Goal: Ask a question: Seek information or help from site administrators or community

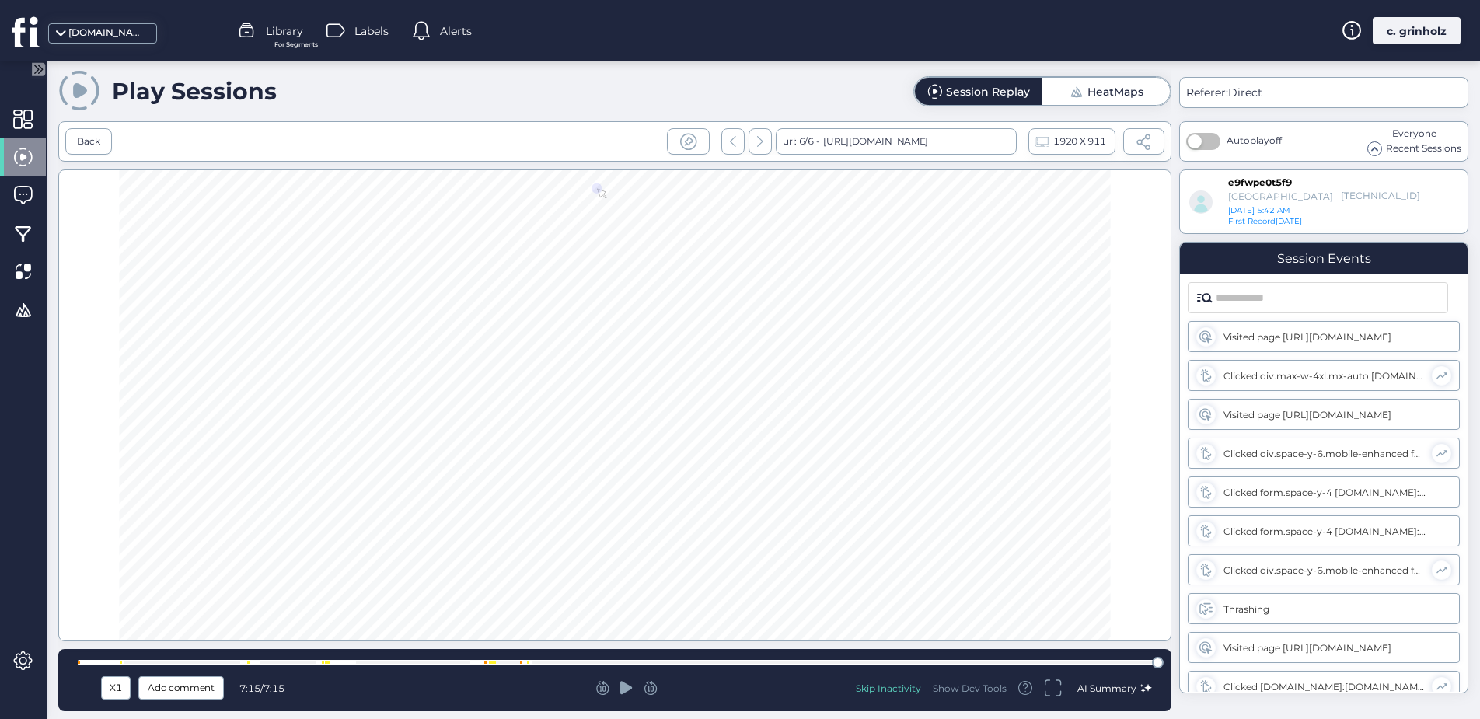
scroll to position [321, 0]
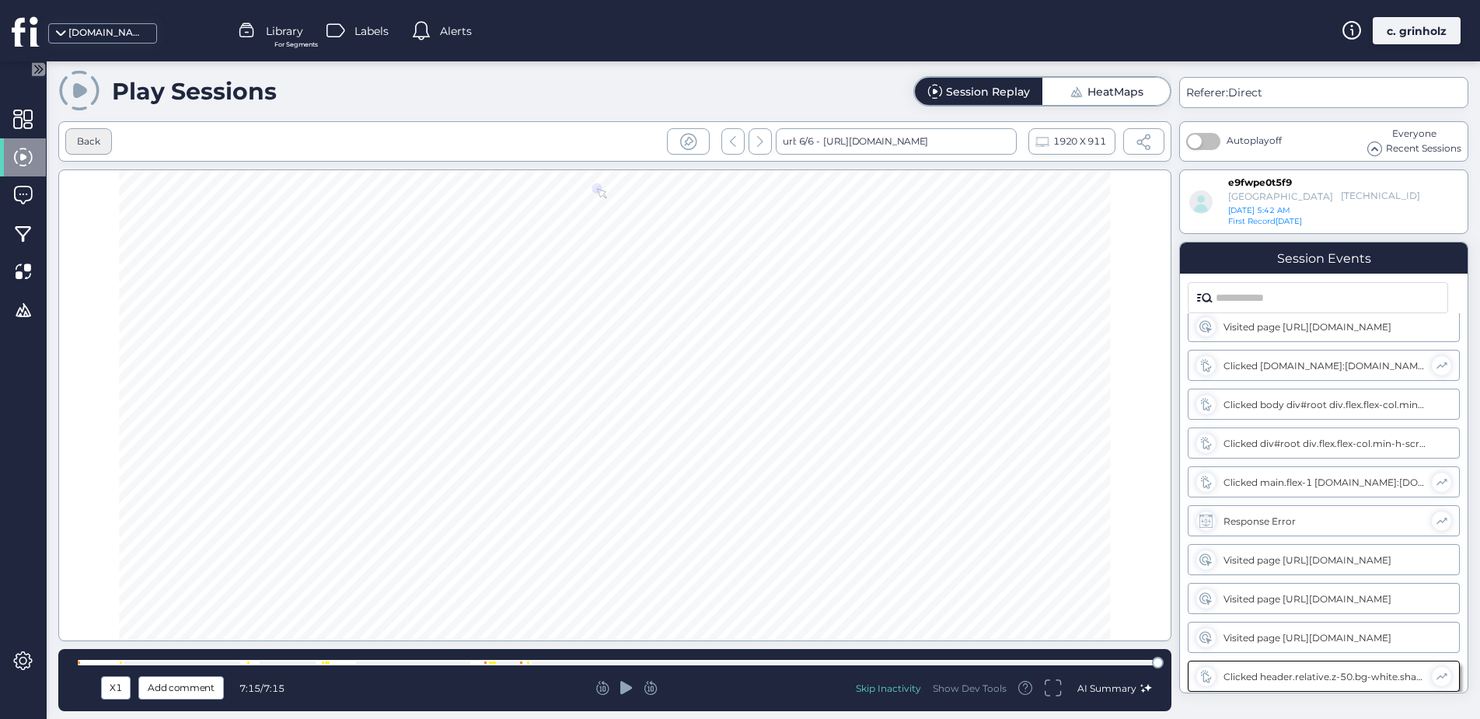
click at [74, 141] on div "Back" at bounding box center [88, 141] width 47 height 26
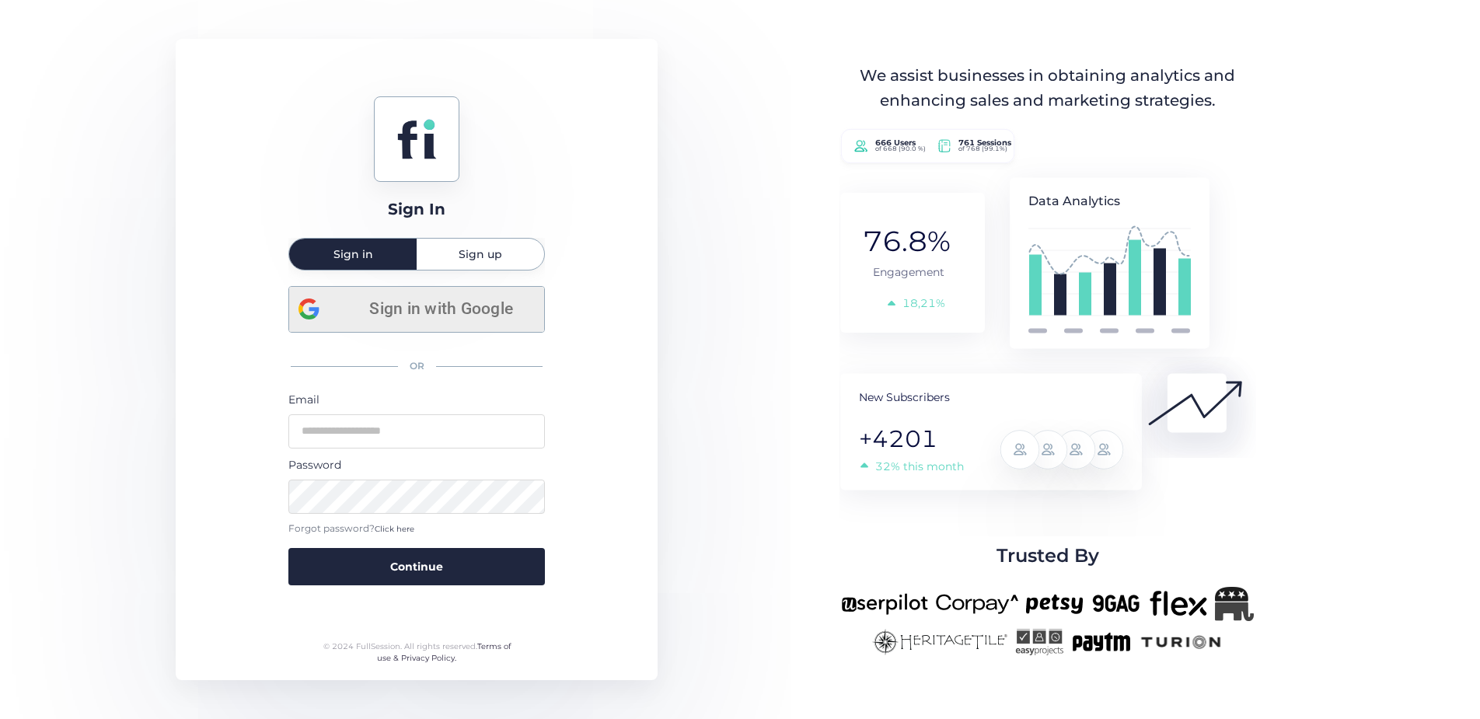
click at [515, 316] on span "Sign in with Google" at bounding box center [440, 309] width 187 height 26
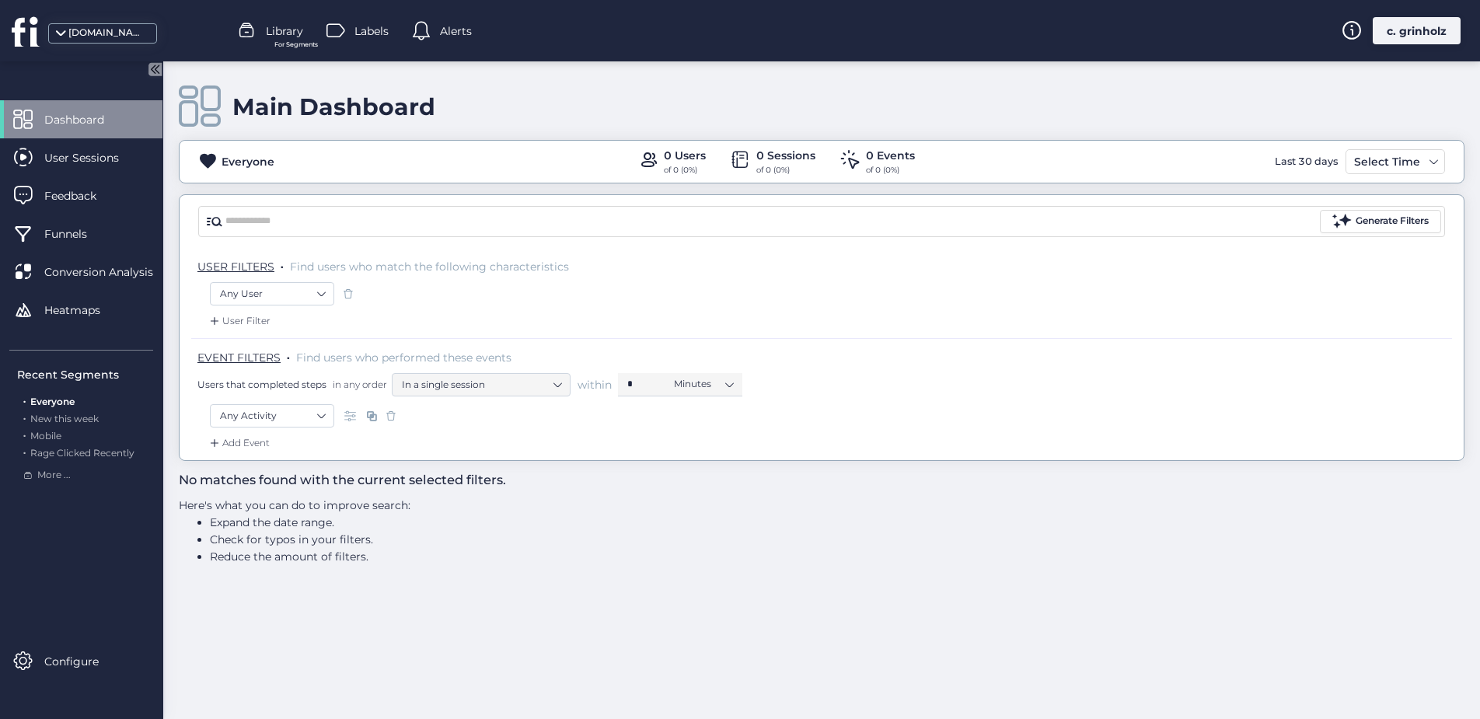
click at [117, 38] on div "[DOMAIN_NAME]" at bounding box center [107, 33] width 78 height 15
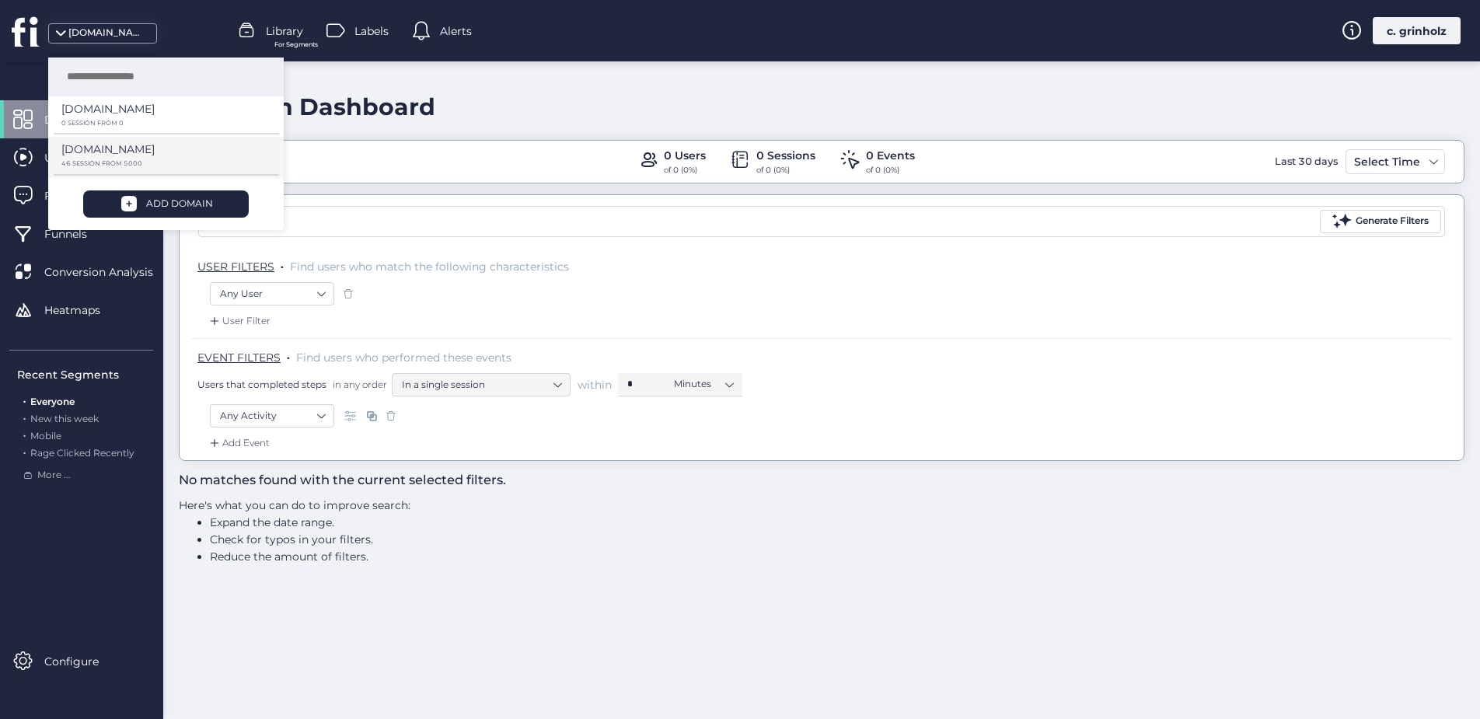
click at [119, 117] on p "[DOMAIN_NAME]" at bounding box center [107, 108] width 93 height 17
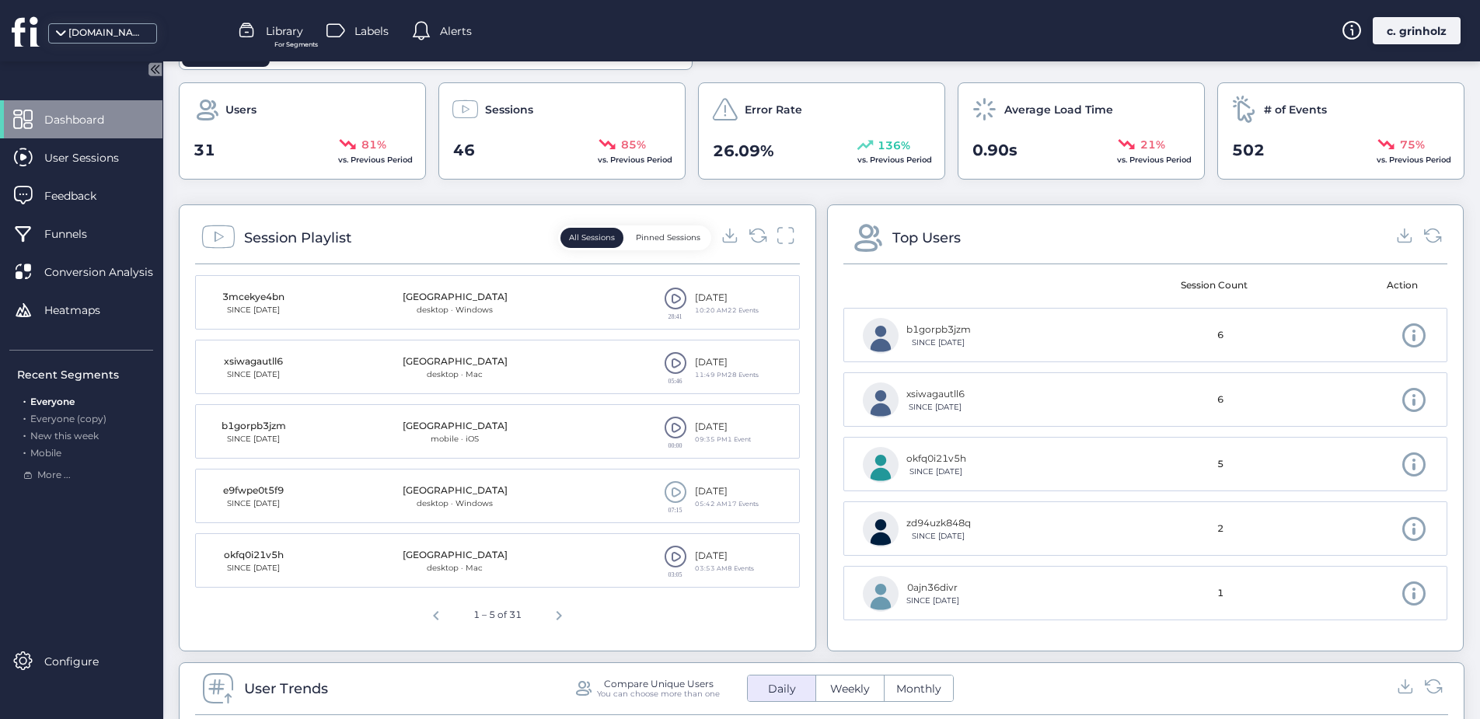
scroll to position [441, 0]
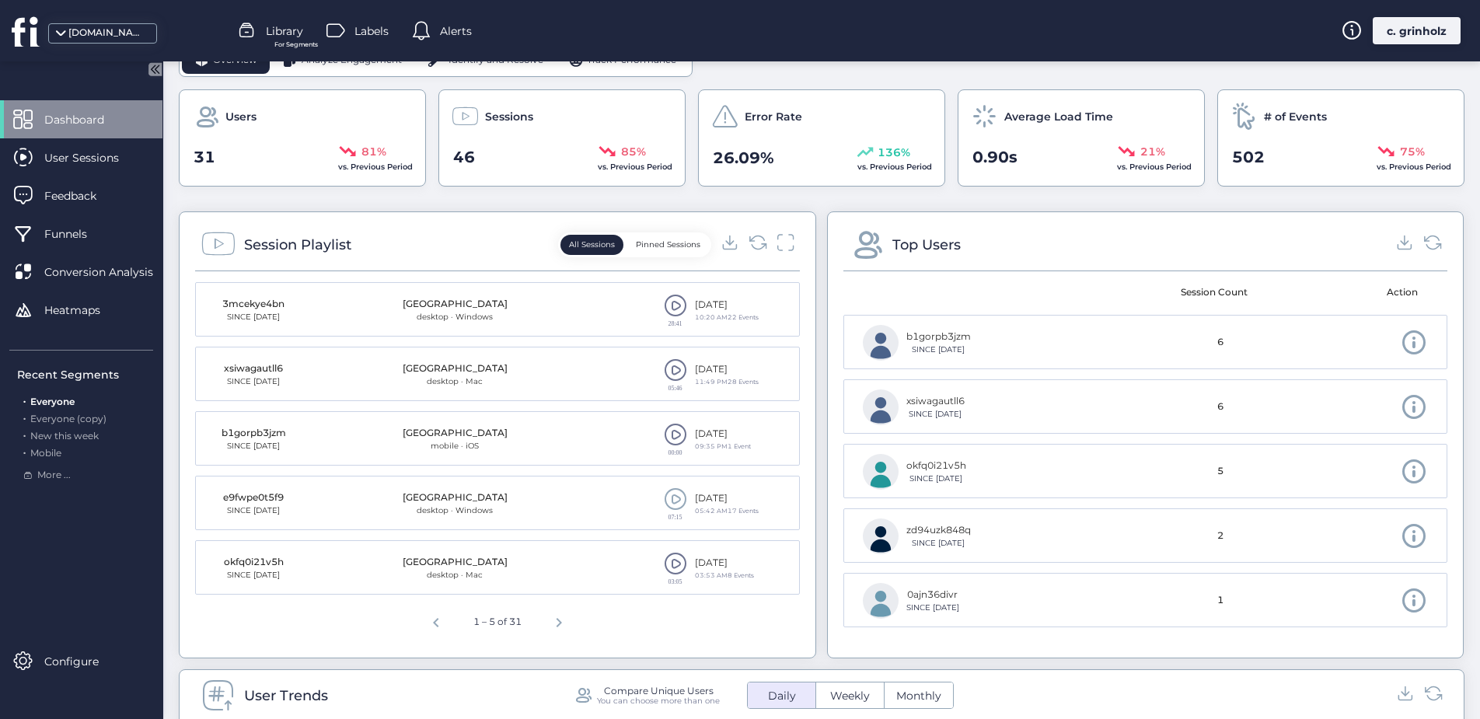
click at [669, 312] on span at bounding box center [675, 305] width 23 height 23
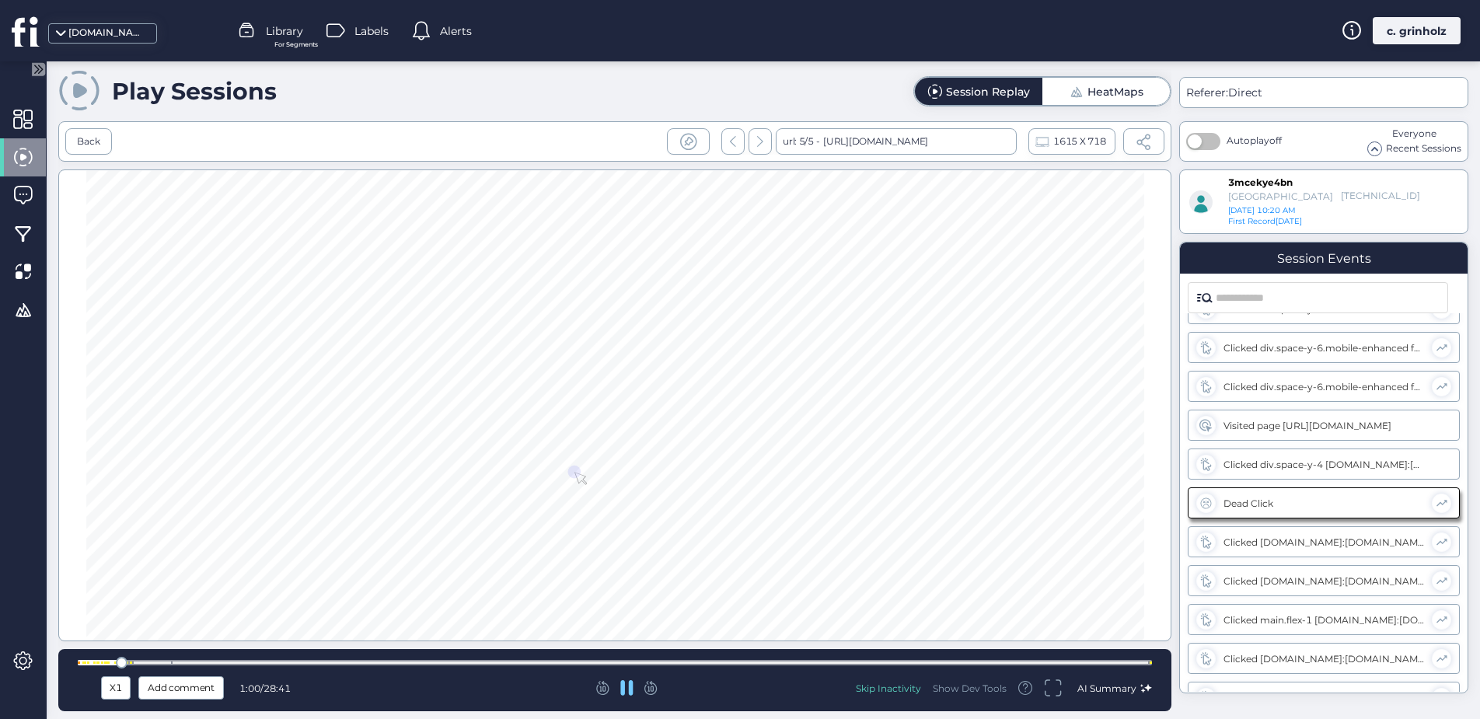
scroll to position [476, 0]
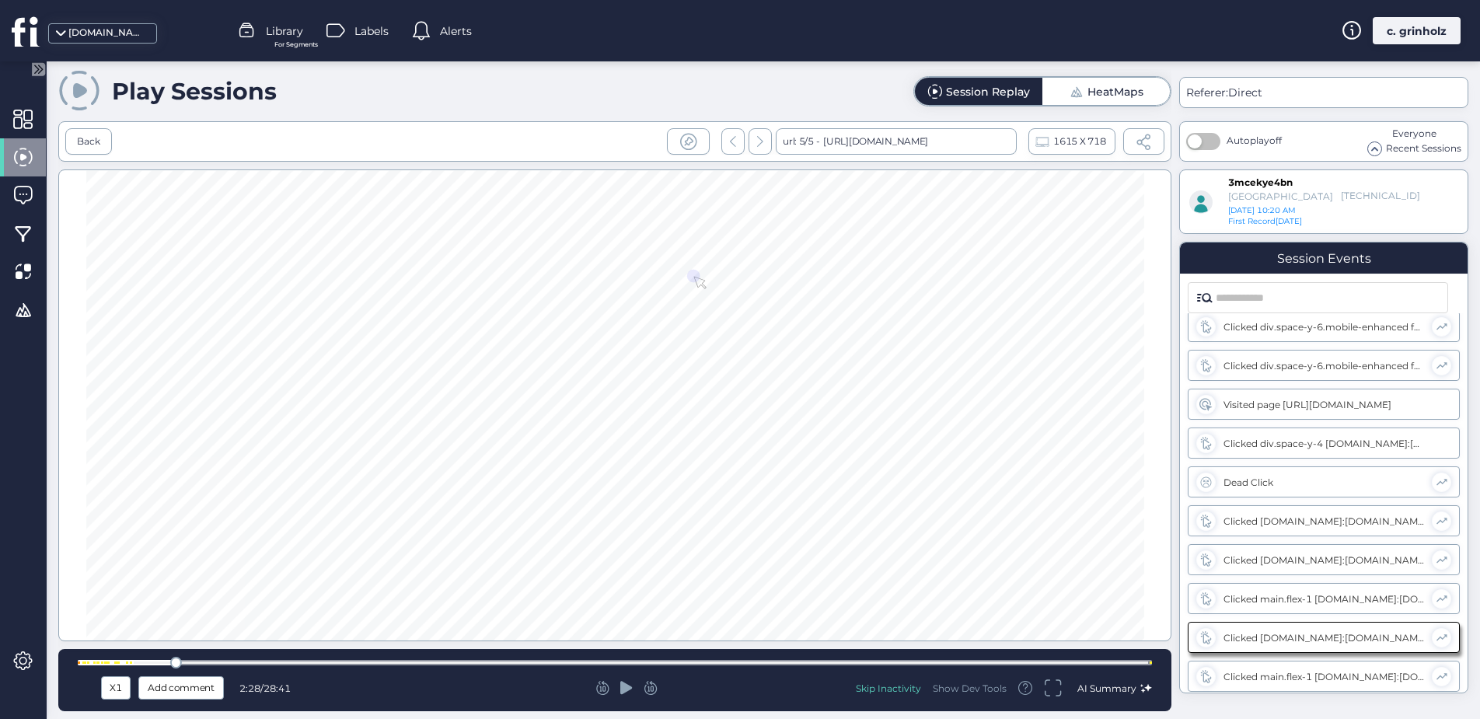
click at [618, 694] on div at bounding box center [626, 688] width 350 height 16
click at [625, 689] on icon at bounding box center [626, 687] width 12 height 13
click at [625, 661] on div at bounding box center [615, 662] width 1074 height 5
click at [758, 662] on div at bounding box center [615, 662] width 1074 height 5
click at [905, 657] on div at bounding box center [615, 663] width 1074 height 12
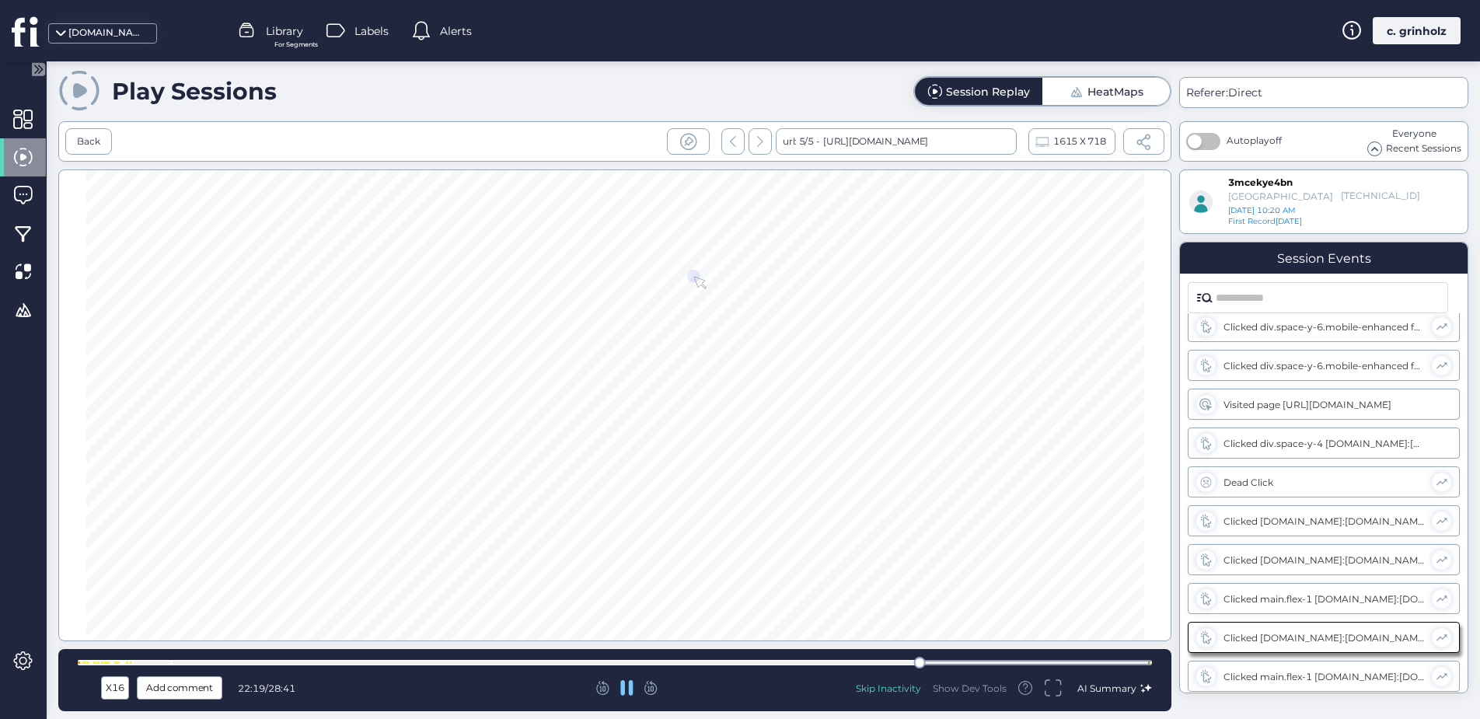
drag, startPoint x: 995, startPoint y: 661, endPoint x: 1013, endPoint y: 662, distance: 18.7
click at [995, 661] on div at bounding box center [615, 662] width 1074 height 5
click at [1100, 664] on div at bounding box center [615, 662] width 1074 height 5
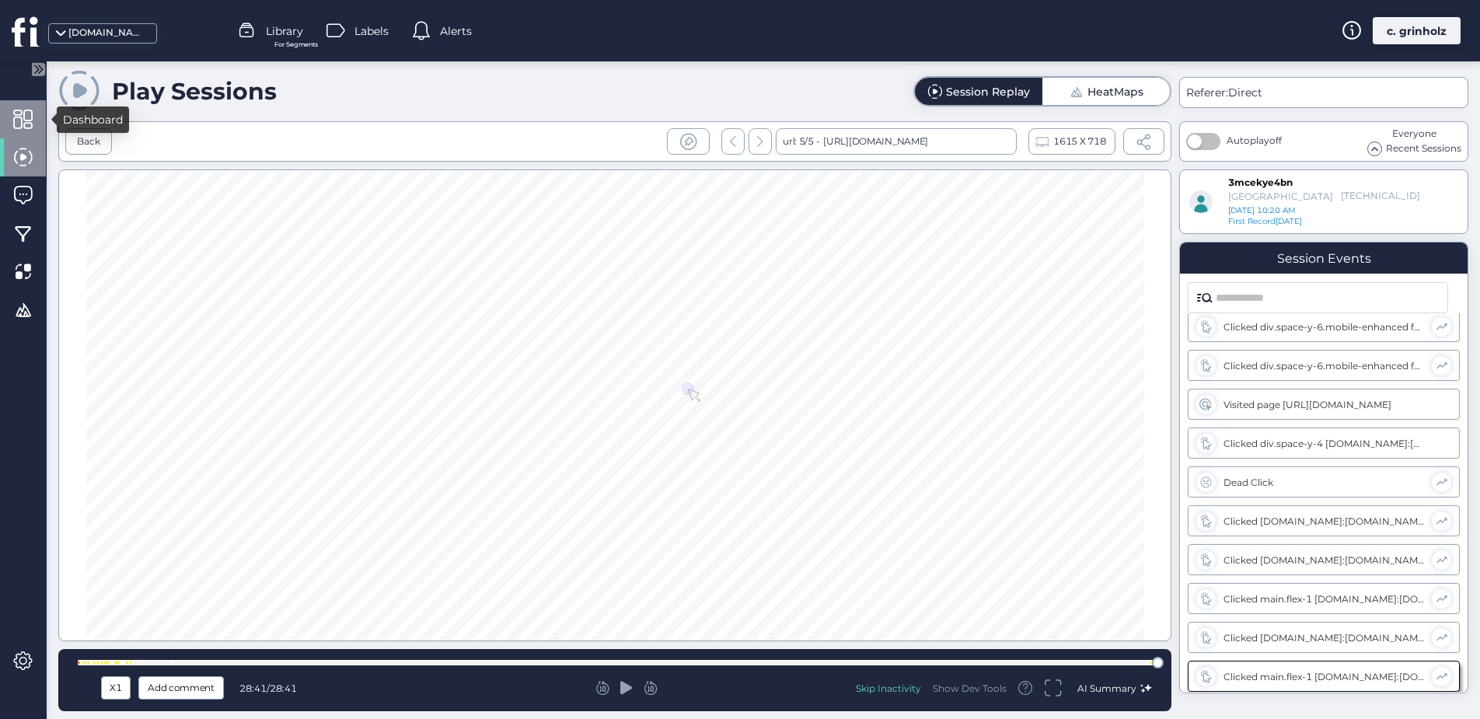
click at [22, 110] on span at bounding box center [22, 119] width 19 height 19
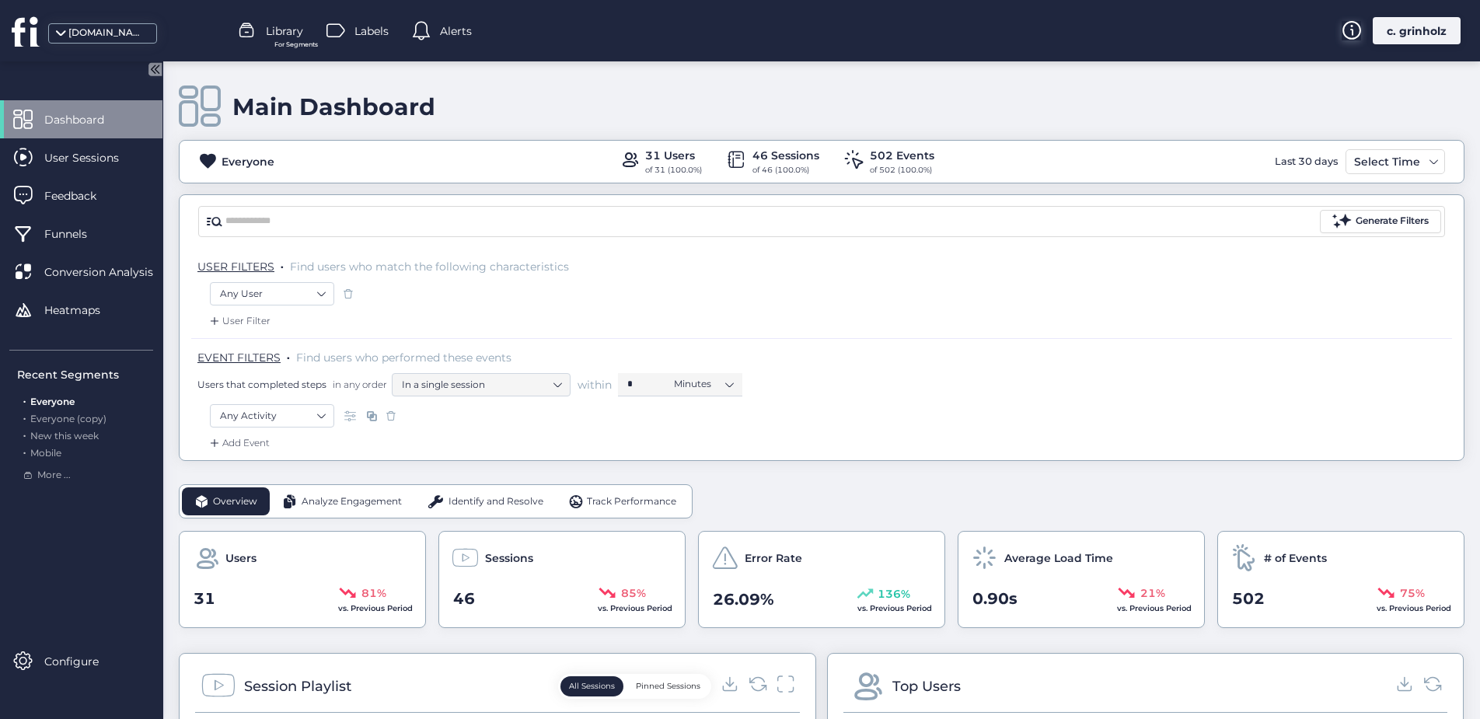
click at [1351, 21] on icon at bounding box center [1350, 30] width 19 height 19
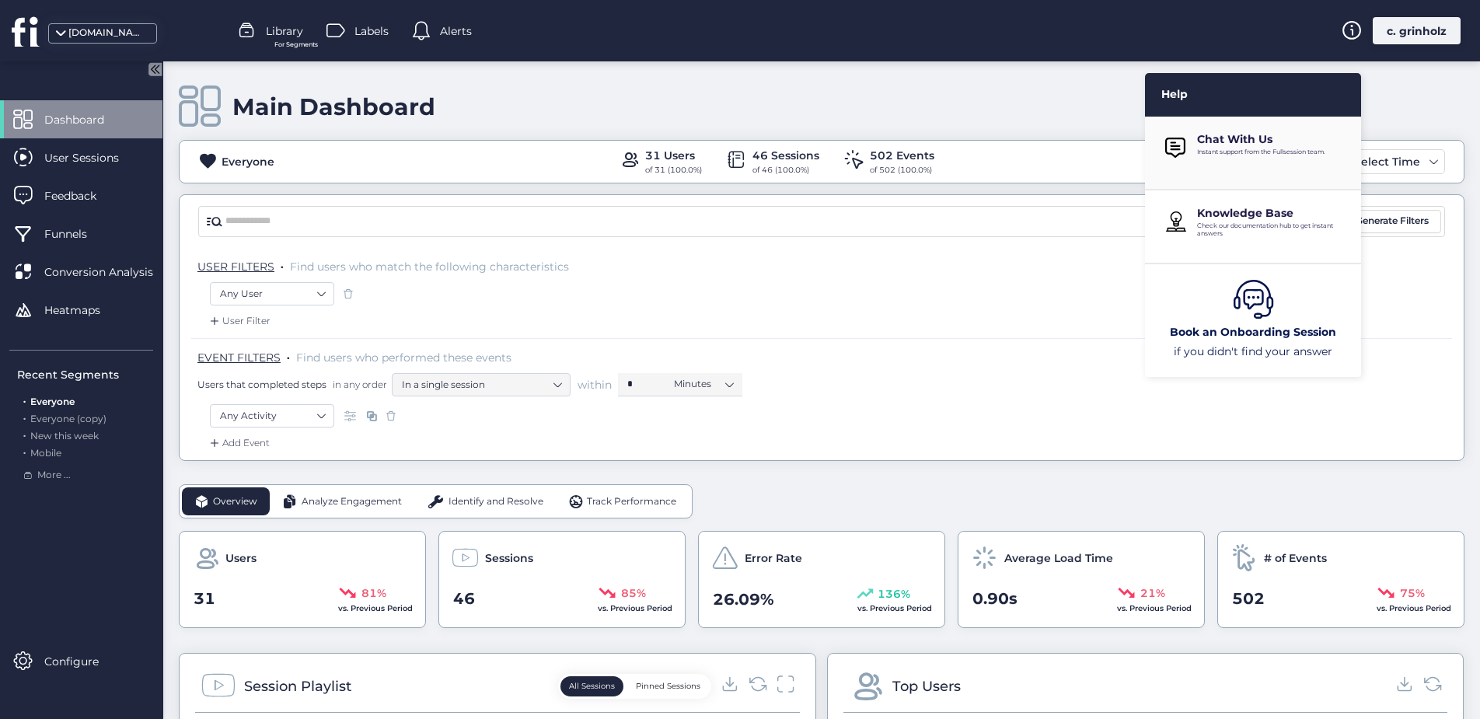
click at [1256, 145] on p "Chat With Us" at bounding box center [1273, 139] width 153 height 14
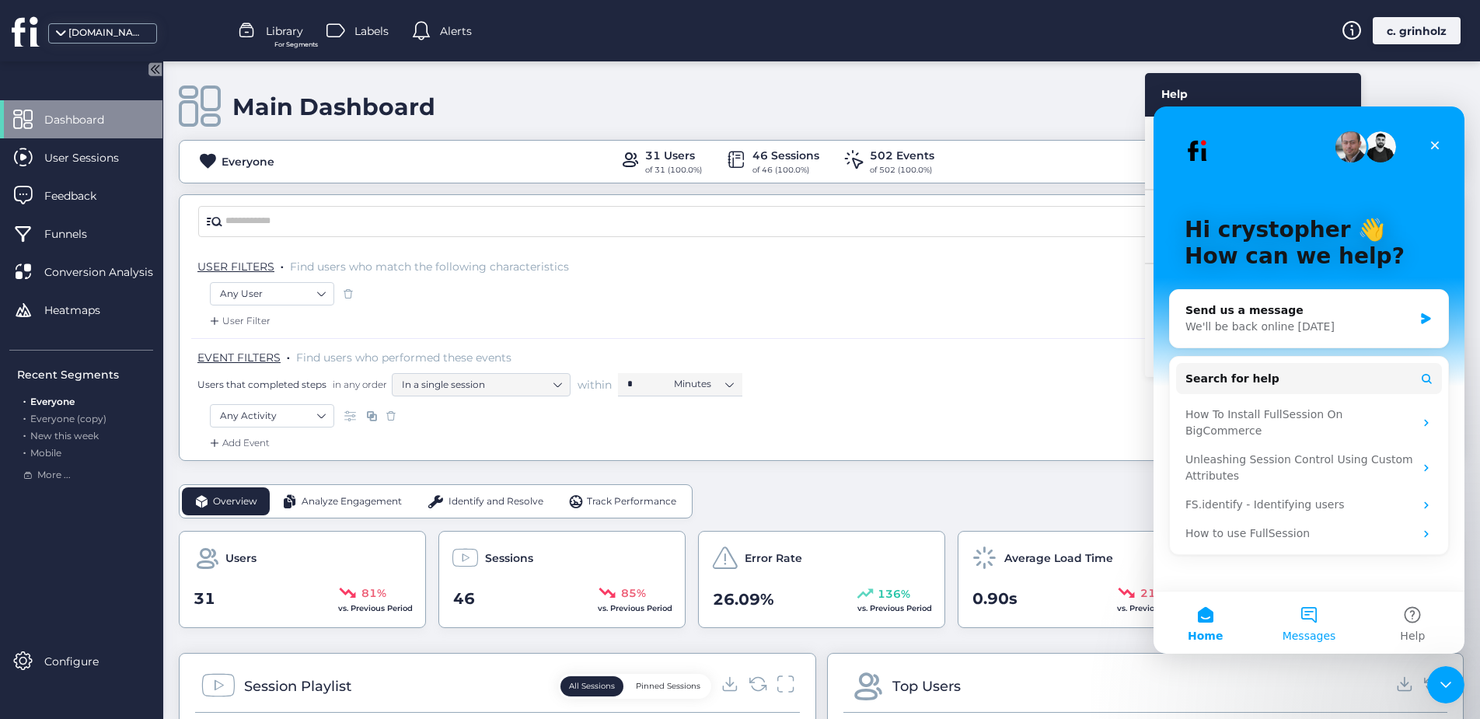
click at [1295, 616] on button "Messages" at bounding box center [1308, 622] width 103 height 62
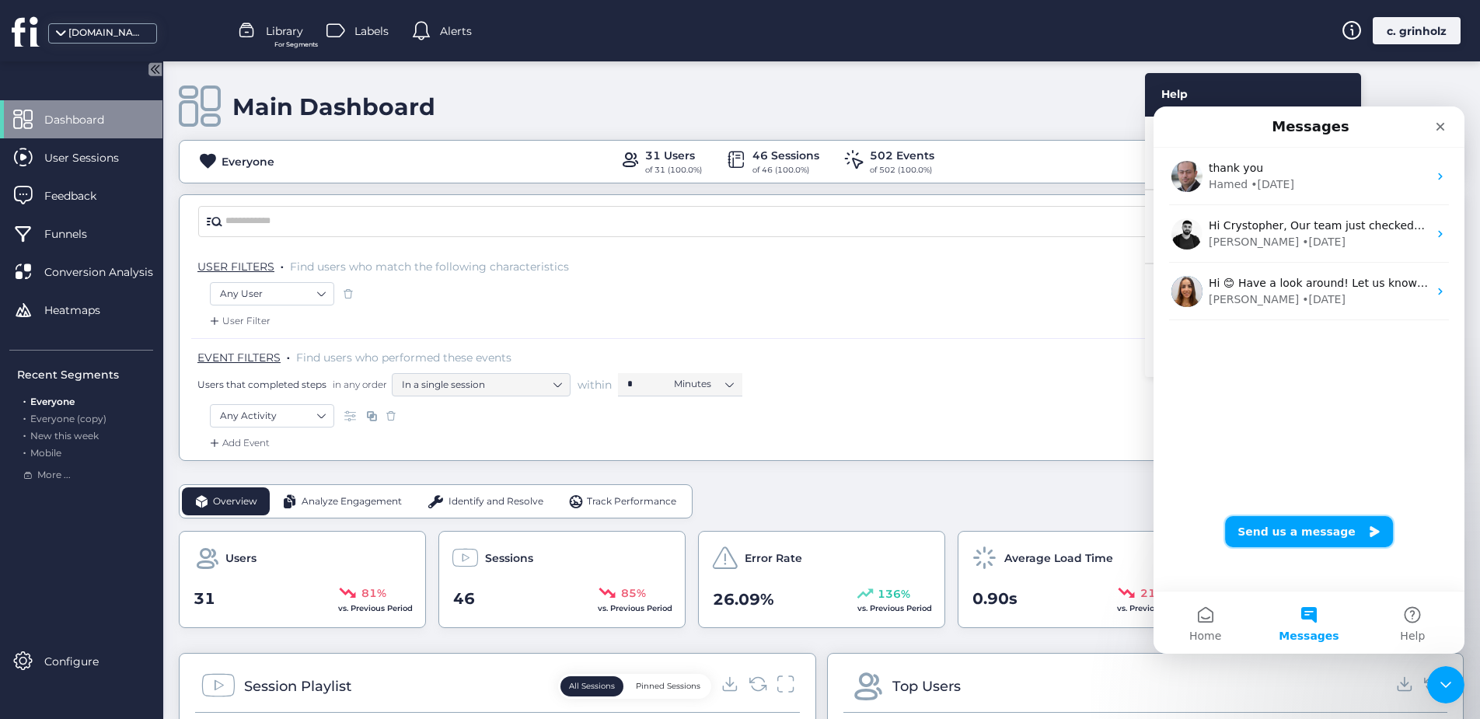
click at [1278, 535] on button "Send us a message" at bounding box center [1309, 531] width 168 height 31
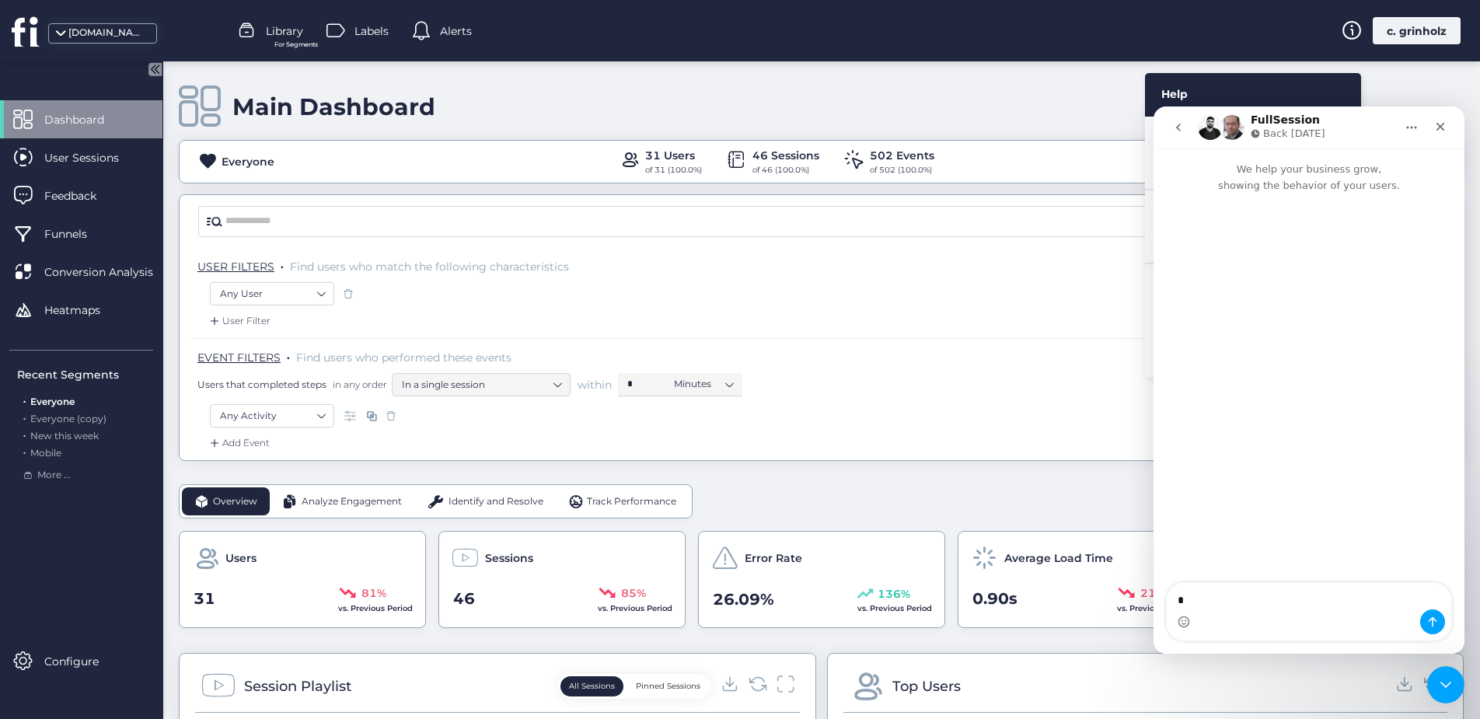
type textarea "**"
type textarea "**********"
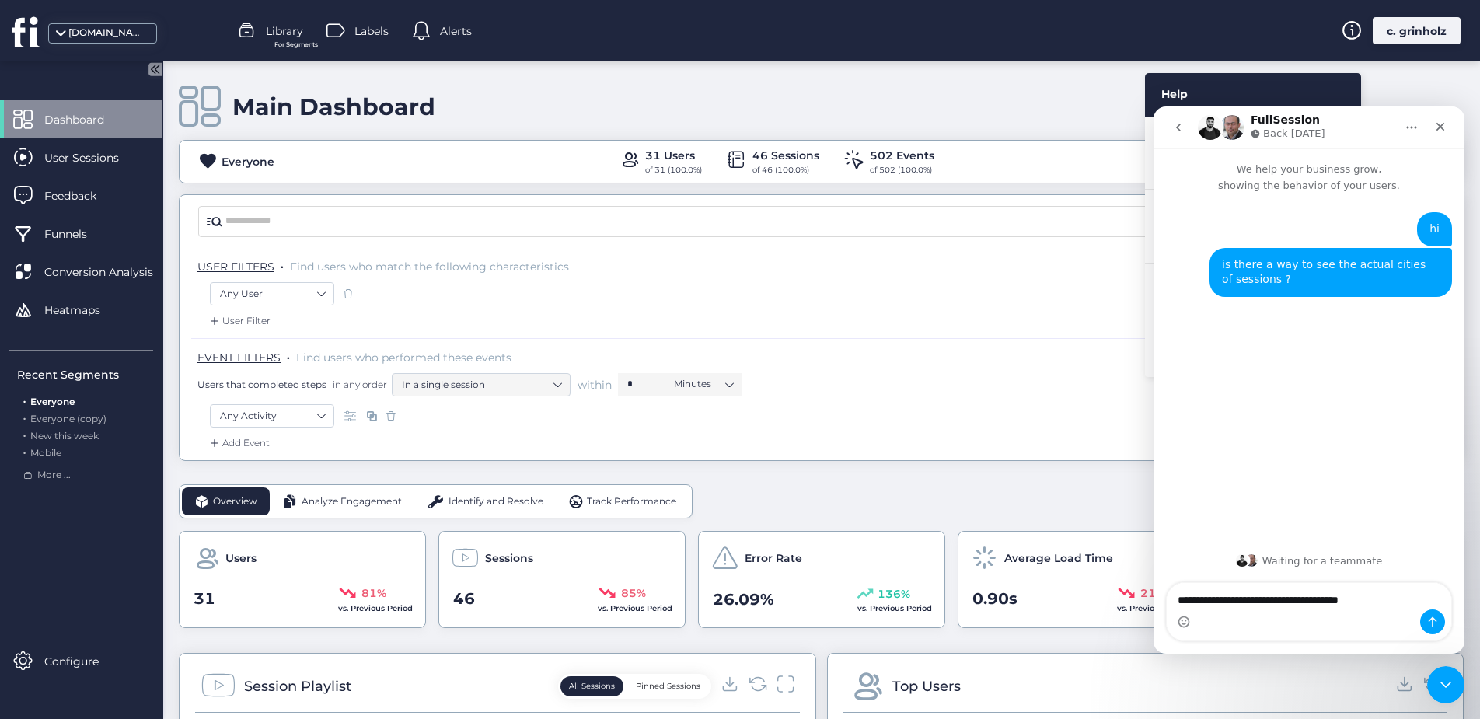
type textarea "**********"
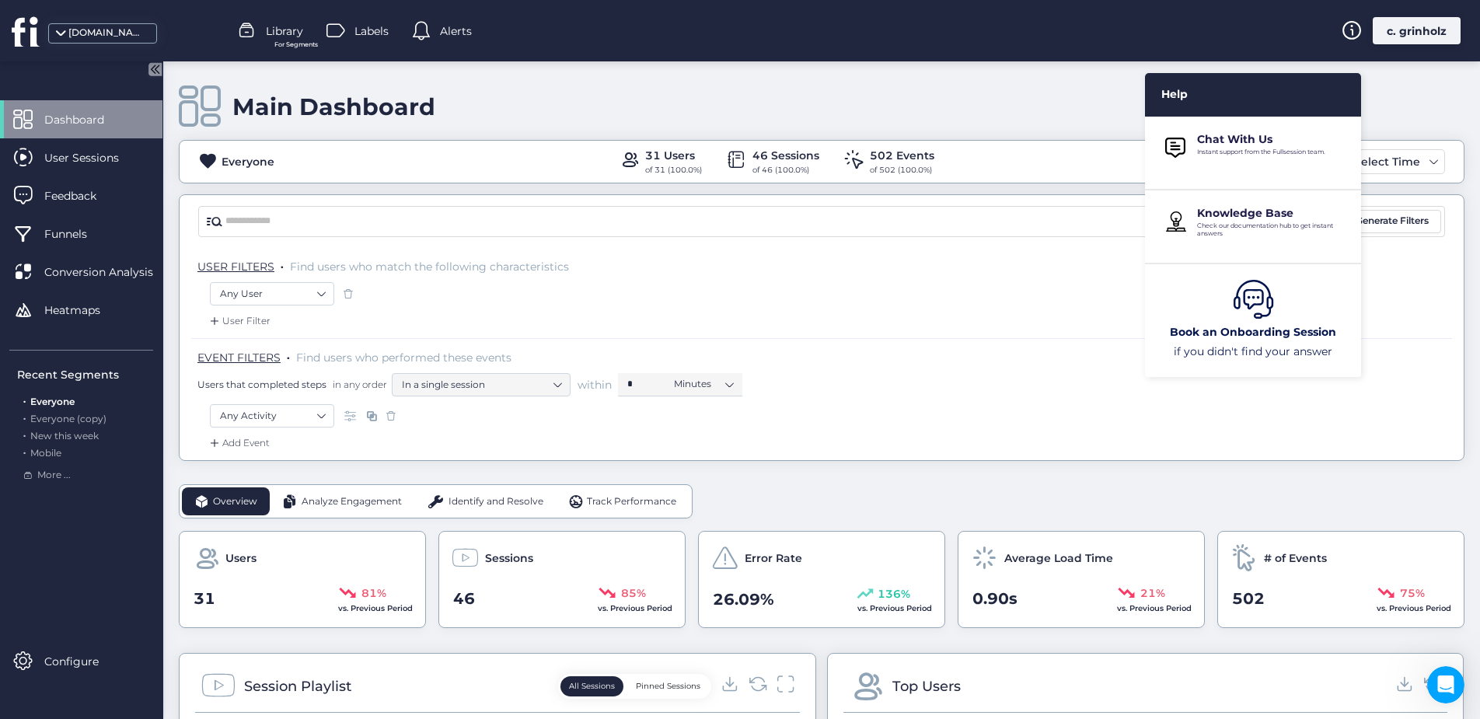
scroll to position [2, 0]
click at [1447, 679] on icon "Open Intercom Messenger" at bounding box center [1444, 683] width 26 height 26
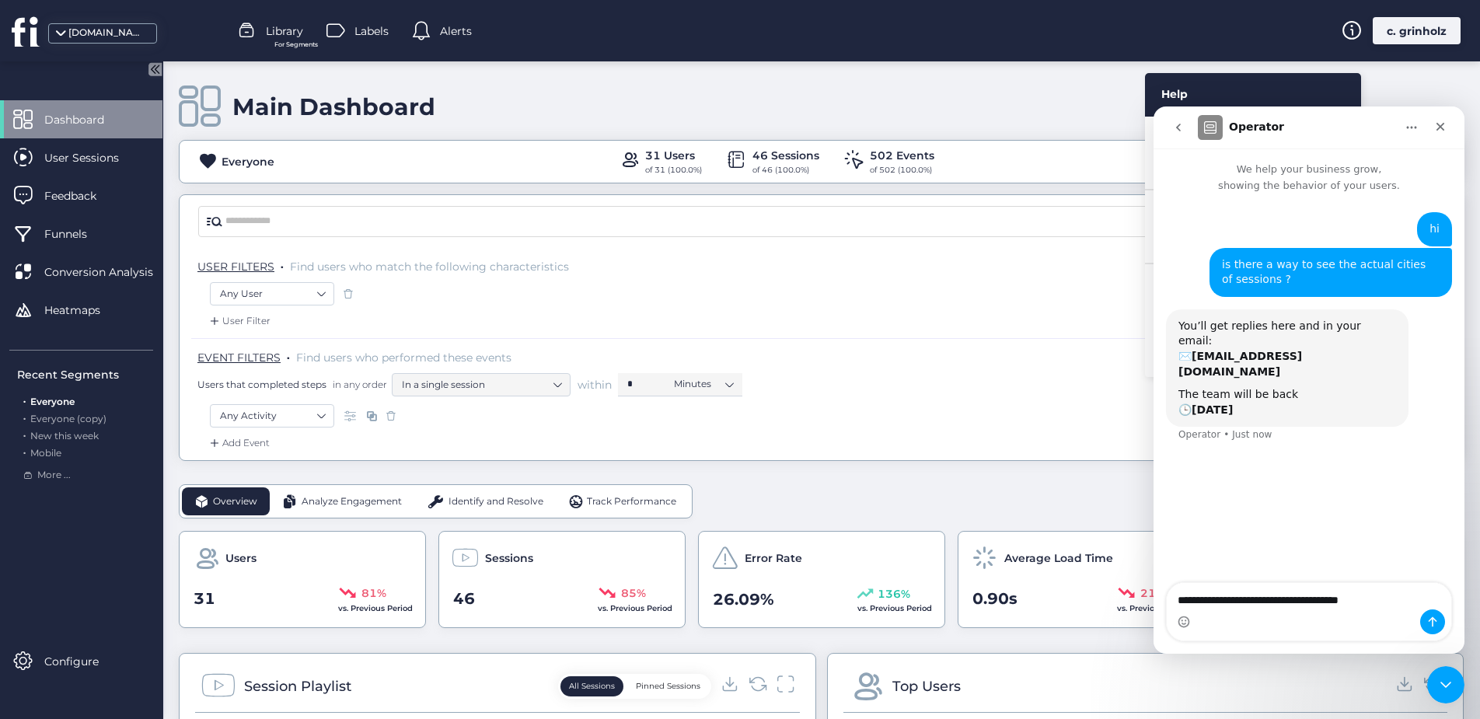
type textarea "**********"
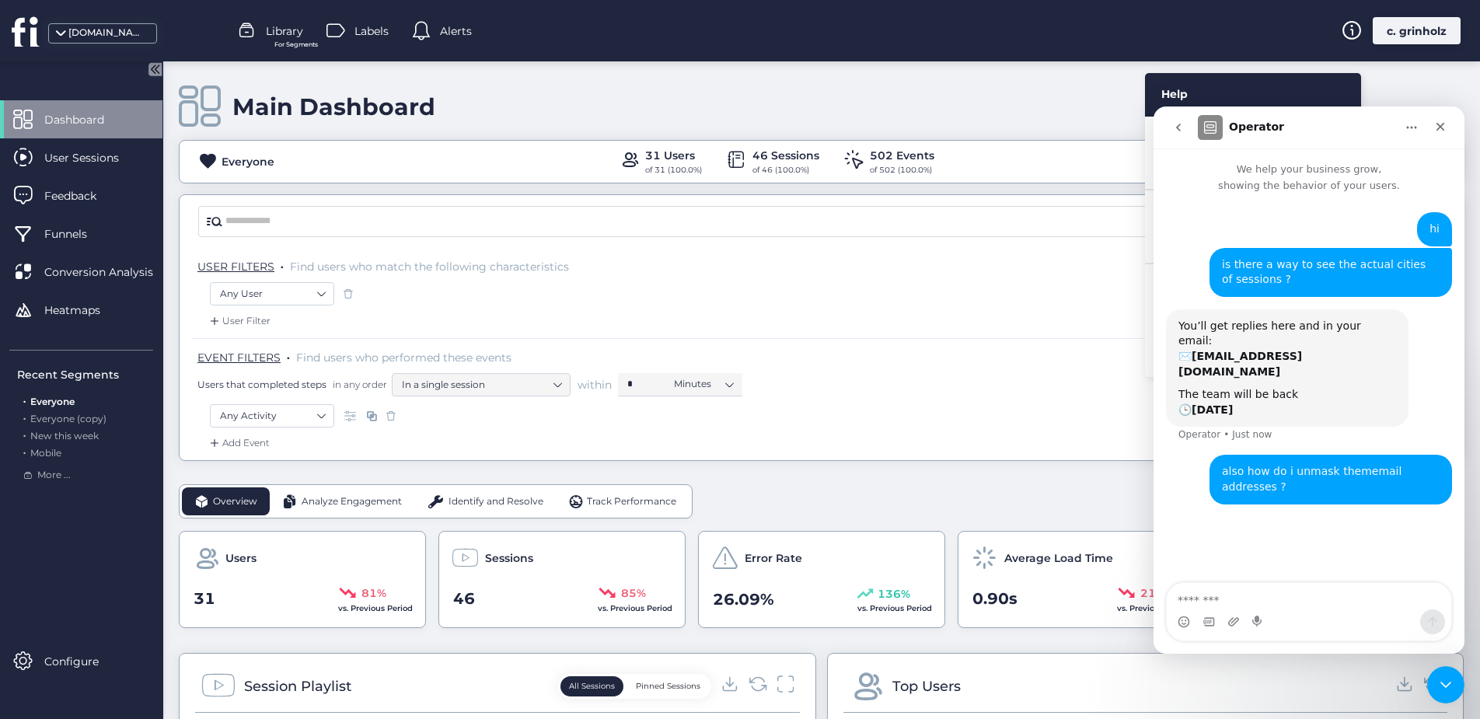
click at [1073, 243] on div "Generate Filters" at bounding box center [822, 221] width 1284 height 53
click at [1410, 122] on icon "Home" at bounding box center [1411, 127] width 12 height 12
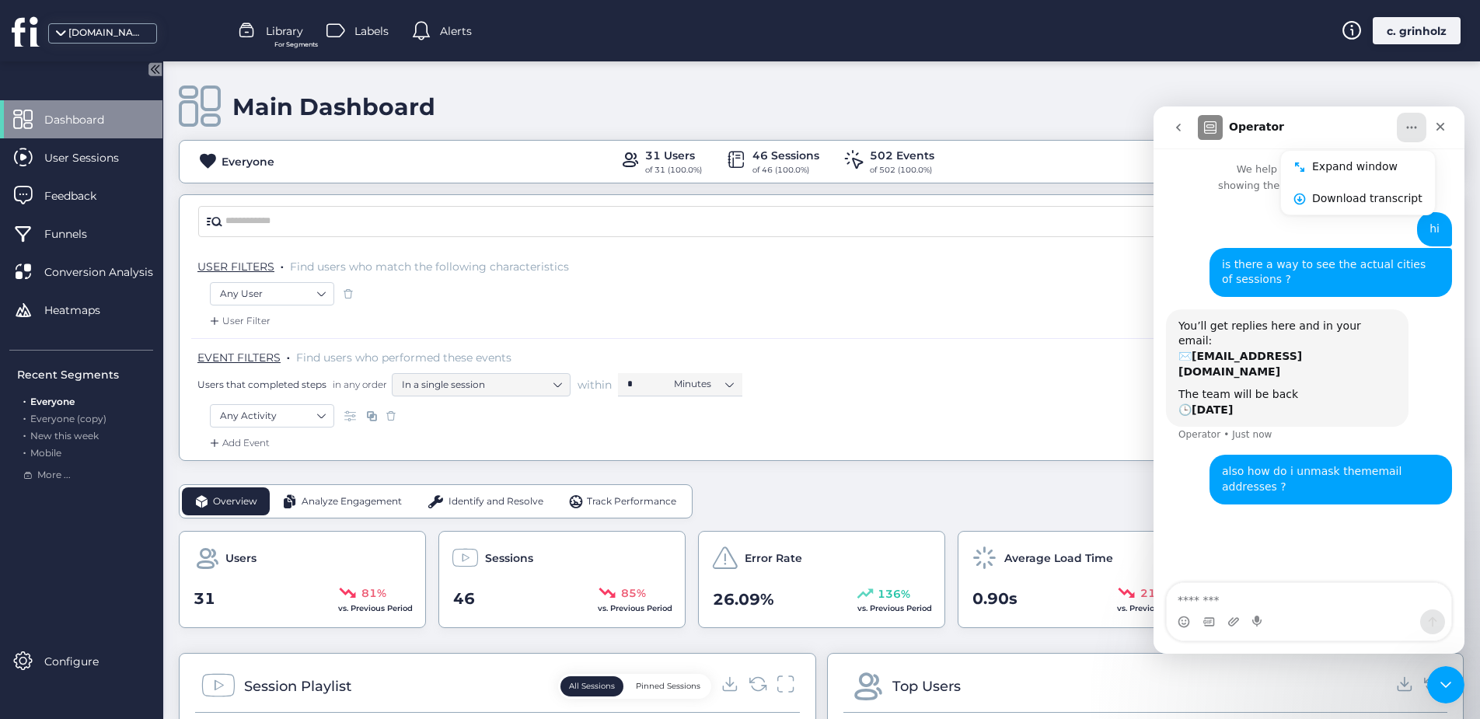
click at [1410, 122] on icon "Home" at bounding box center [1411, 127] width 12 height 12
click at [1445, 121] on div "Close" at bounding box center [1440, 127] width 28 height 28
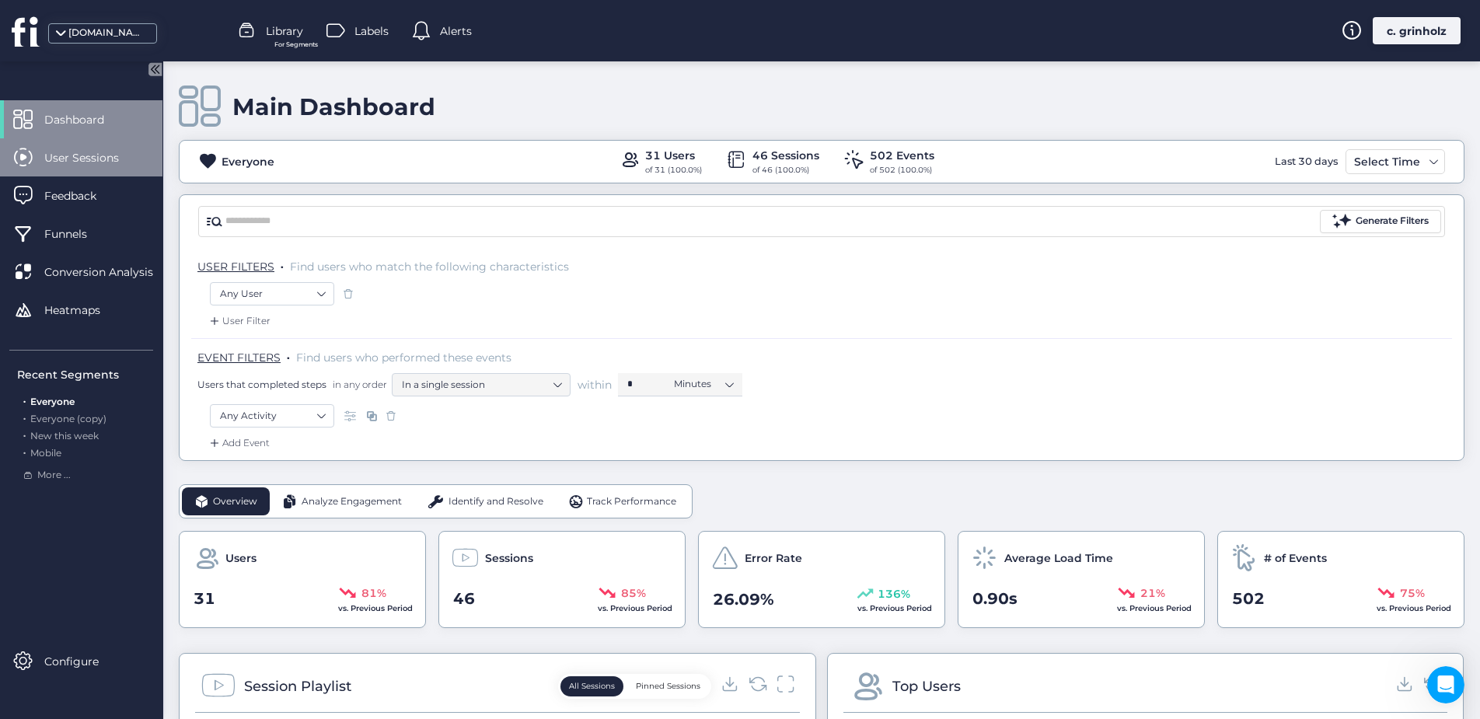
click at [106, 162] on span "User Sessions" at bounding box center [93, 157] width 98 height 17
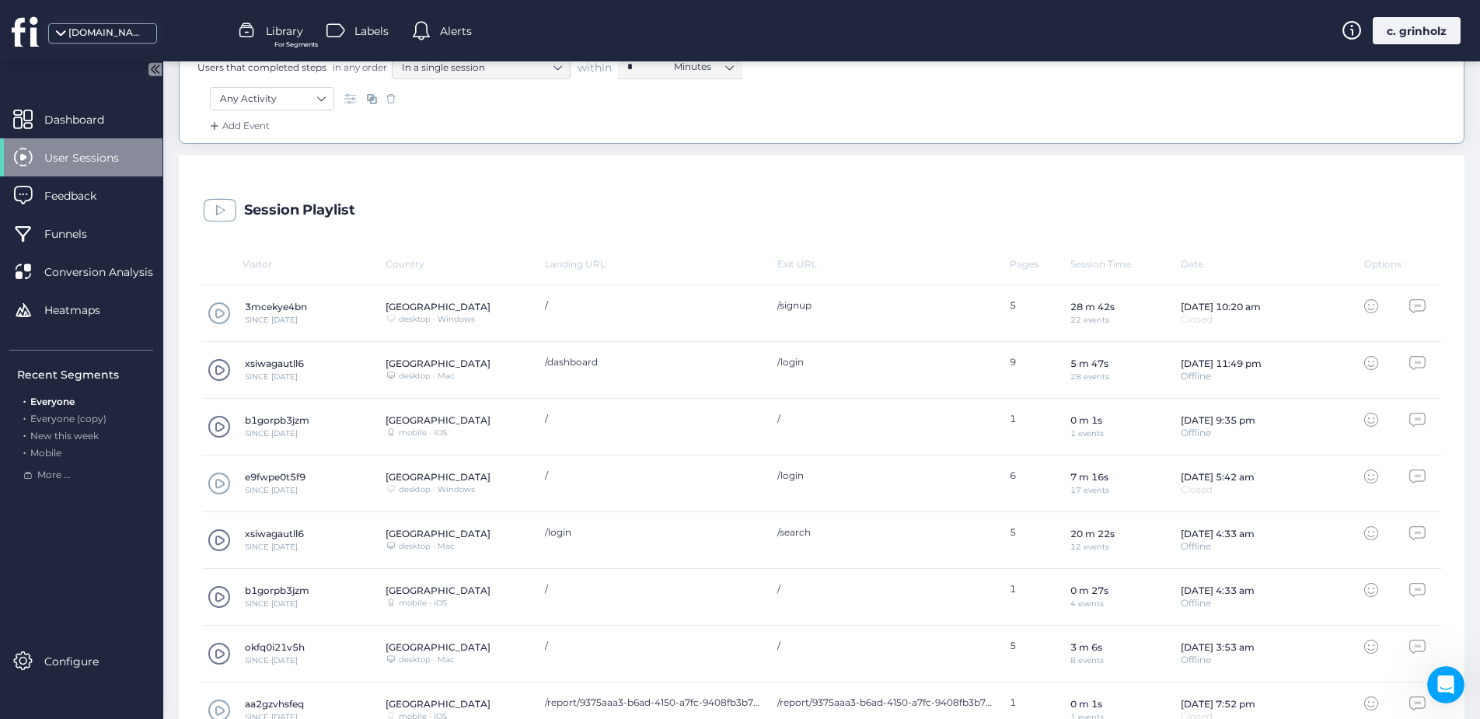
scroll to position [322, 0]
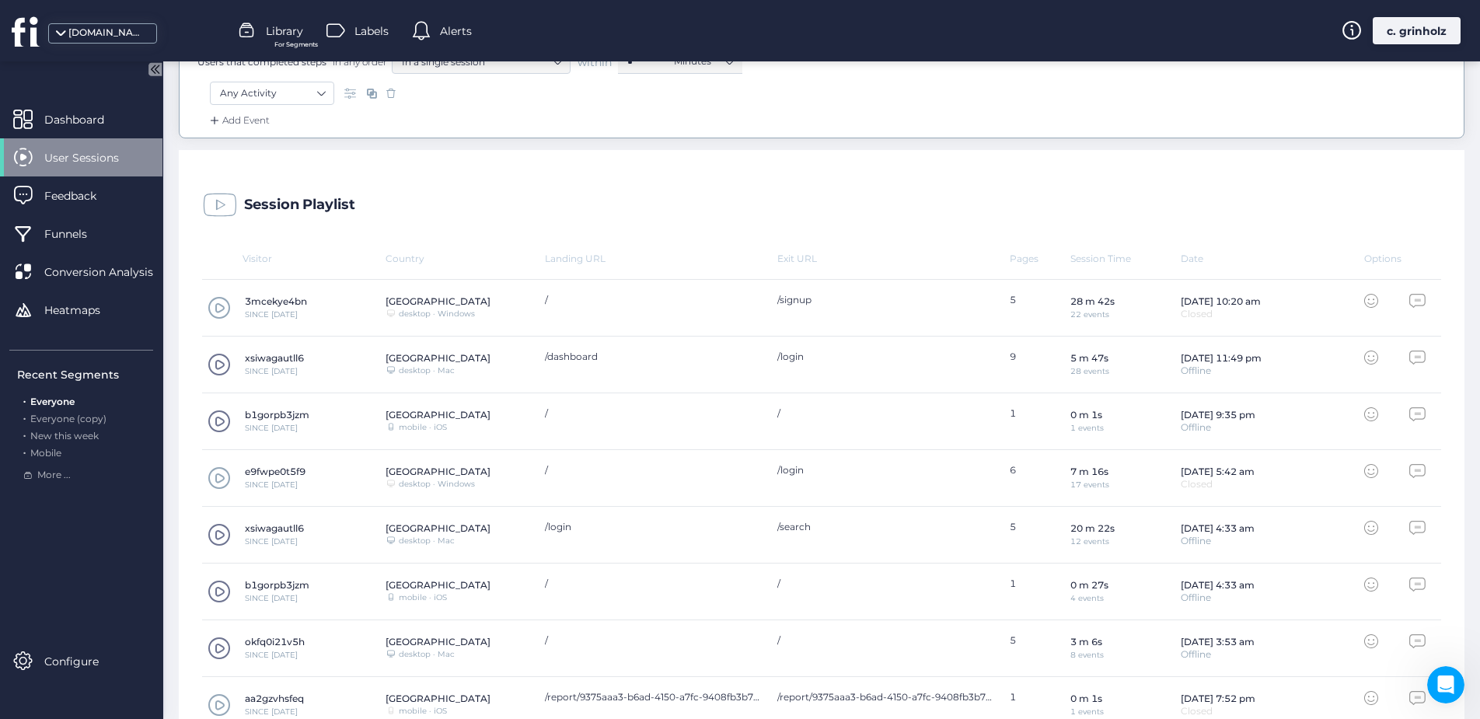
click at [1409, 301] on icon at bounding box center [1417, 301] width 16 height 14
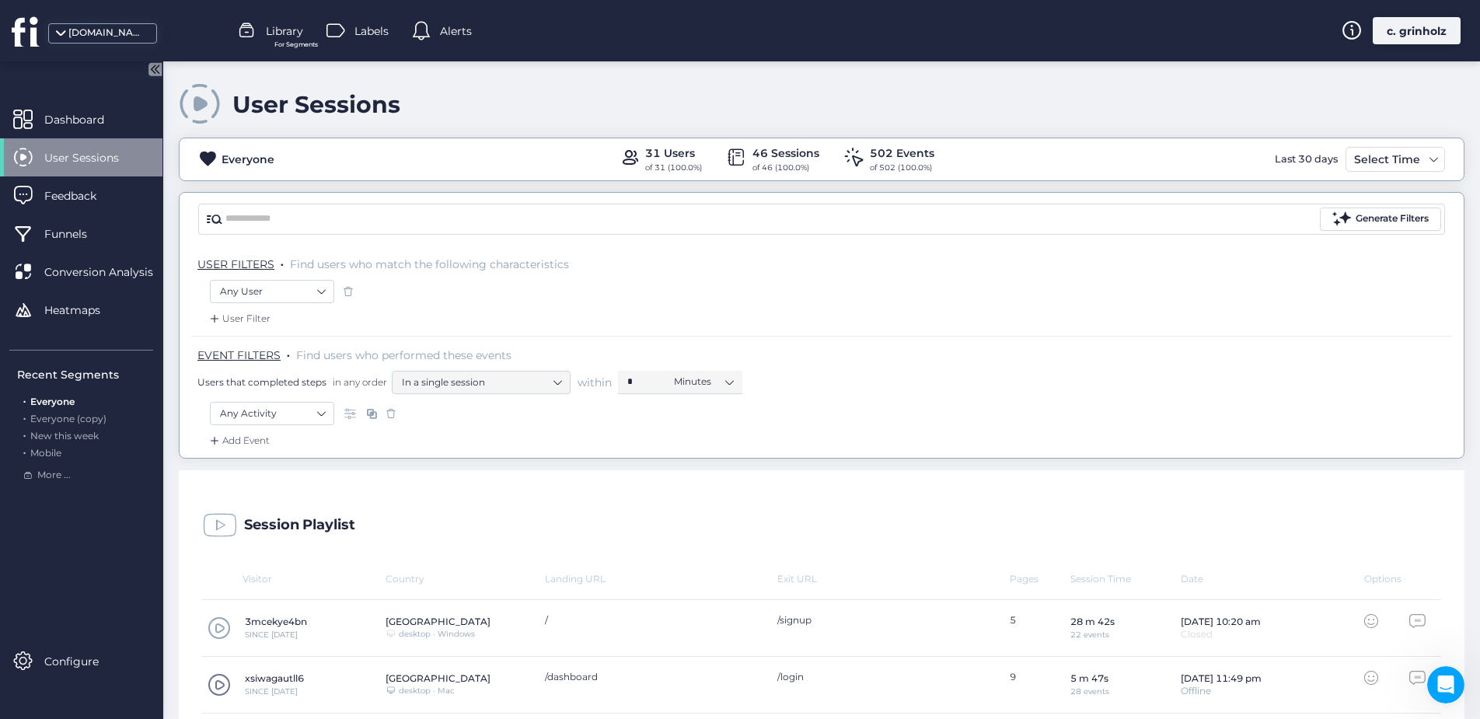
scroll to position [0, 0]
click at [59, 479] on span "More ..." at bounding box center [53, 475] width 33 height 15
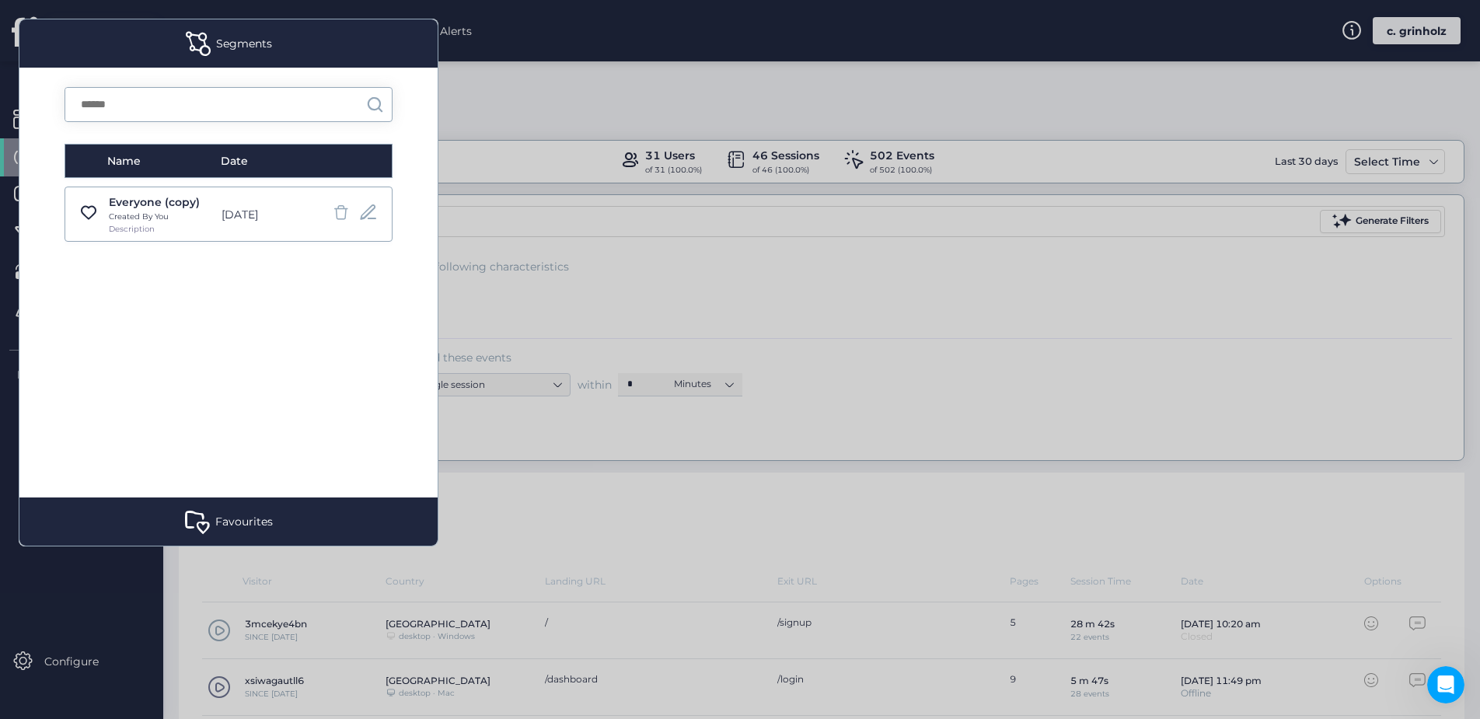
click at [528, 332] on div at bounding box center [740, 359] width 1480 height 719
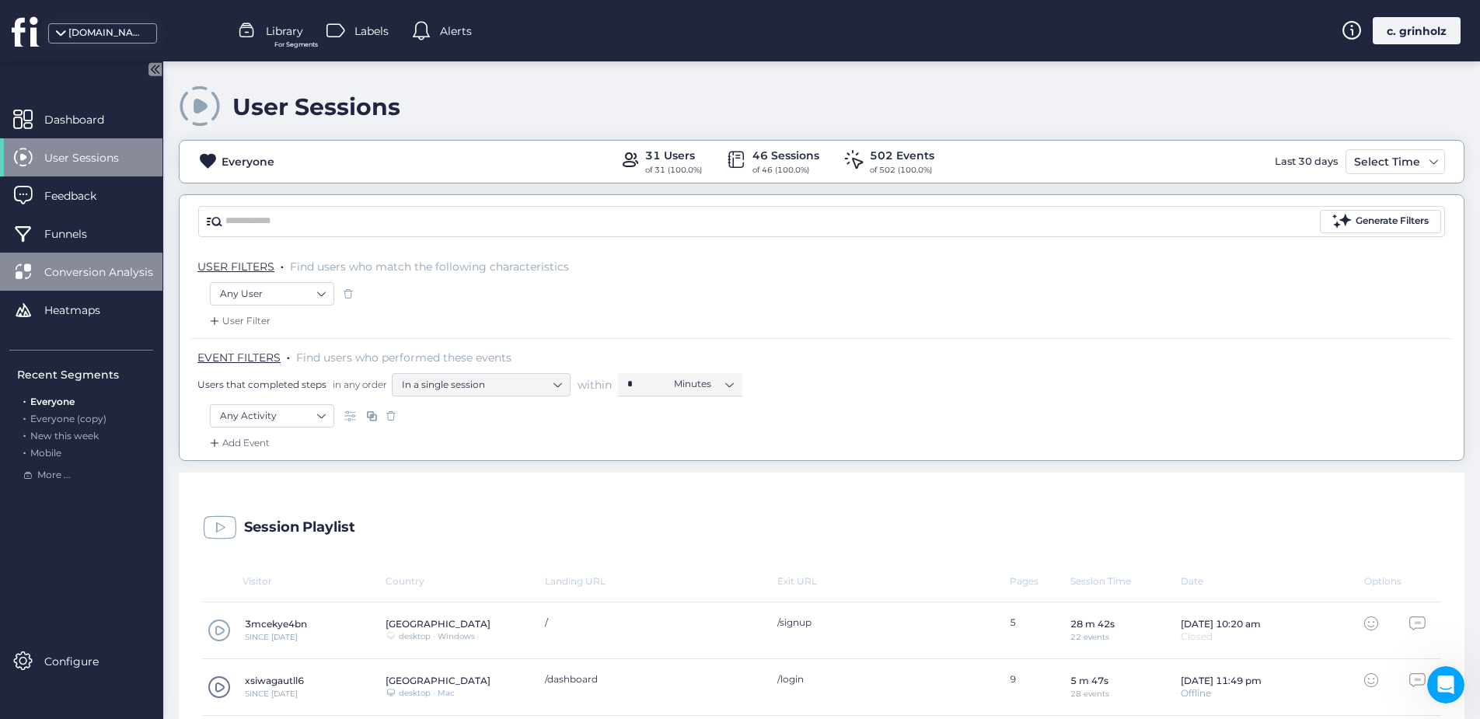
click at [96, 275] on span "Conversion Analysis" at bounding box center [110, 271] width 132 height 17
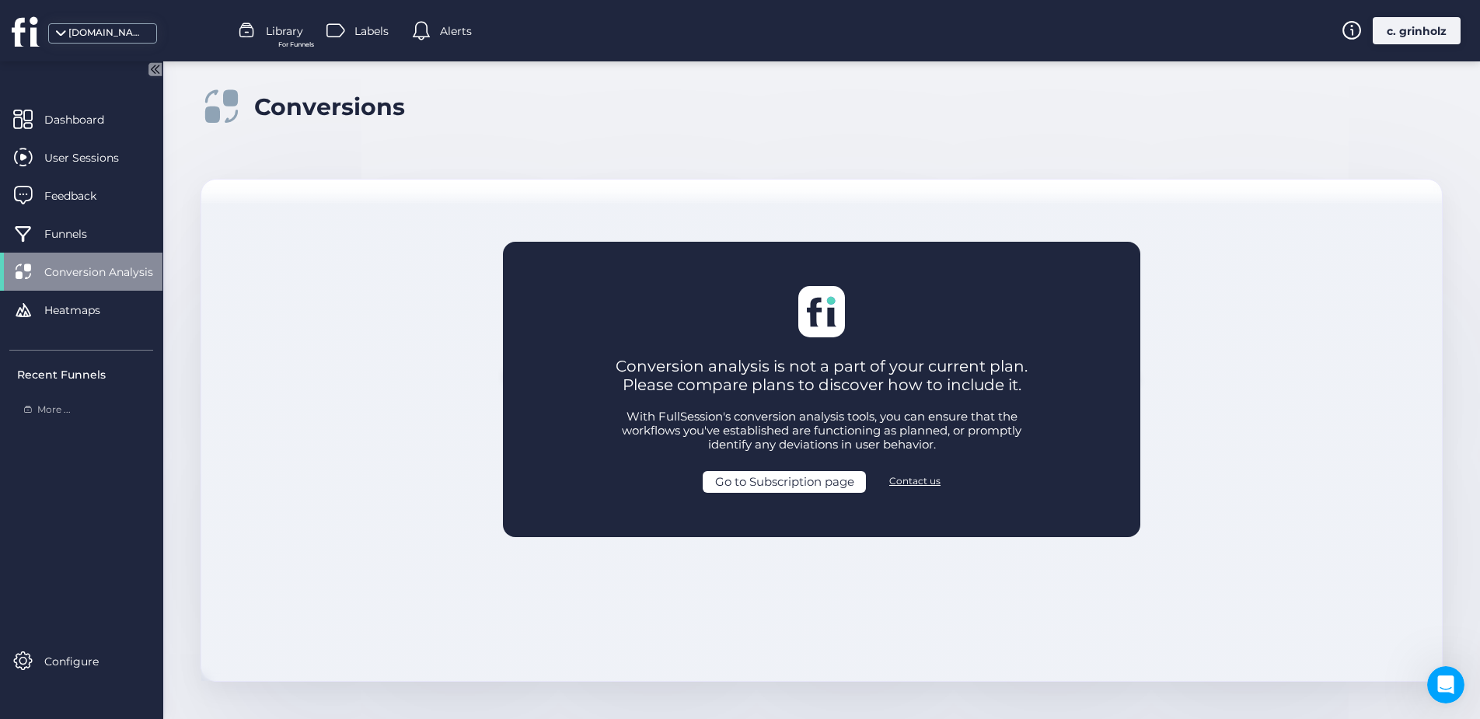
click at [413, 350] on div "Conversion analysis is not a part of your current plan. Please compare plans to…" at bounding box center [821, 430] width 1240 height 501
click at [100, 242] on div "Funnels" at bounding box center [81, 233] width 162 height 38
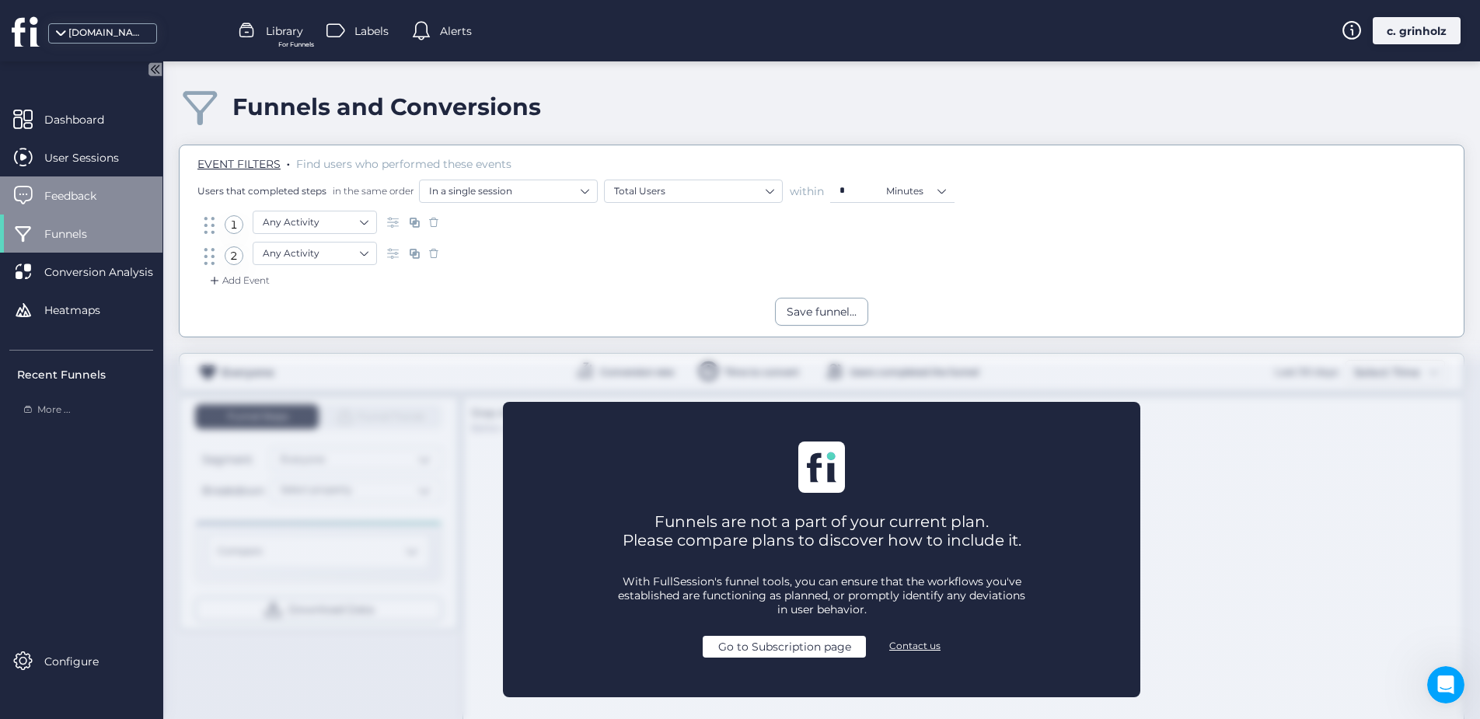
click at [106, 193] on span "Feedback" at bounding box center [81, 195] width 75 height 17
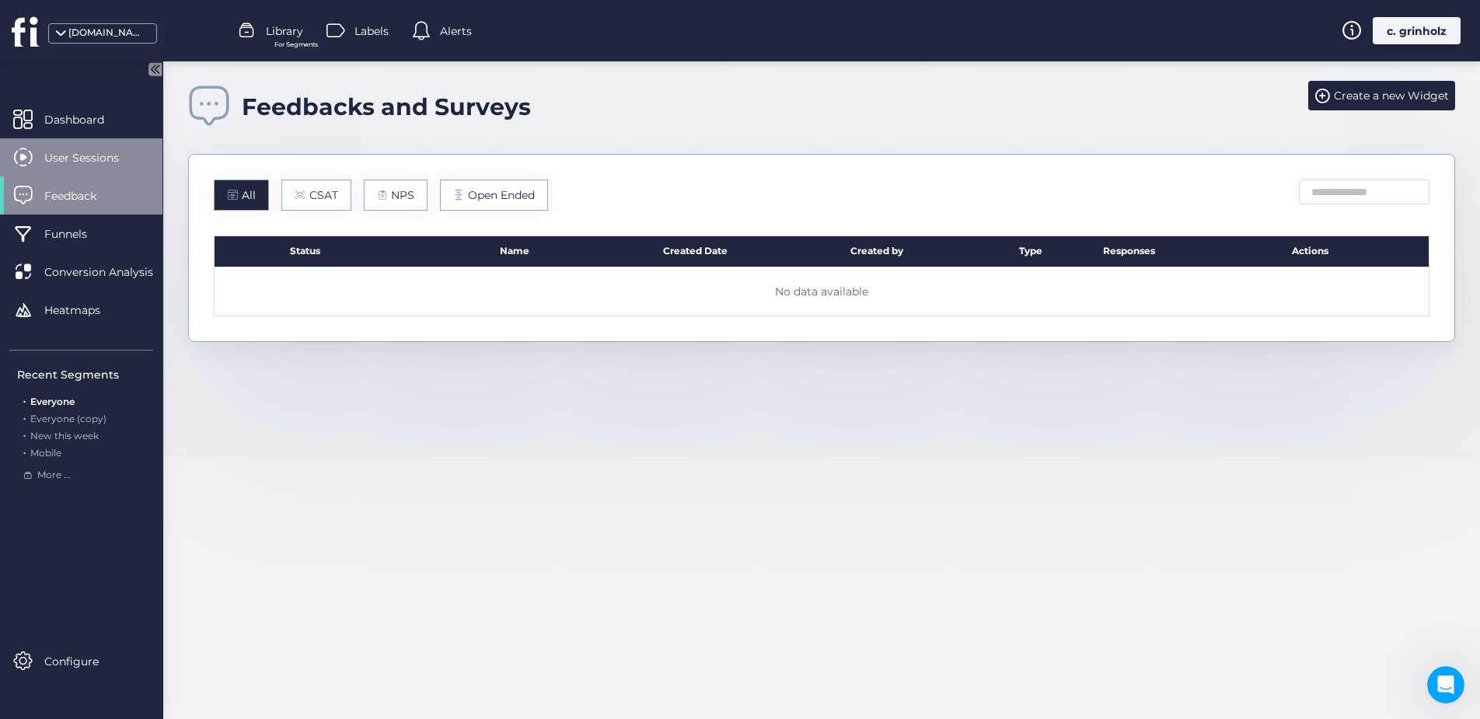
click at [94, 156] on span "User Sessions" at bounding box center [93, 157] width 98 height 17
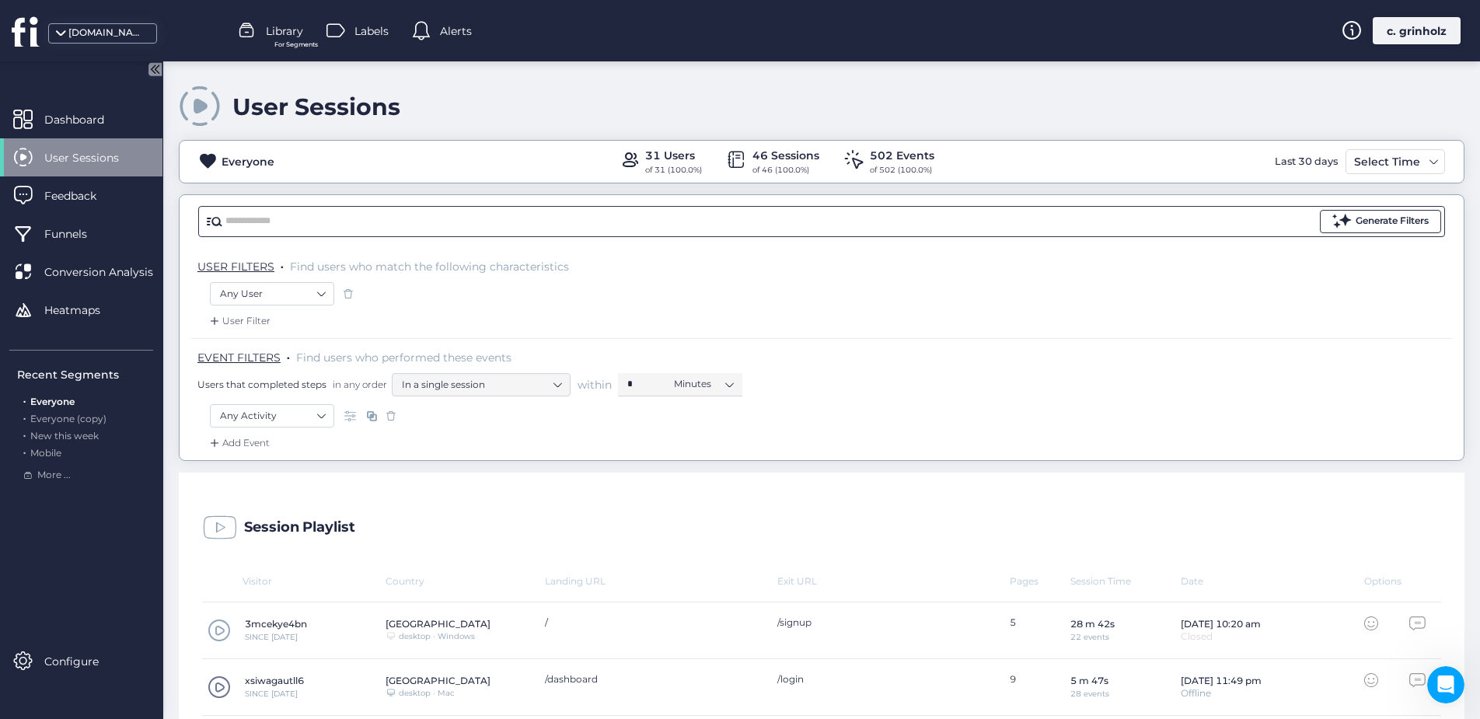
click at [1359, 221] on div "Generate Filters" at bounding box center [1391, 221] width 73 height 15
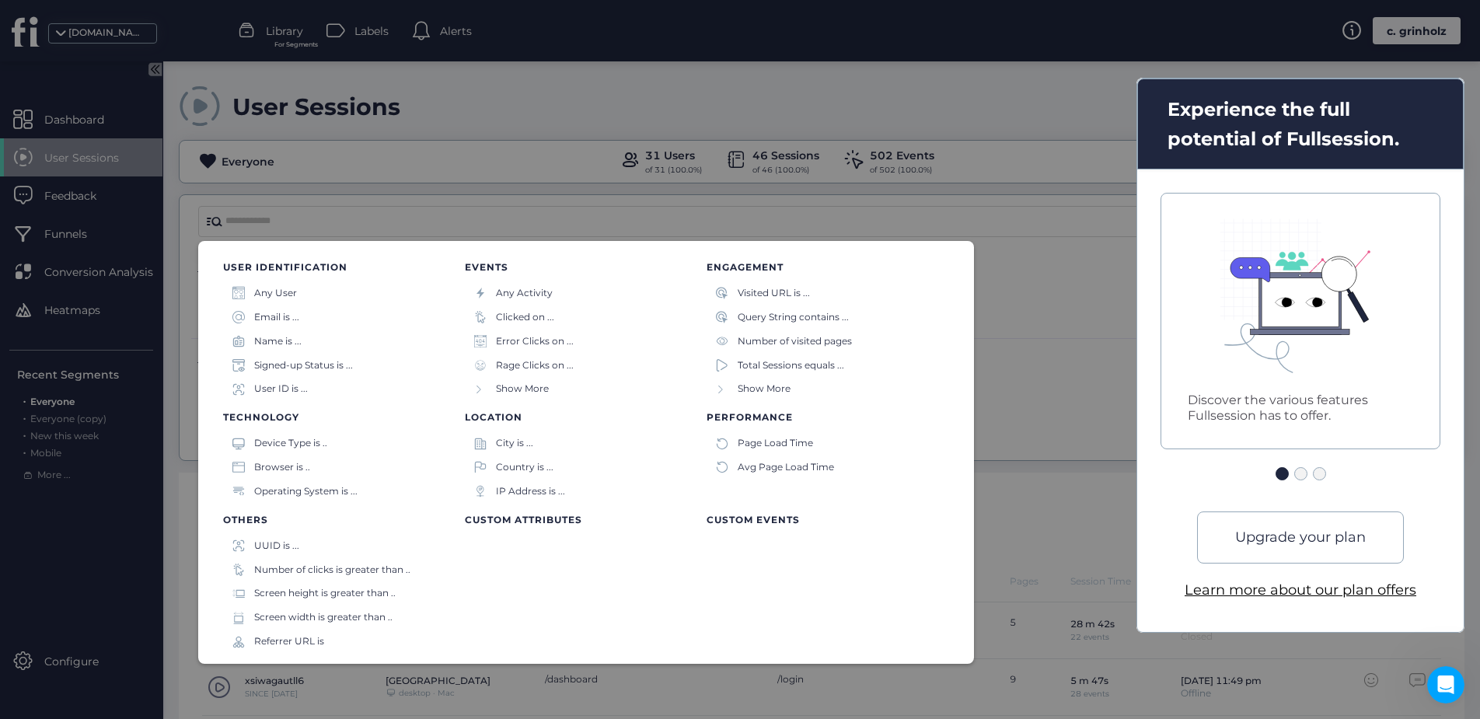
click at [1302, 473] on div at bounding box center [1300, 473] width 13 height 13
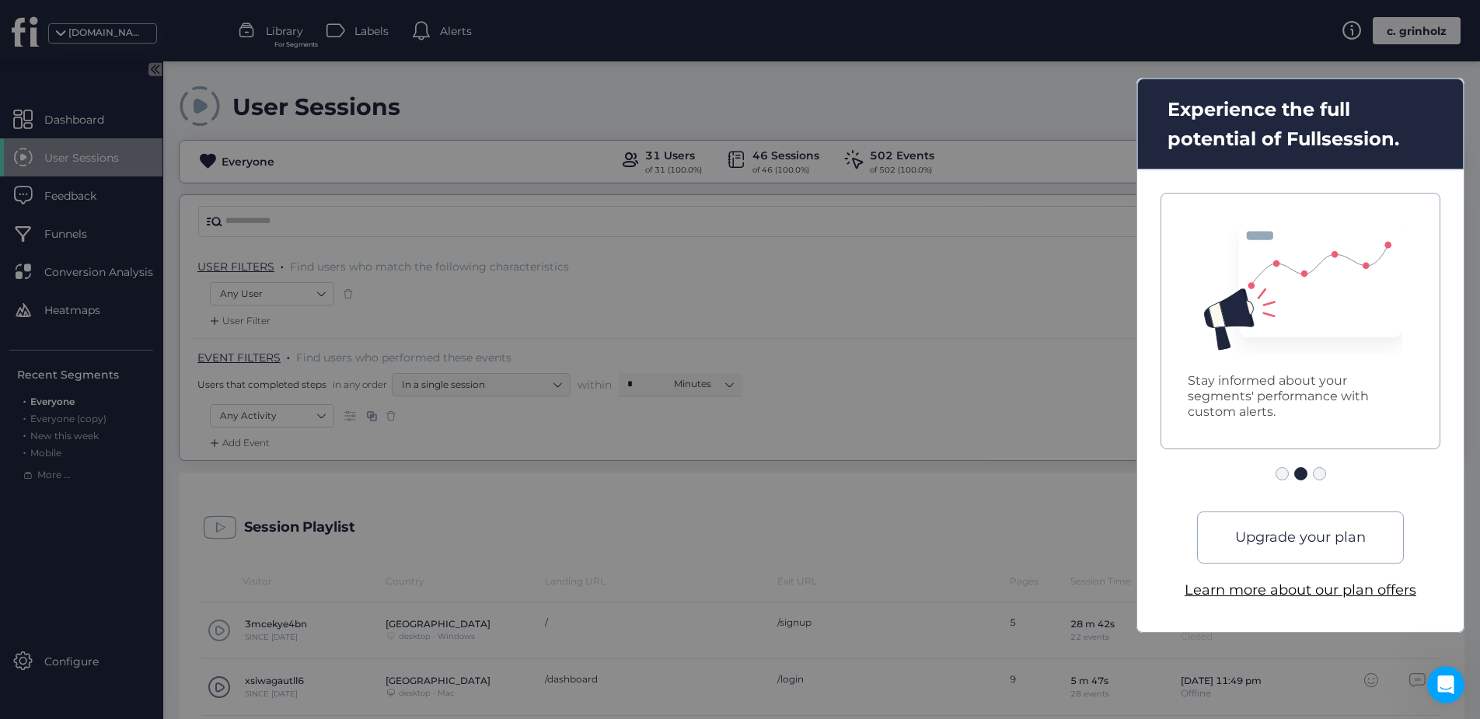
click at [1324, 477] on div at bounding box center [1318, 473] width 13 height 13
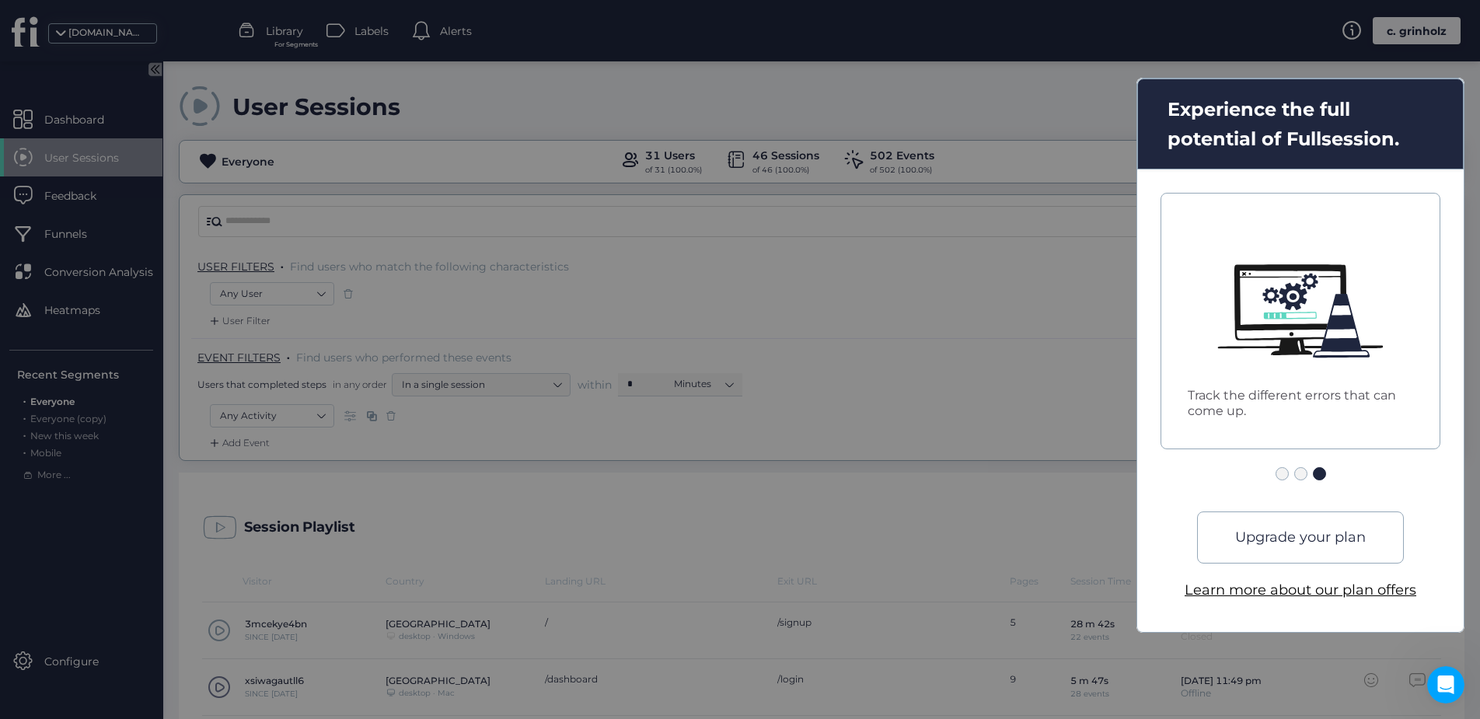
click at [1052, 410] on div at bounding box center [740, 359] width 1480 height 719
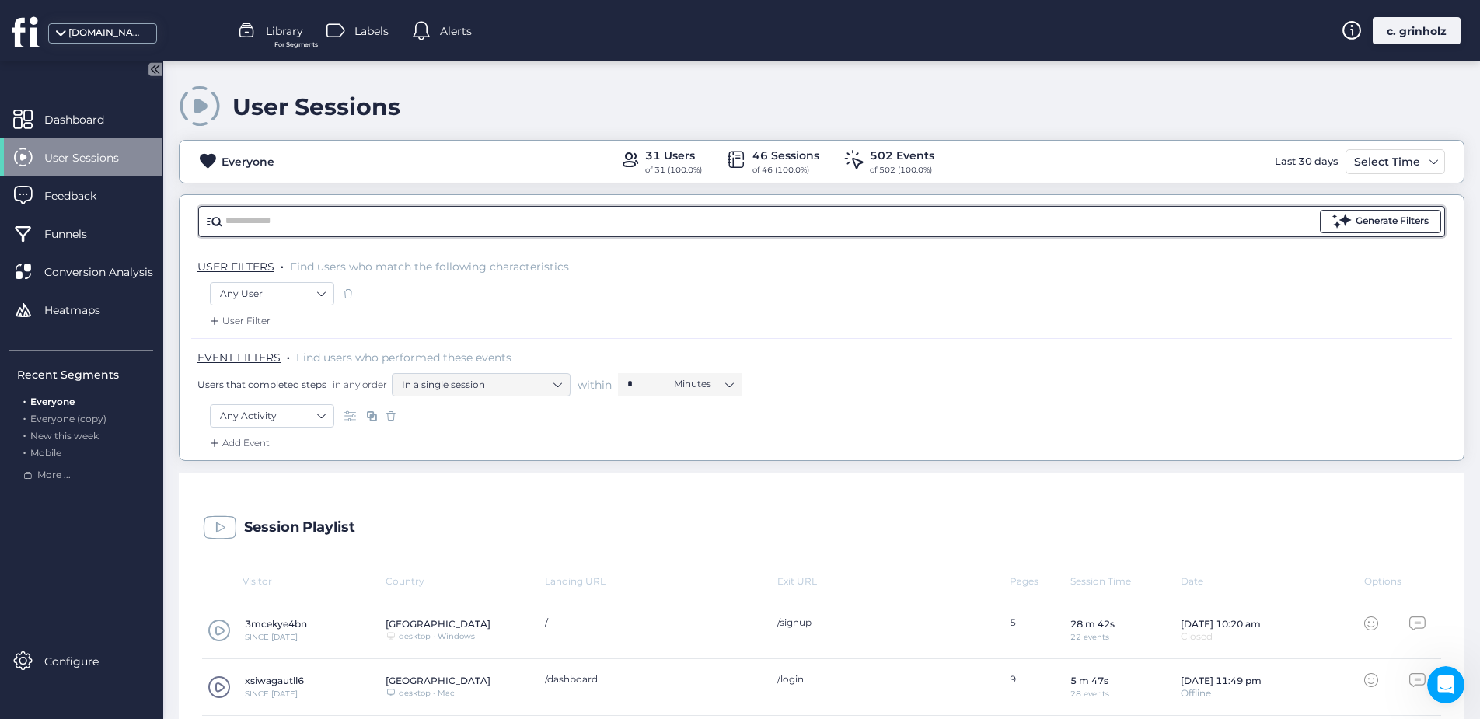
click at [1319, 221] on button "Generate Filters" at bounding box center [1379, 221] width 121 height 23
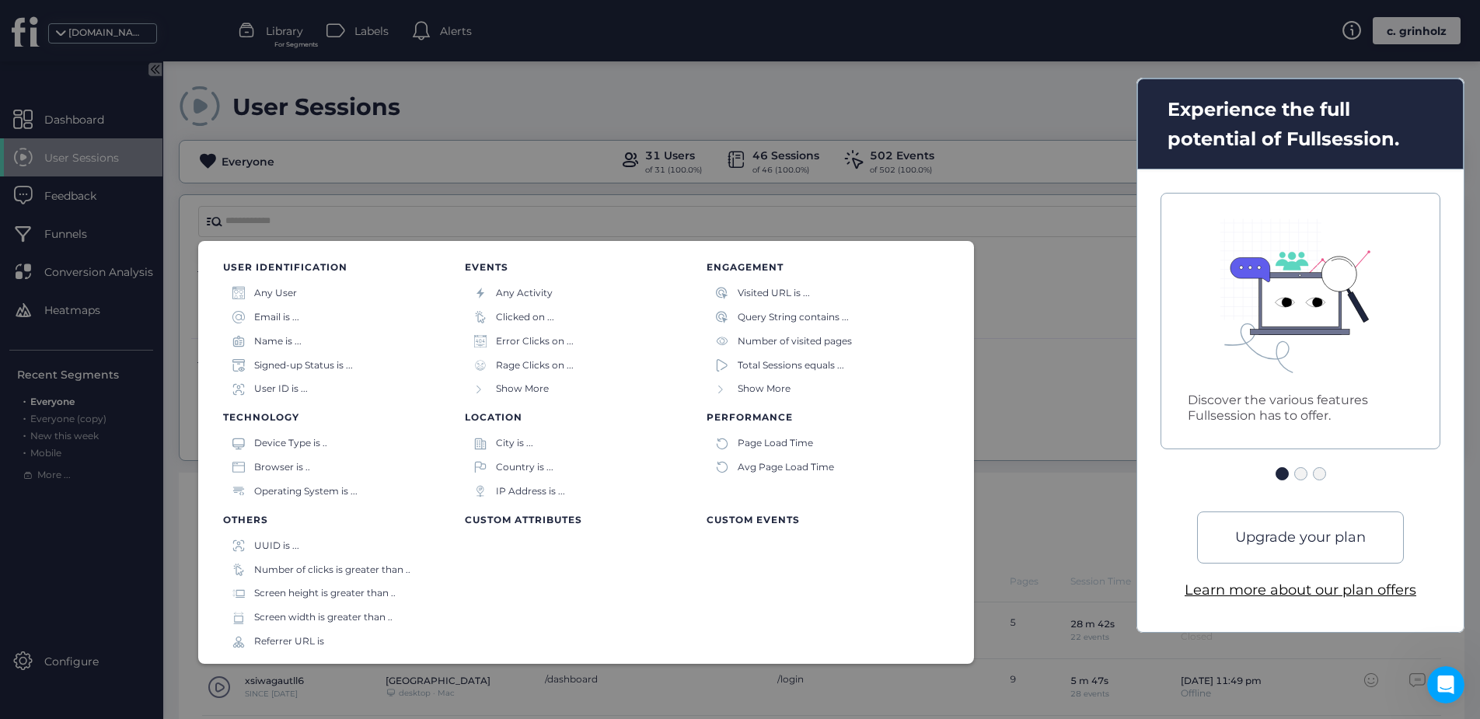
click at [521, 443] on div "City is ..." at bounding box center [514, 443] width 37 height 15
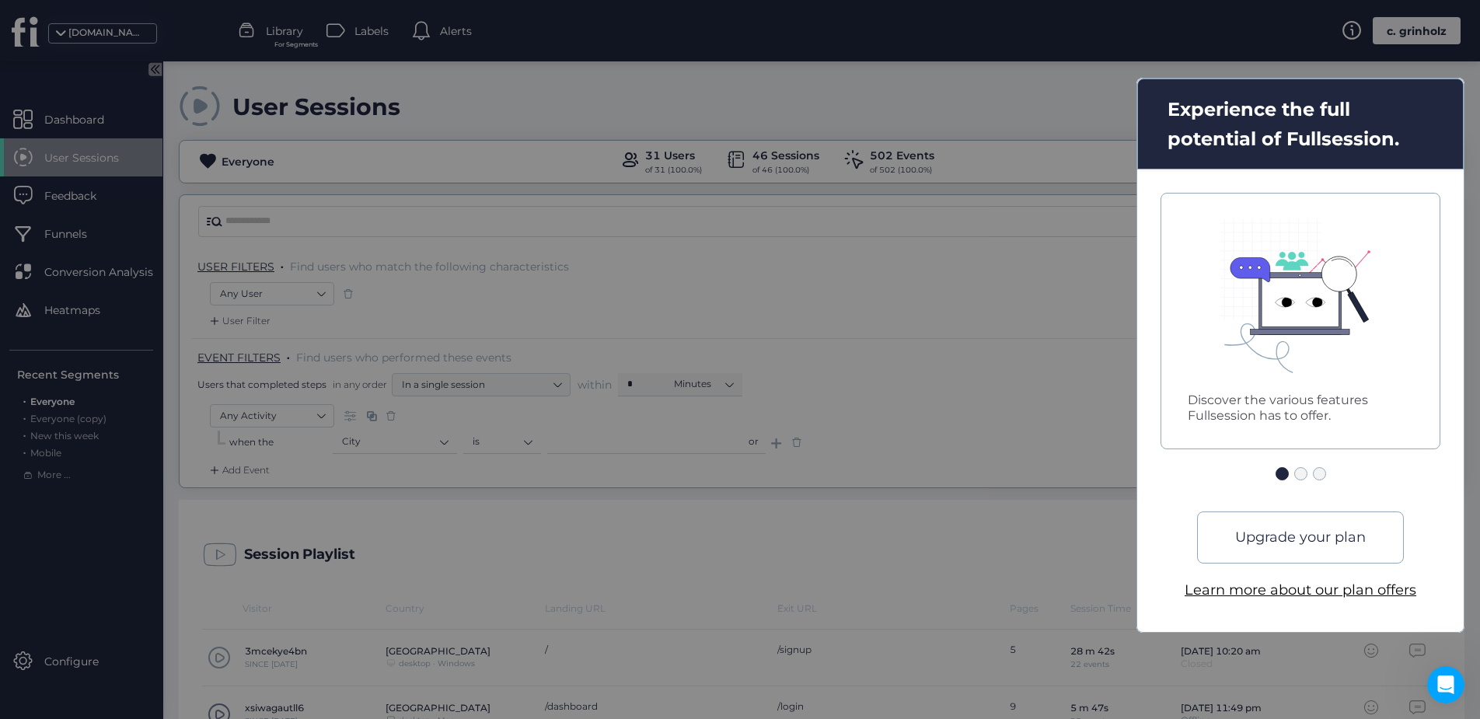
click at [777, 466] on div at bounding box center [740, 359] width 1480 height 719
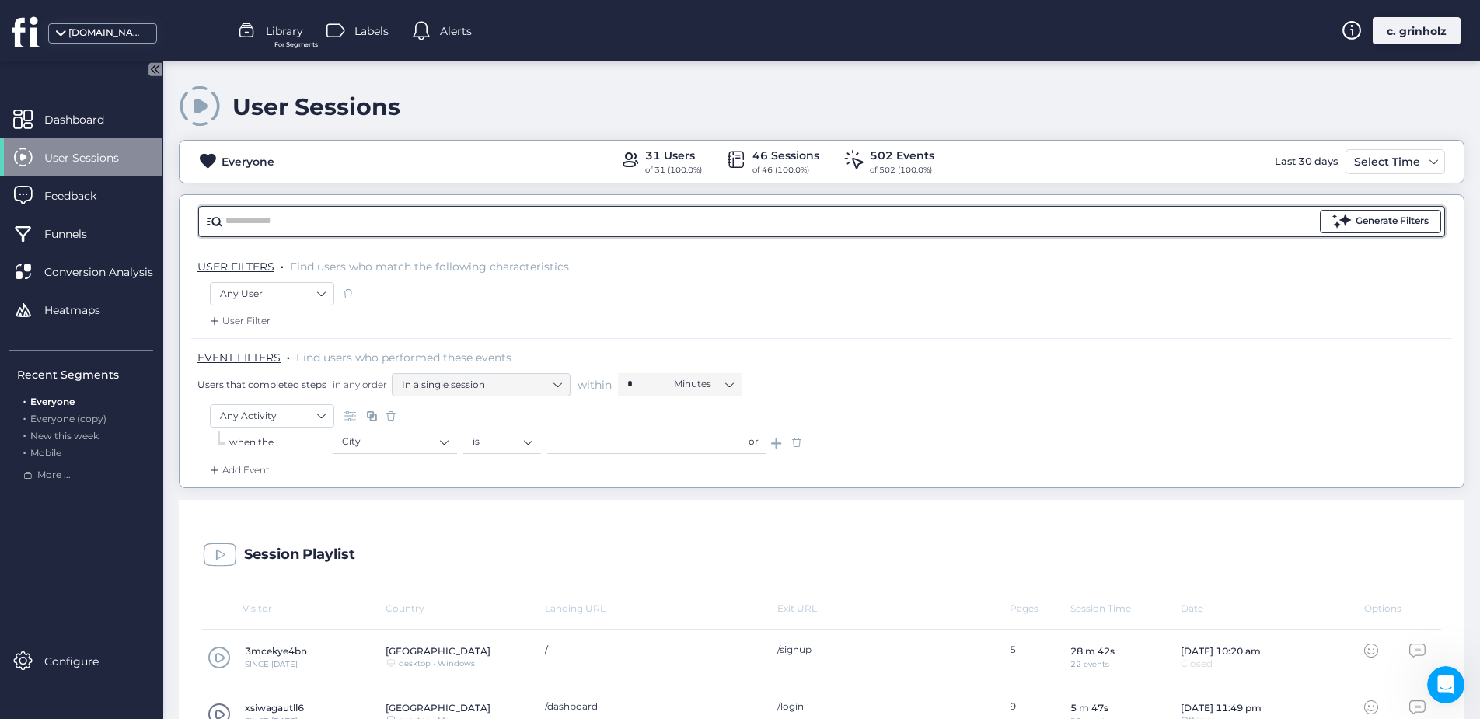
click at [1369, 218] on div "Generate Filters" at bounding box center [1391, 221] width 73 height 15
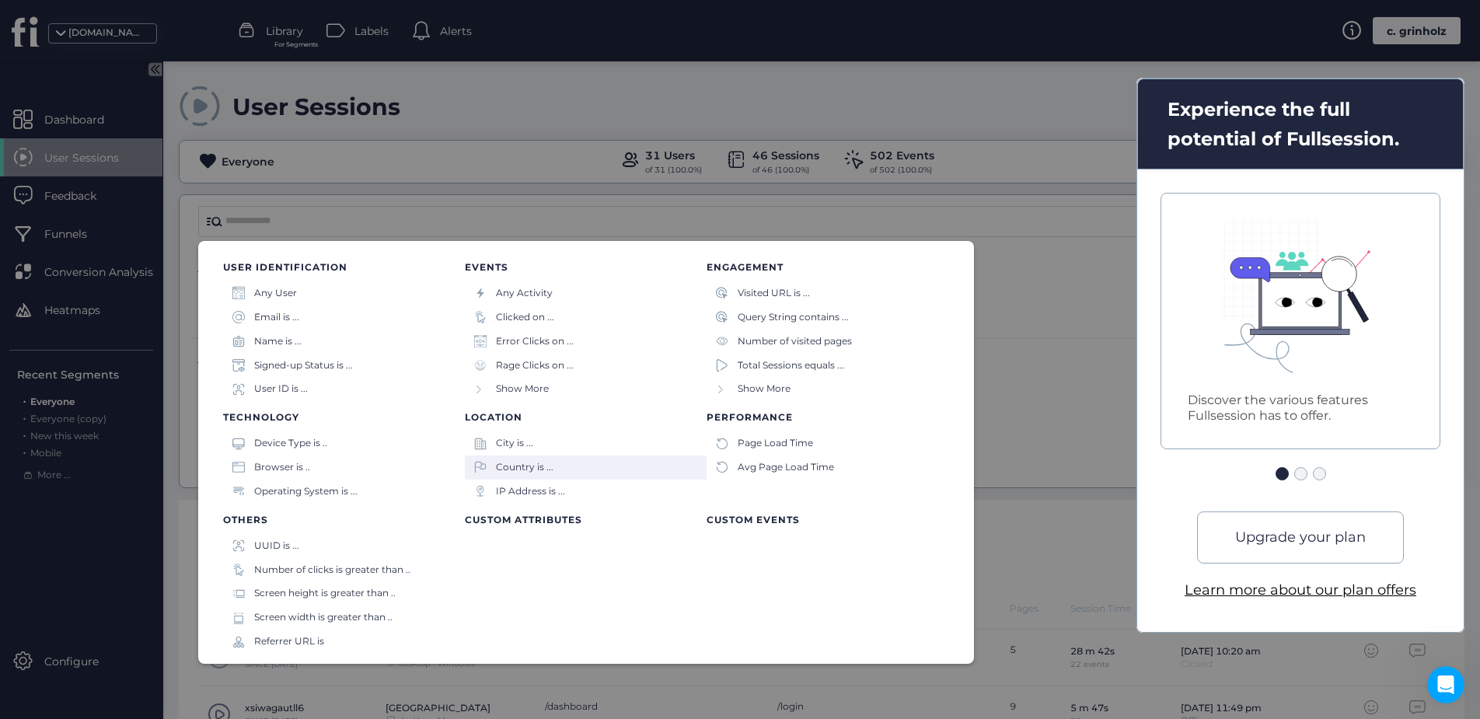
click at [507, 470] on div "Country is ..." at bounding box center [525, 467] width 58 height 15
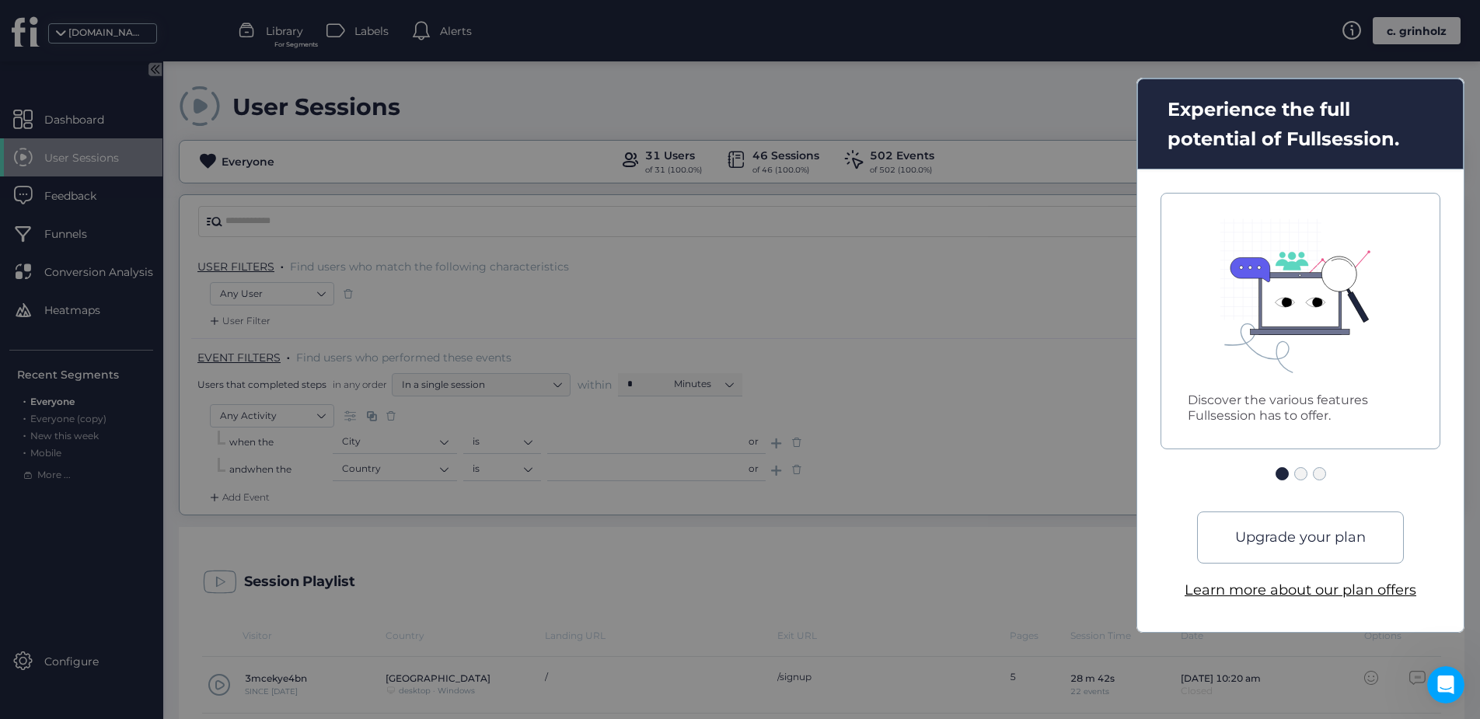
click at [1002, 476] on div at bounding box center [740, 359] width 1480 height 719
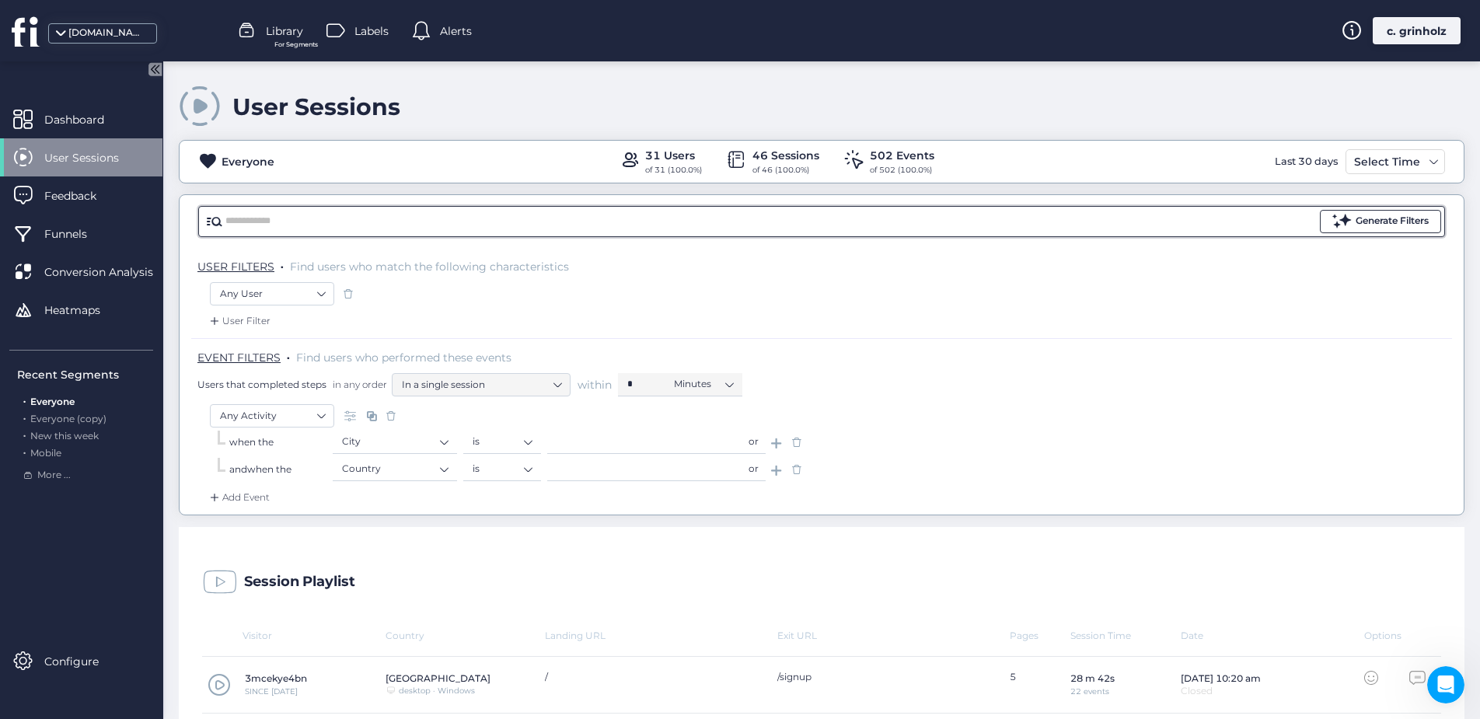
click at [1332, 220] on span at bounding box center [1341, 220] width 19 height 19
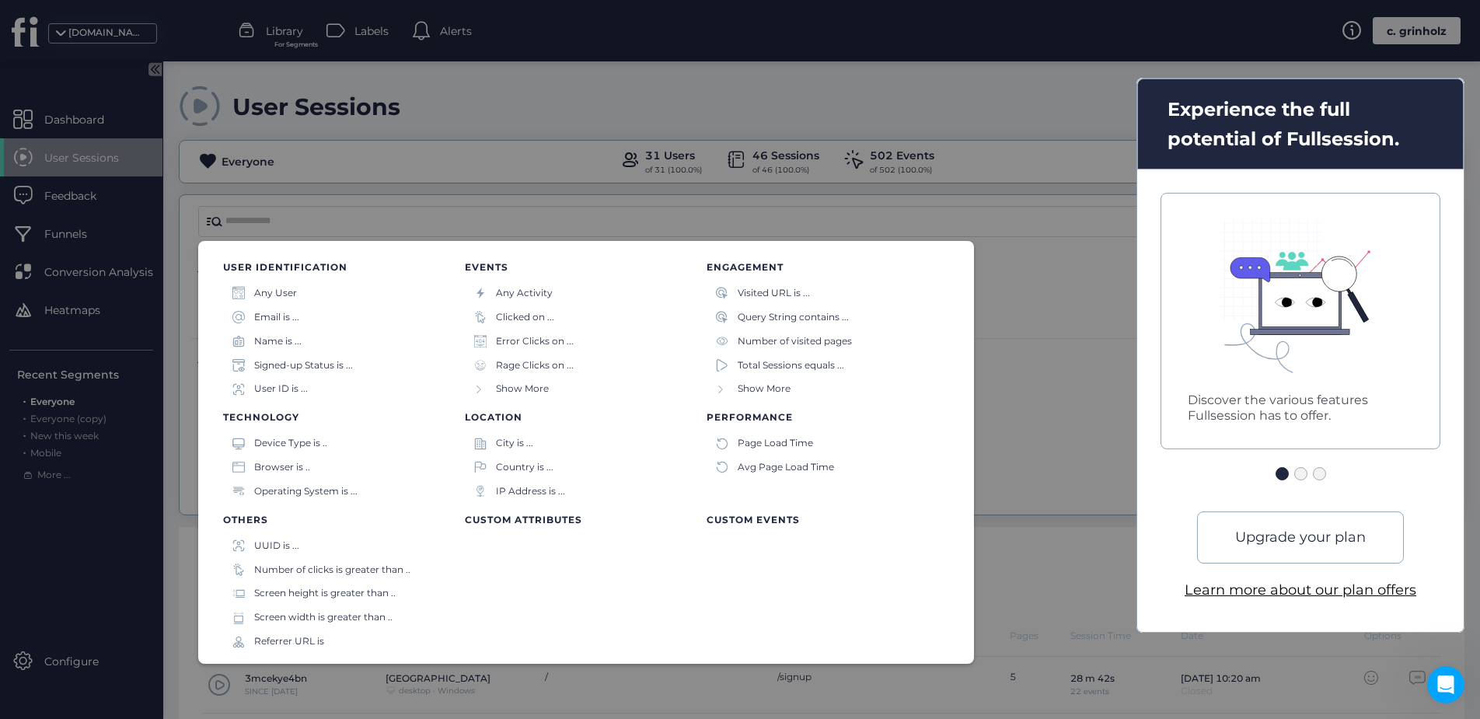
click at [741, 391] on span "Show More" at bounding box center [763, 389] width 53 height 15
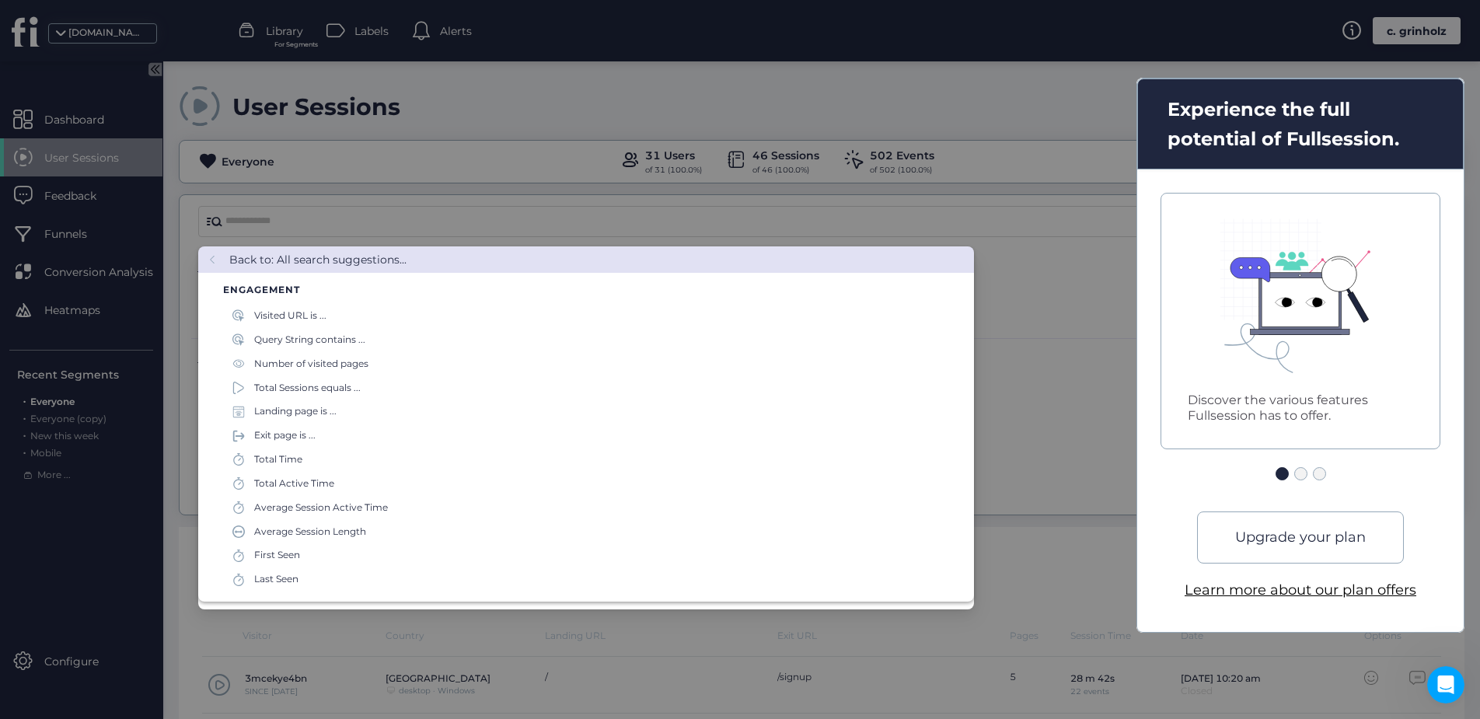
click at [310, 220] on div at bounding box center [740, 359] width 1480 height 719
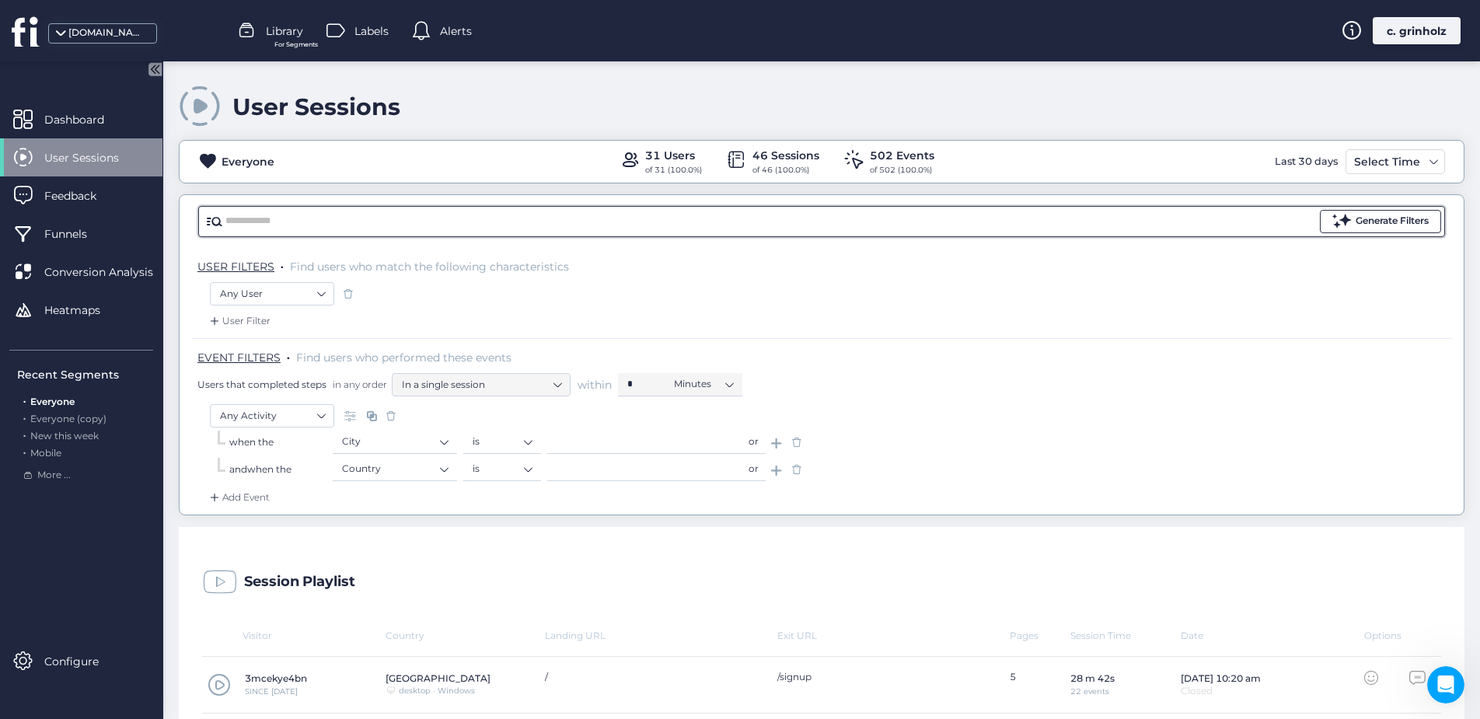
click at [1355, 226] on div "Generate Filters" at bounding box center [1391, 221] width 73 height 15
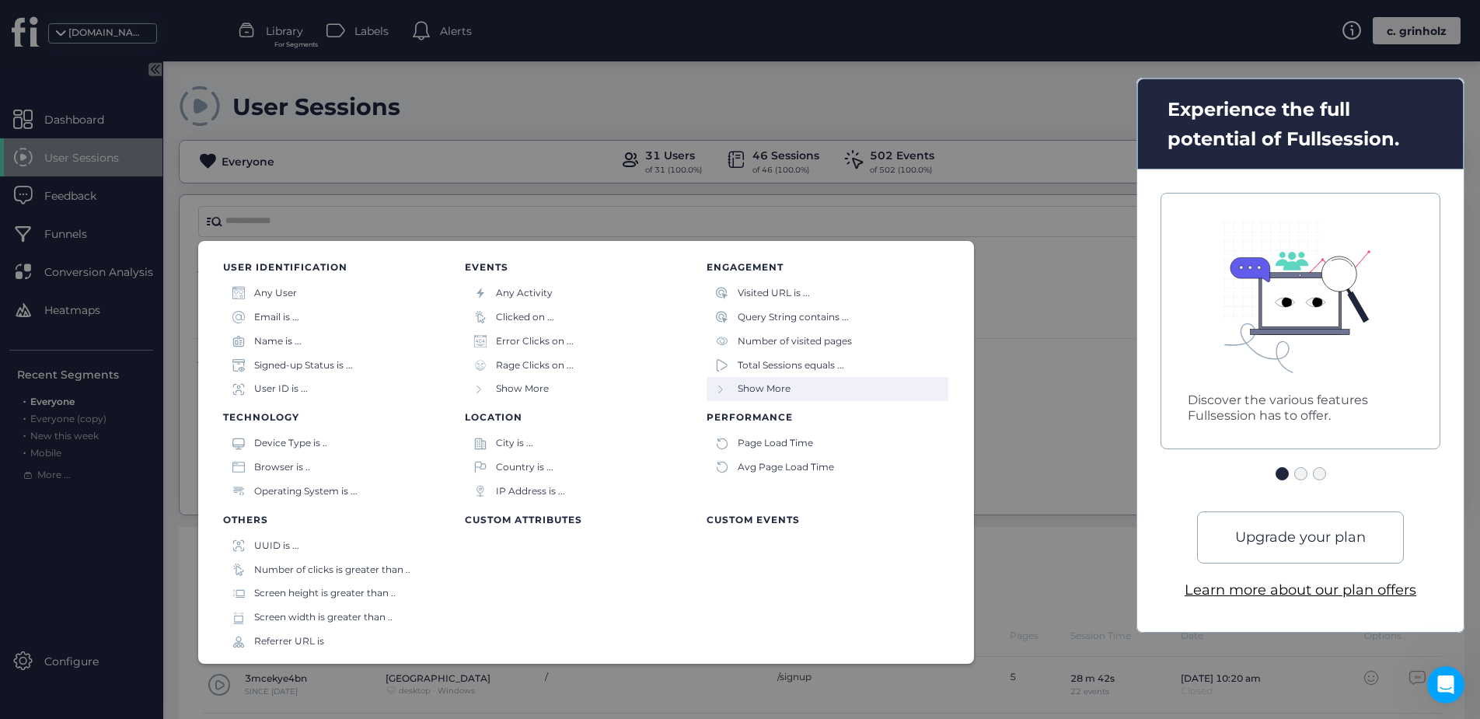
click at [749, 386] on span "Show More" at bounding box center [763, 389] width 53 height 15
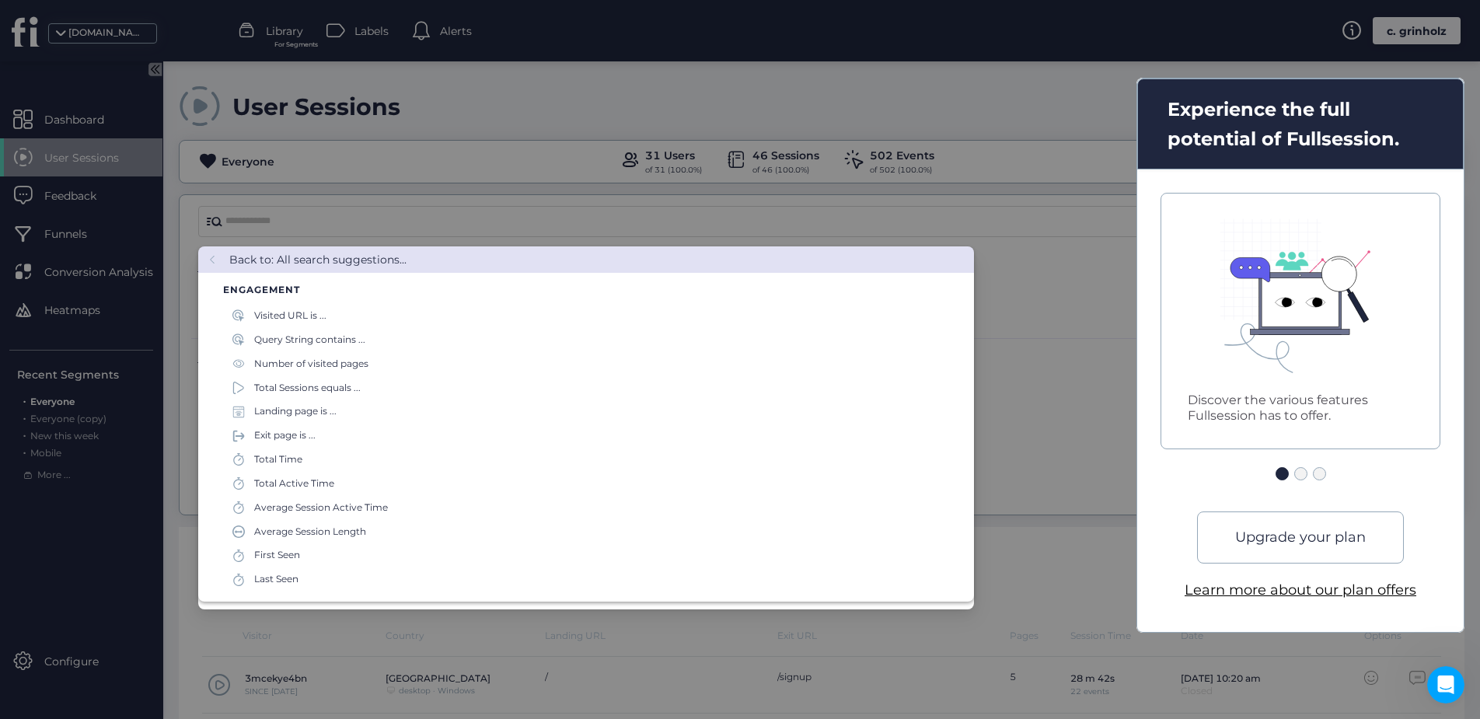
click at [382, 218] on div at bounding box center [740, 359] width 1480 height 719
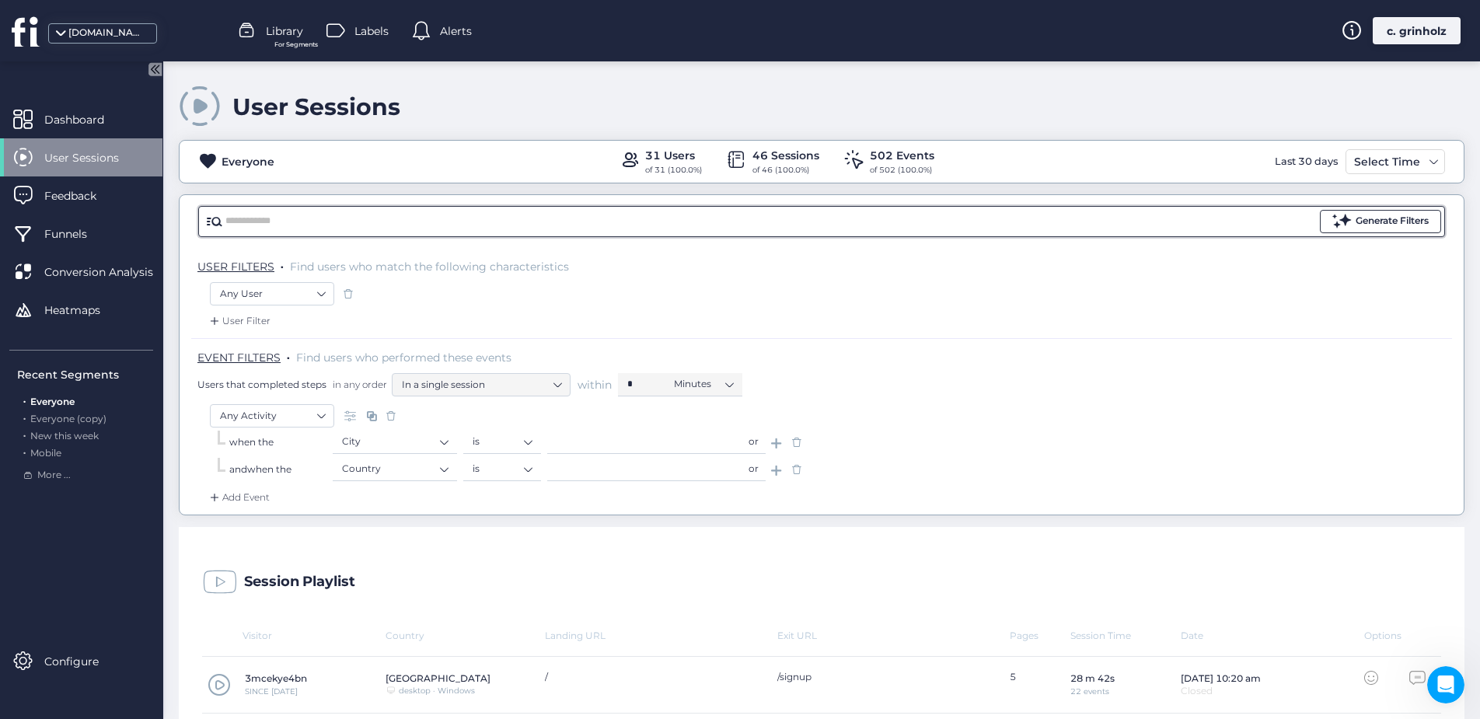
click at [1355, 226] on div "Generate Filters" at bounding box center [1391, 221] width 73 height 15
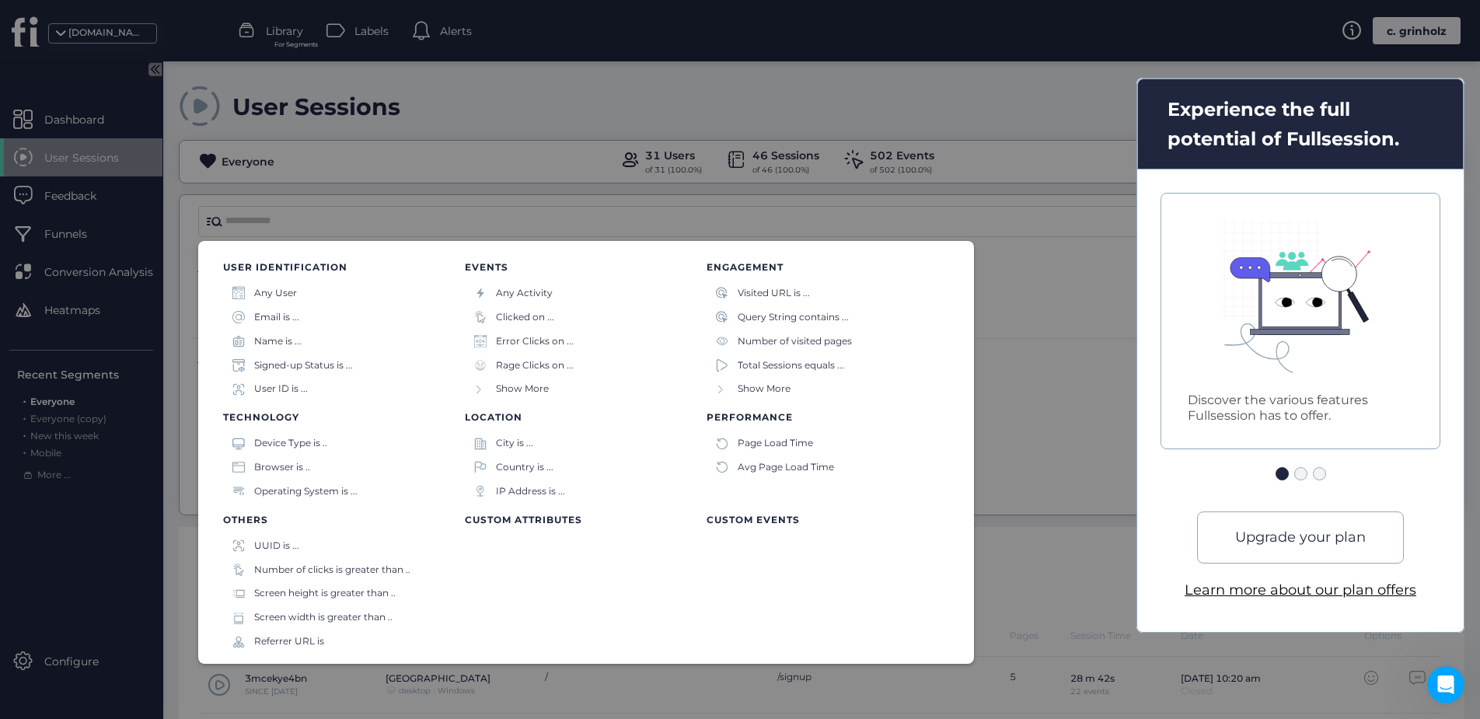
click at [270, 317] on div "Email is ..." at bounding box center [276, 317] width 45 height 15
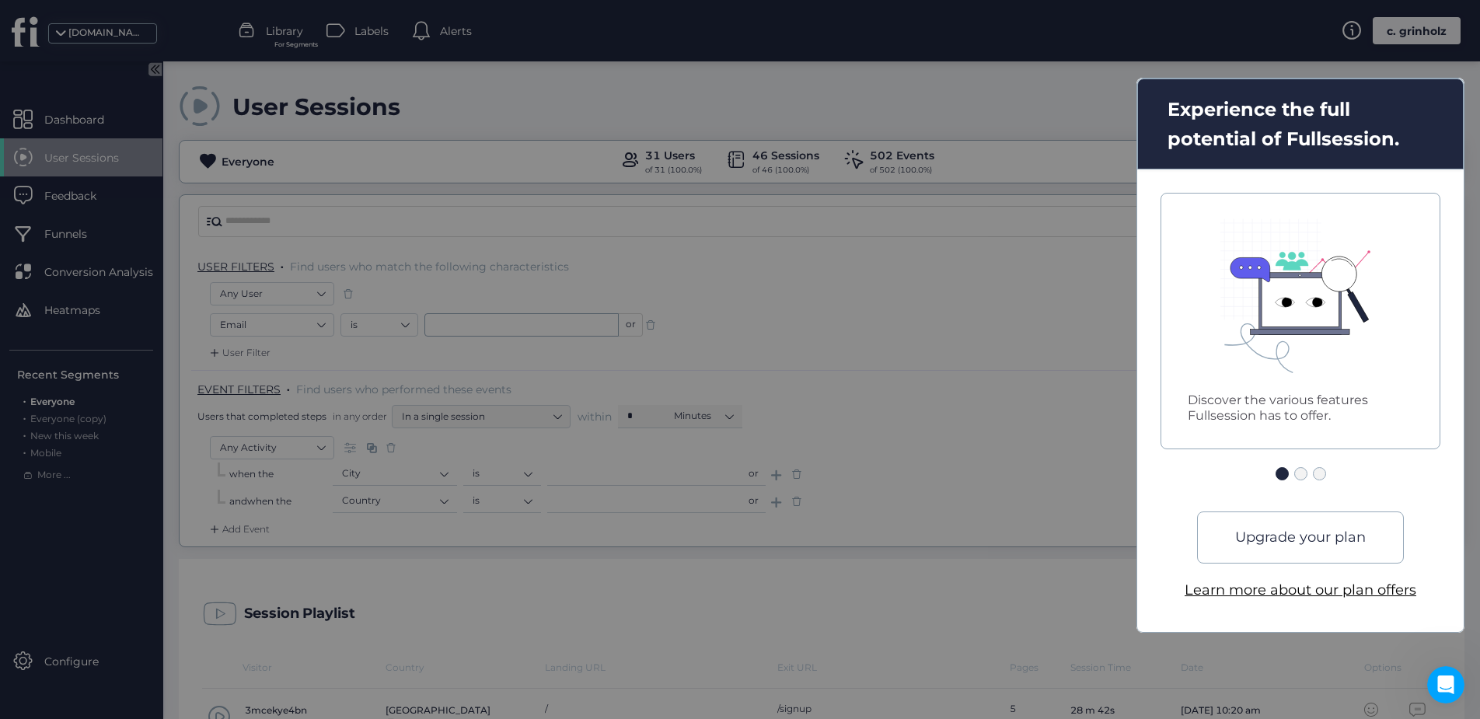
click at [939, 466] on div at bounding box center [740, 359] width 1480 height 719
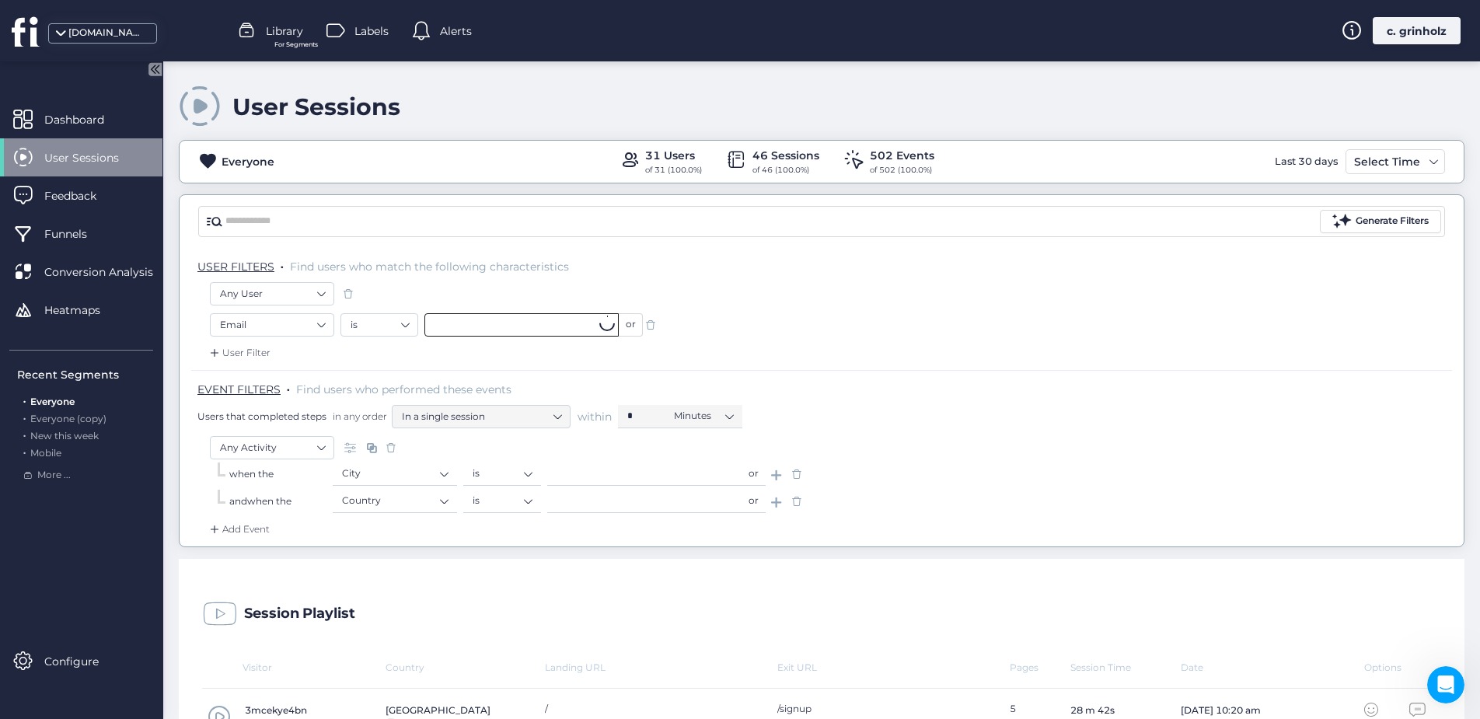
click at [554, 322] on input "text" at bounding box center [521, 324] width 194 height 23
click at [747, 350] on div "User Filter" at bounding box center [821, 357] width 1260 height 25
click at [757, 358] on div "User Filter" at bounding box center [821, 357] width 1260 height 25
click at [395, 327] on nz-select-item "is" at bounding box center [379, 324] width 58 height 23
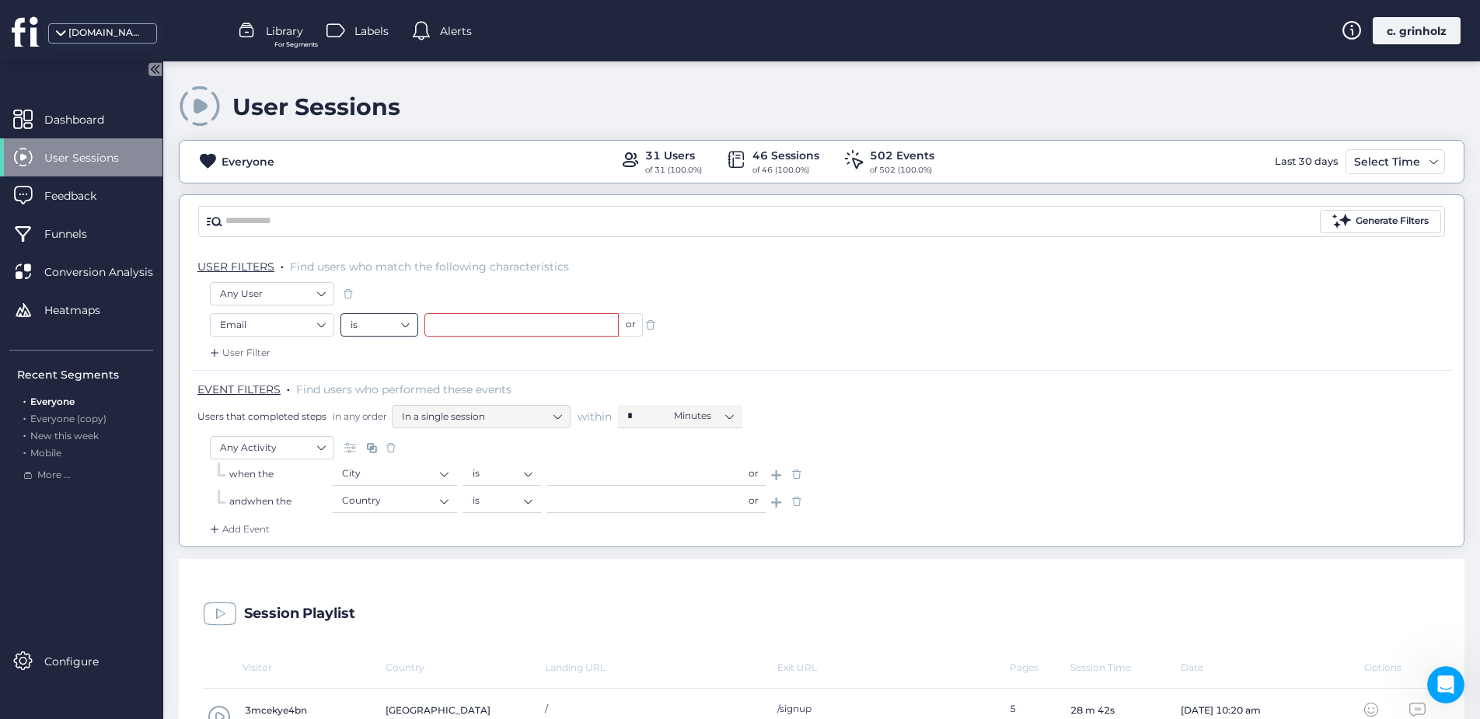
click at [611, 358] on div "User Filter" at bounding box center [821, 357] width 1260 height 25
click at [1373, 219] on div "Generate Filters" at bounding box center [1391, 221] width 73 height 15
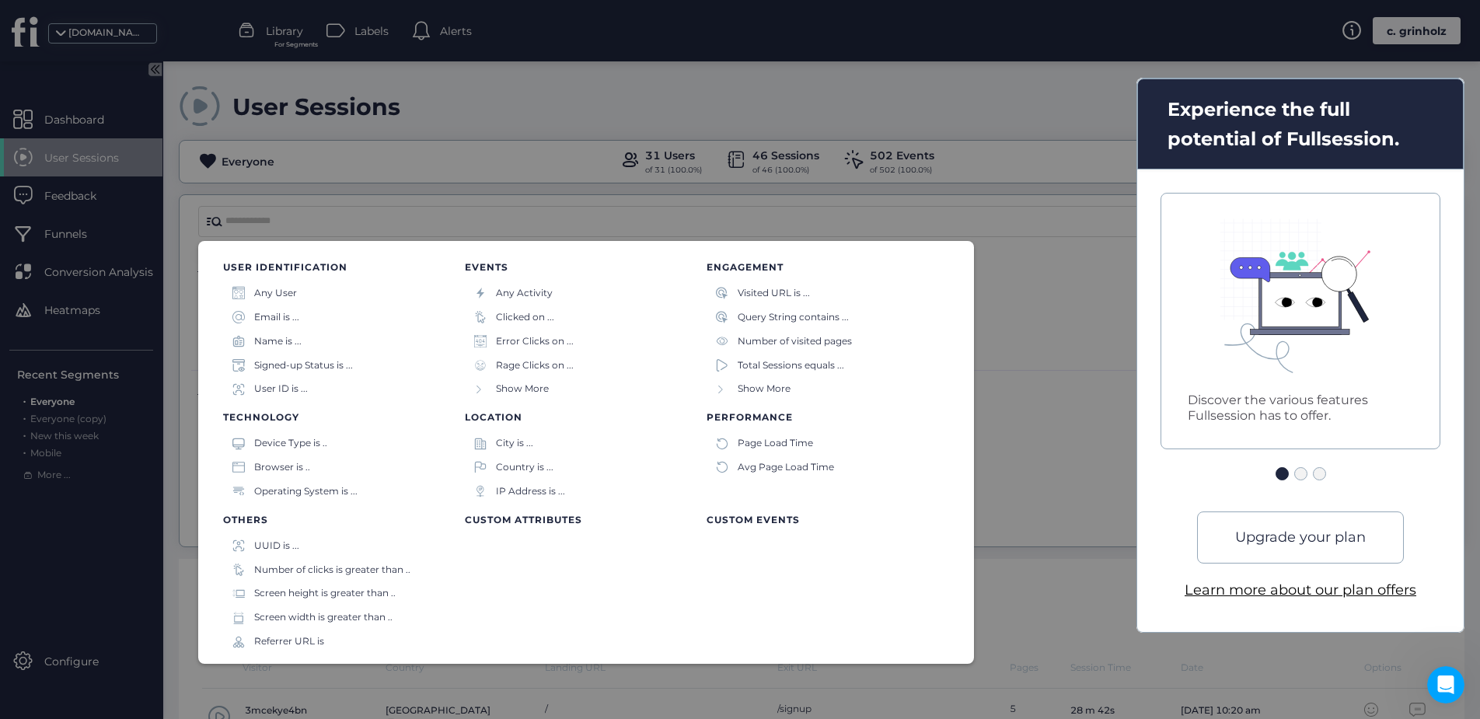
click at [337, 200] on div at bounding box center [740, 359] width 1480 height 719
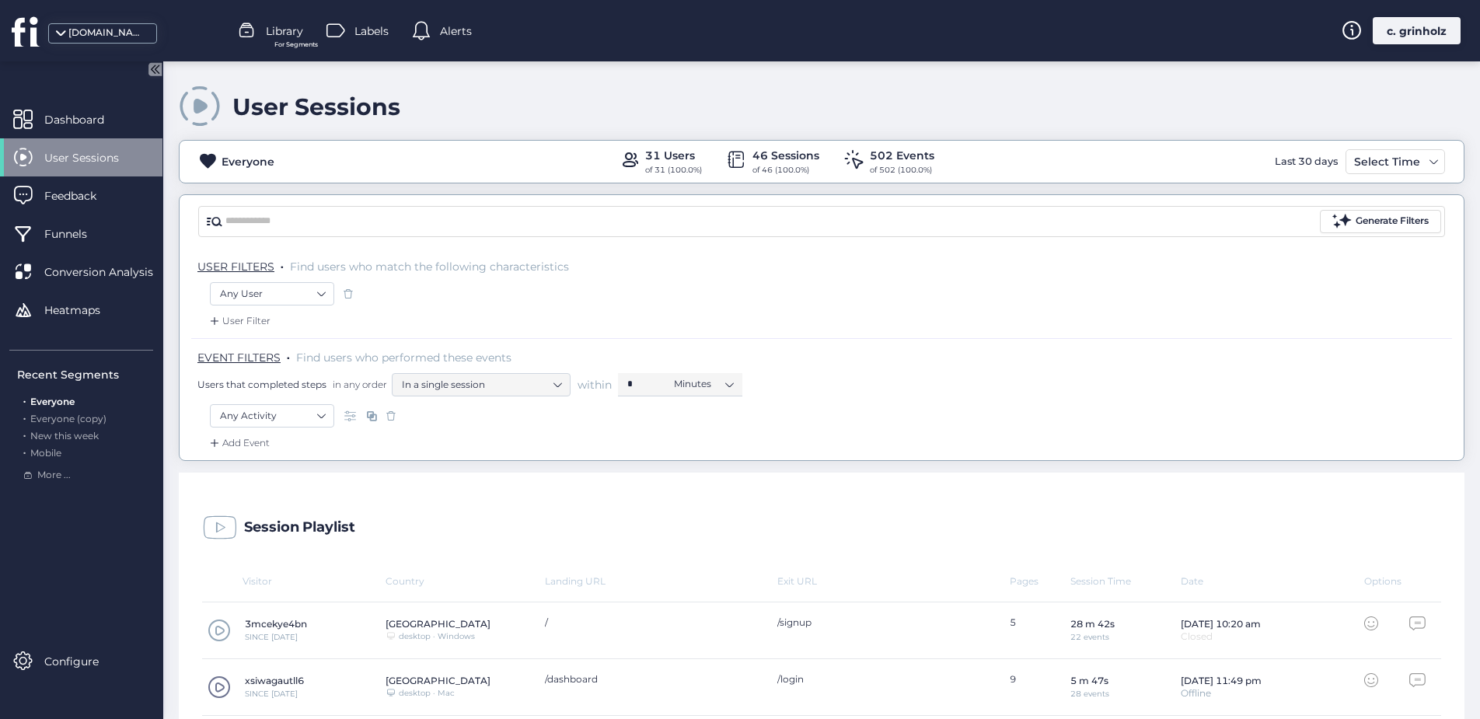
click at [30, 28] on icon at bounding box center [26, 31] width 29 height 31
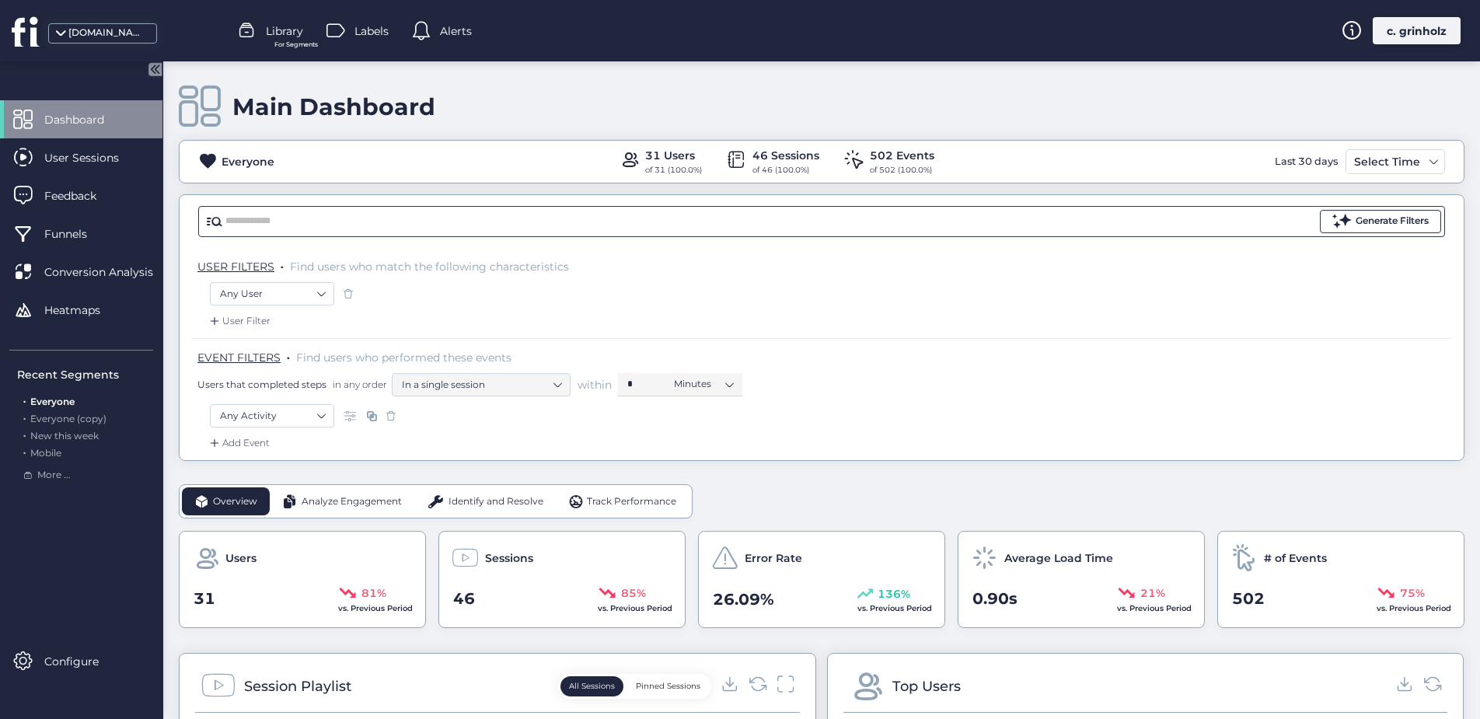
click at [1337, 232] on button "Generate Filters" at bounding box center [1379, 221] width 121 height 23
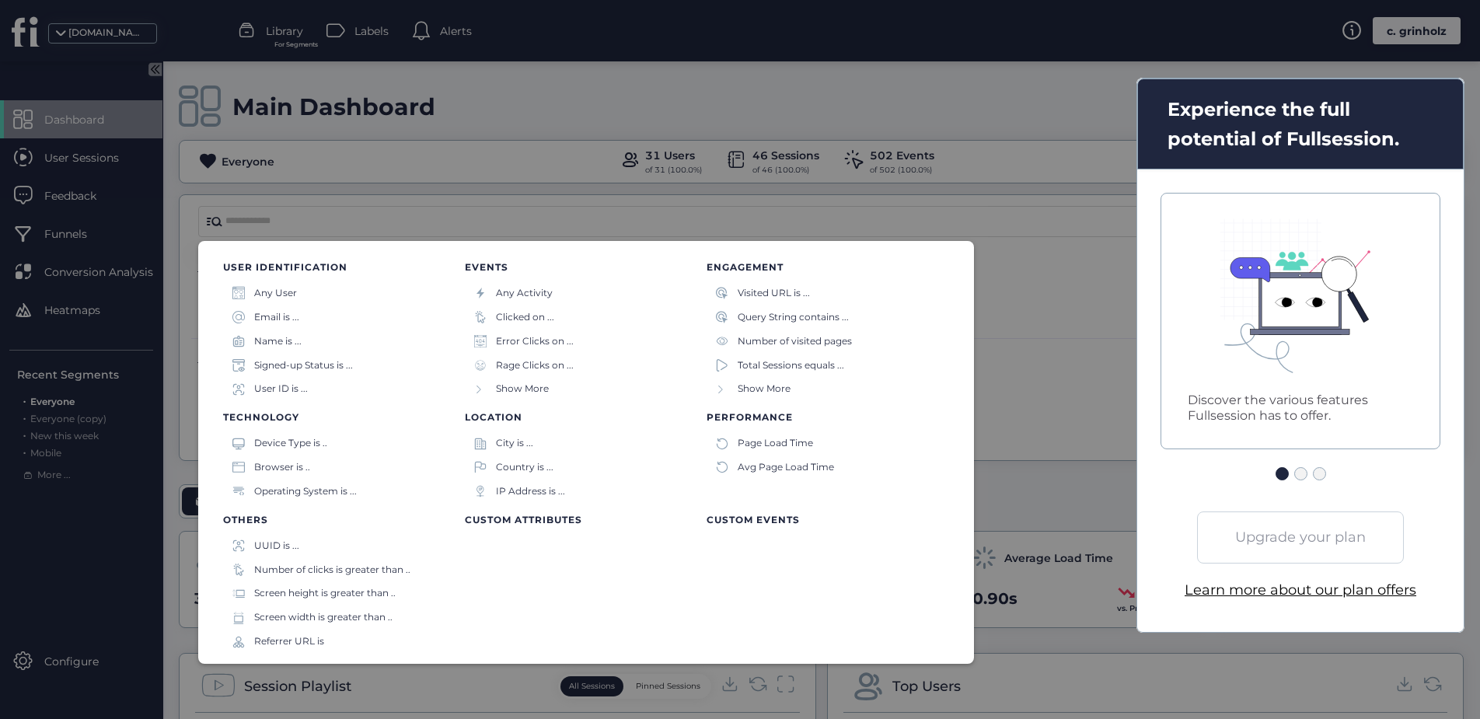
click at [1316, 542] on div "Upgrade your plan" at bounding box center [1300, 536] width 207 height 51
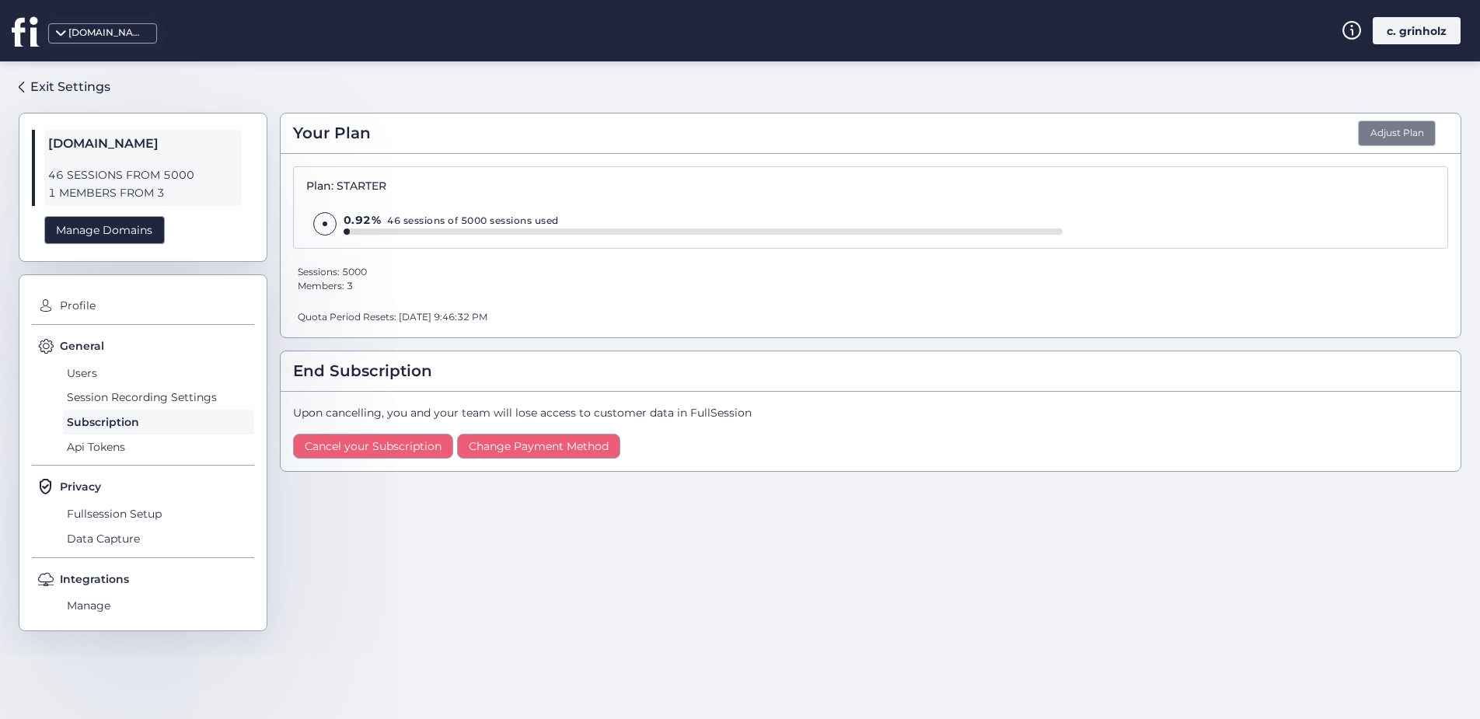
click at [1376, 128] on button "Adjust Plan" at bounding box center [1397, 133] width 78 height 26
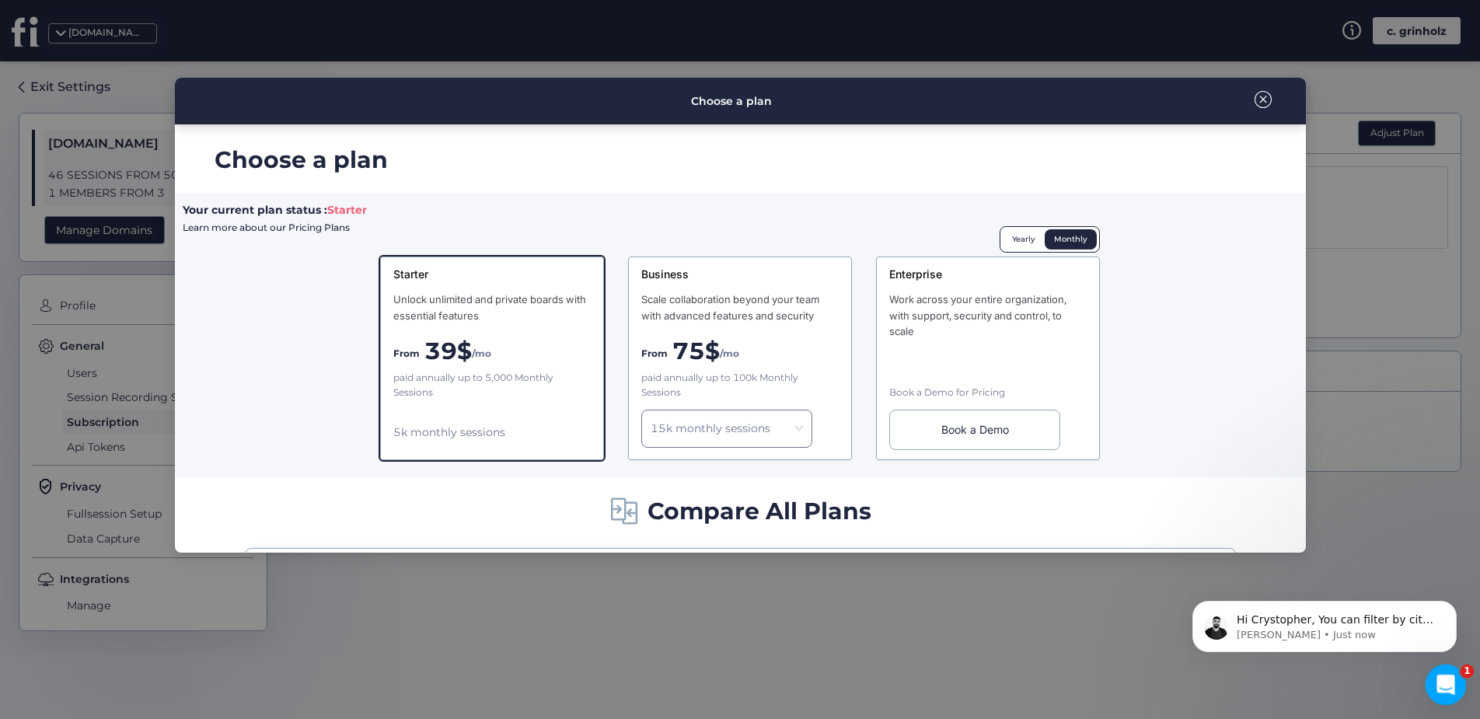
click at [1435, 678] on icon "Open Intercom Messenger" at bounding box center [1444, 683] width 26 height 26
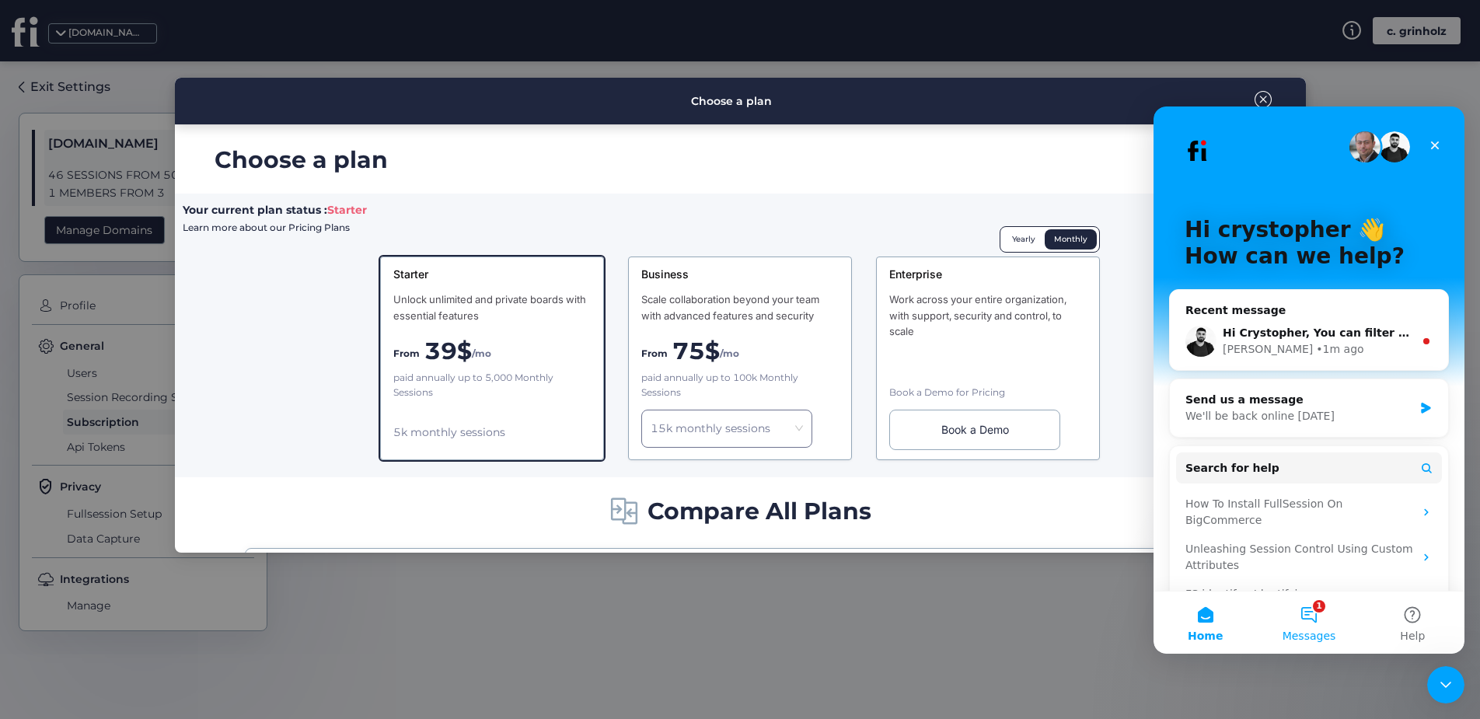
click at [1316, 603] on button "1 Messages" at bounding box center [1308, 622] width 103 height 62
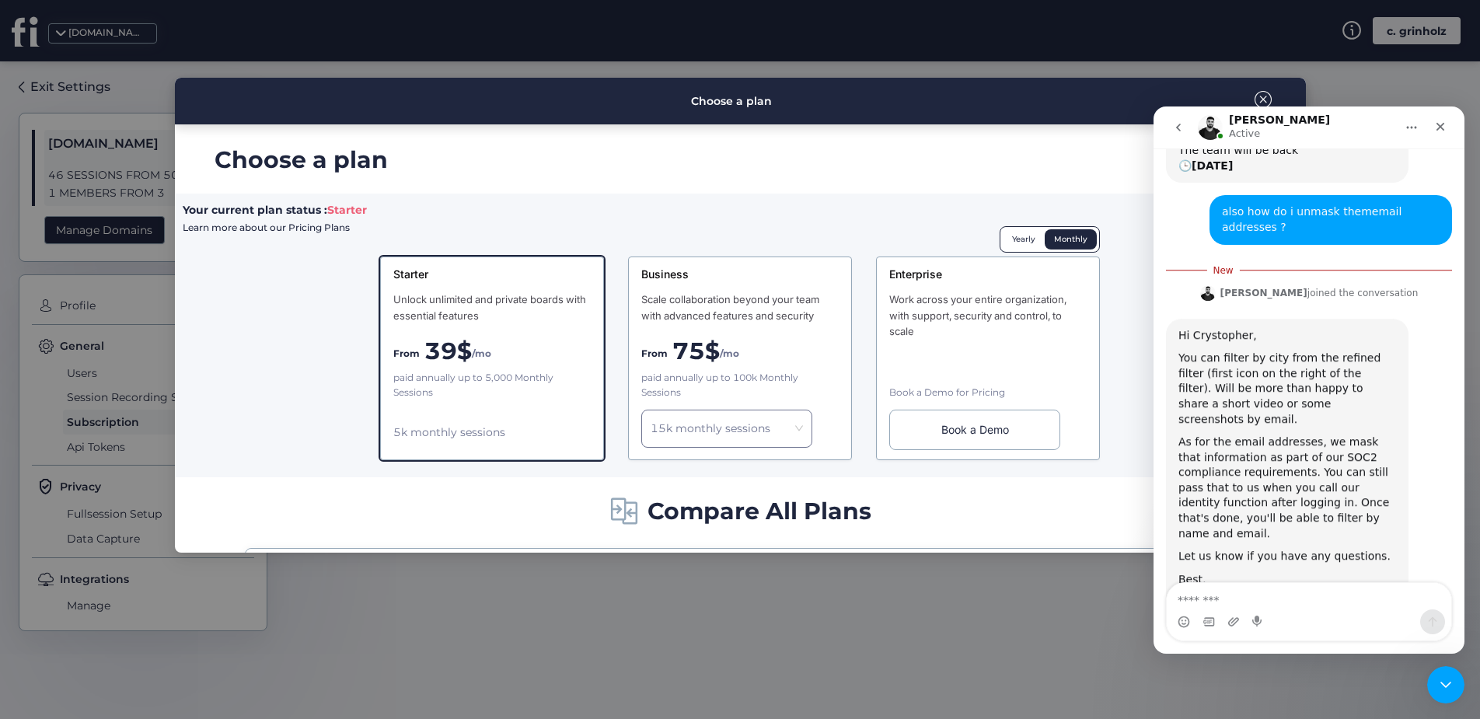
scroll to position [245, 0]
click at [1236, 603] on textarea "Message…" at bounding box center [1308, 596] width 284 height 26
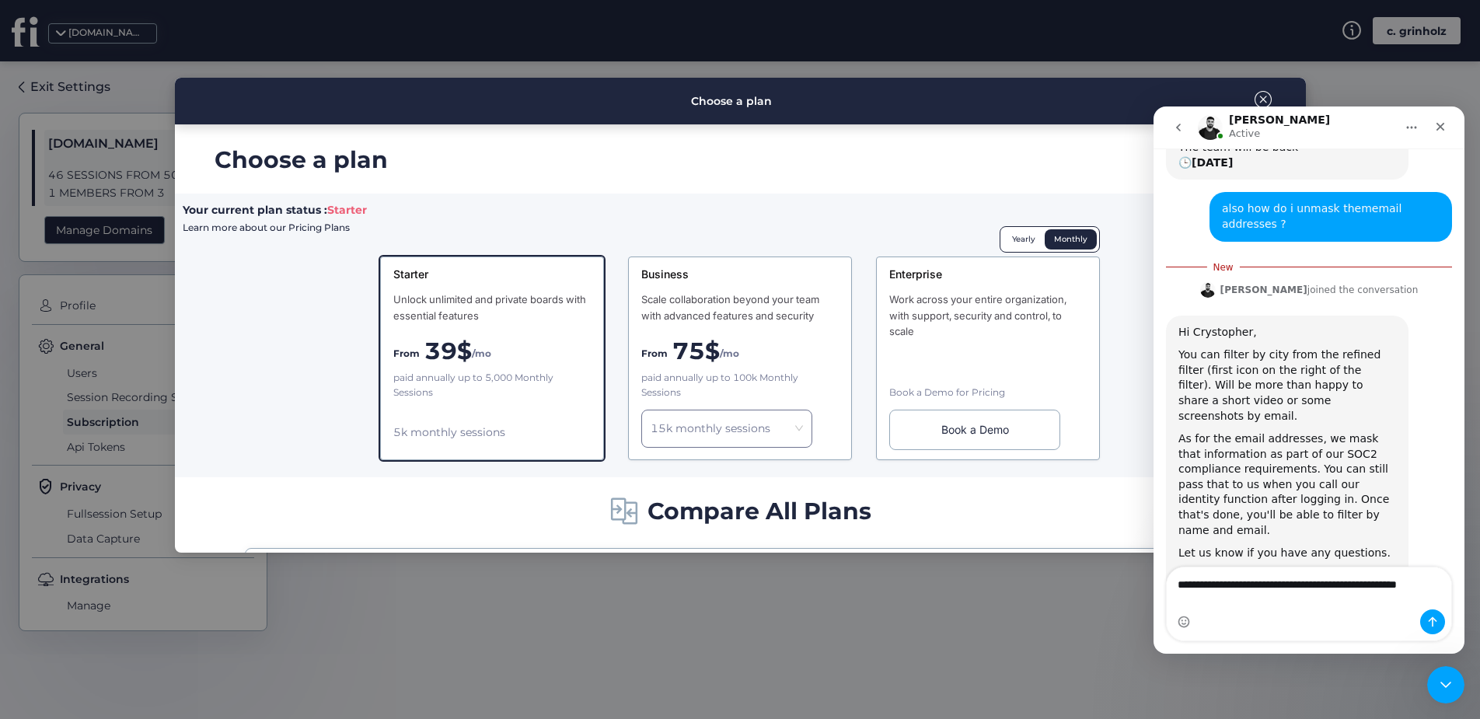
scroll to position [260, 0]
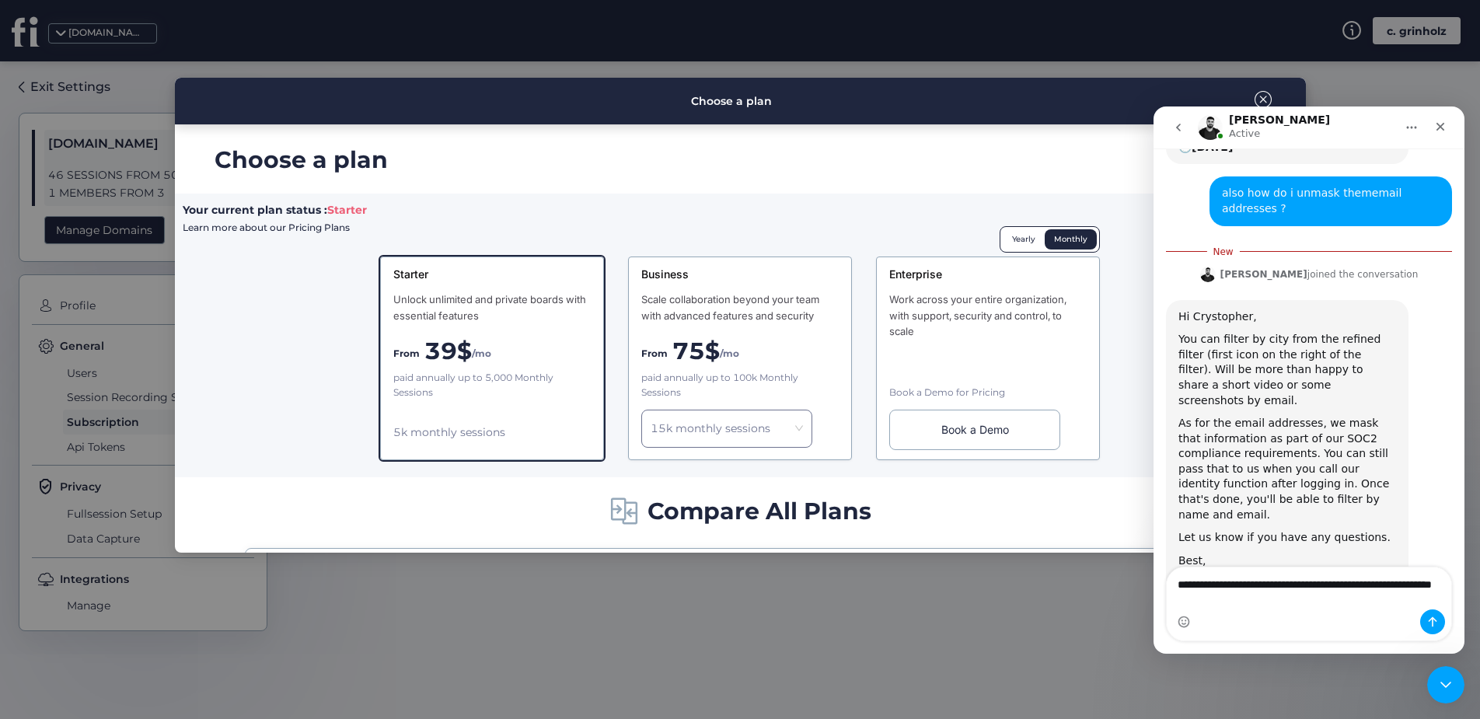
drag, startPoint x: 1211, startPoint y: 601, endPoint x: 1221, endPoint y: 626, distance: 26.1
click at [1211, 601] on textarea "**********" at bounding box center [1308, 588] width 284 height 42
click at [1241, 601] on textarea "**********" at bounding box center [1308, 588] width 284 height 42
click at [1230, 598] on textarea "**********" at bounding box center [1308, 588] width 284 height 42
click at [1238, 604] on textarea "**********" at bounding box center [1308, 588] width 284 height 42
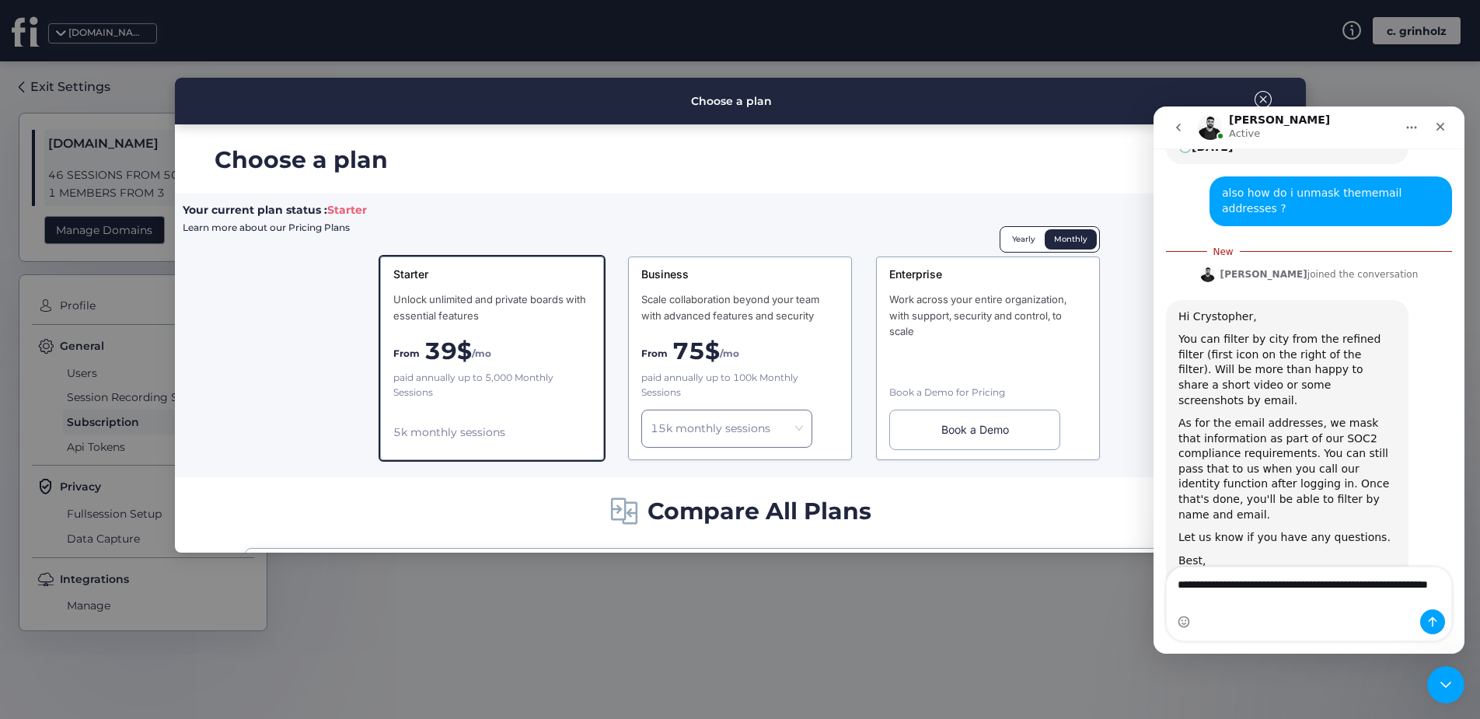
drag, startPoint x: 1226, startPoint y: 599, endPoint x: 1230, endPoint y: 653, distance: 53.8
click at [1196, 601] on textarea "**********" at bounding box center [1308, 588] width 284 height 42
type textarea "**********"
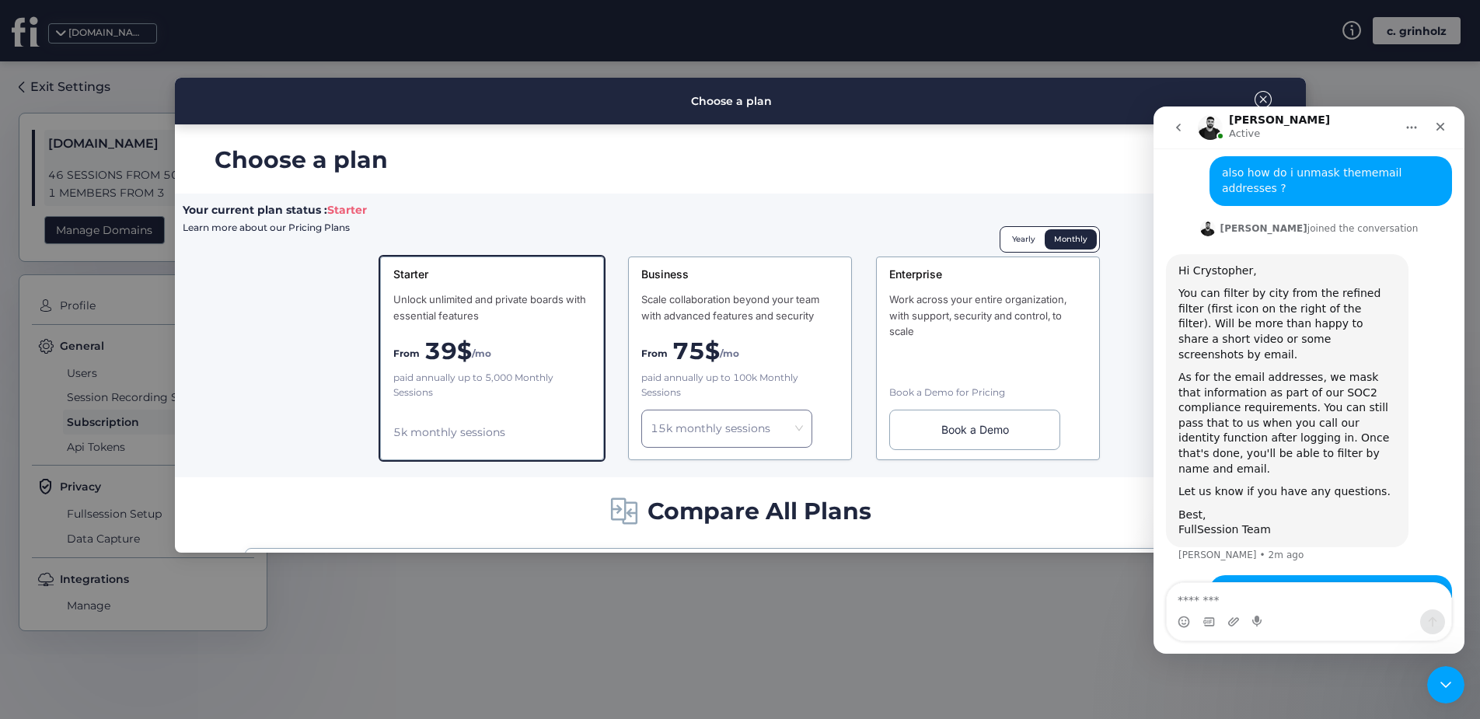
click at [1254, 92] on span at bounding box center [1262, 99] width 17 height 17
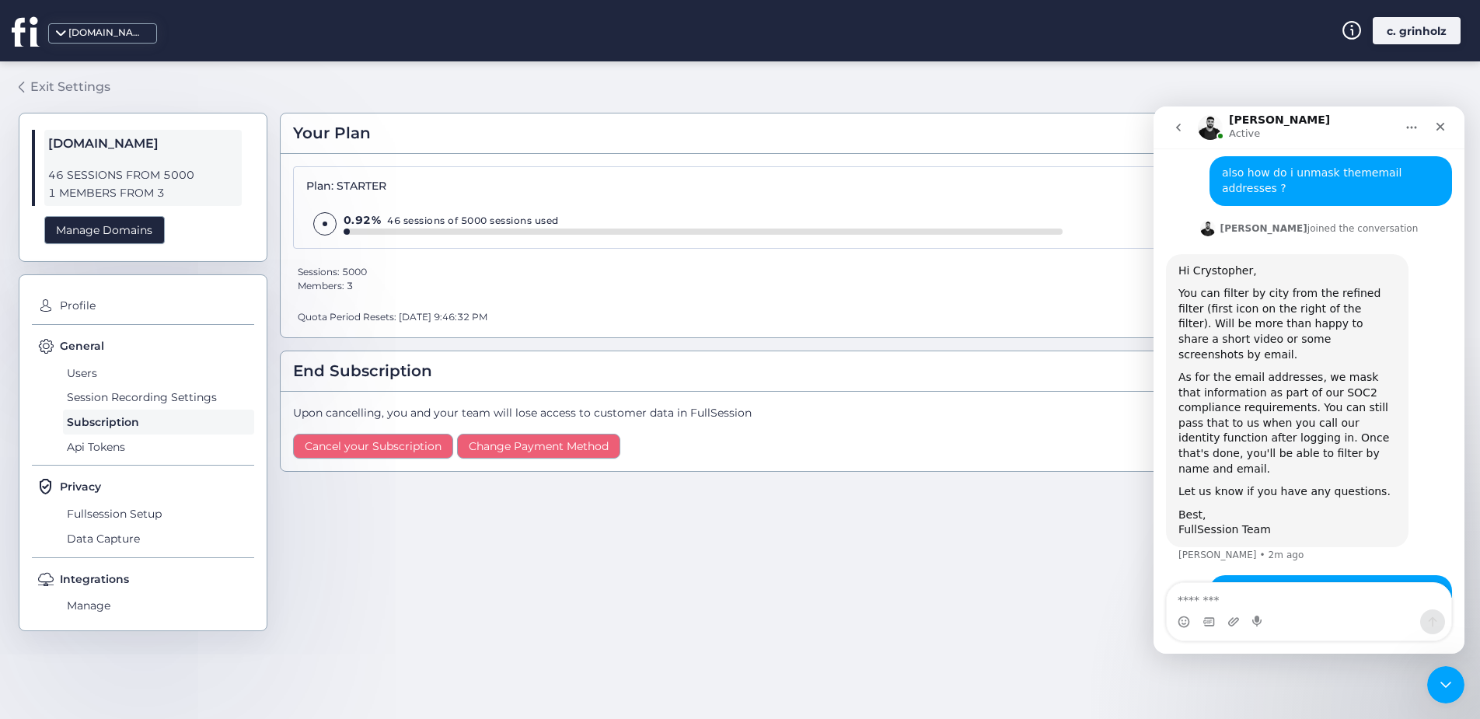
click at [27, 88] on link "Exit Settings" at bounding box center [65, 87] width 92 height 26
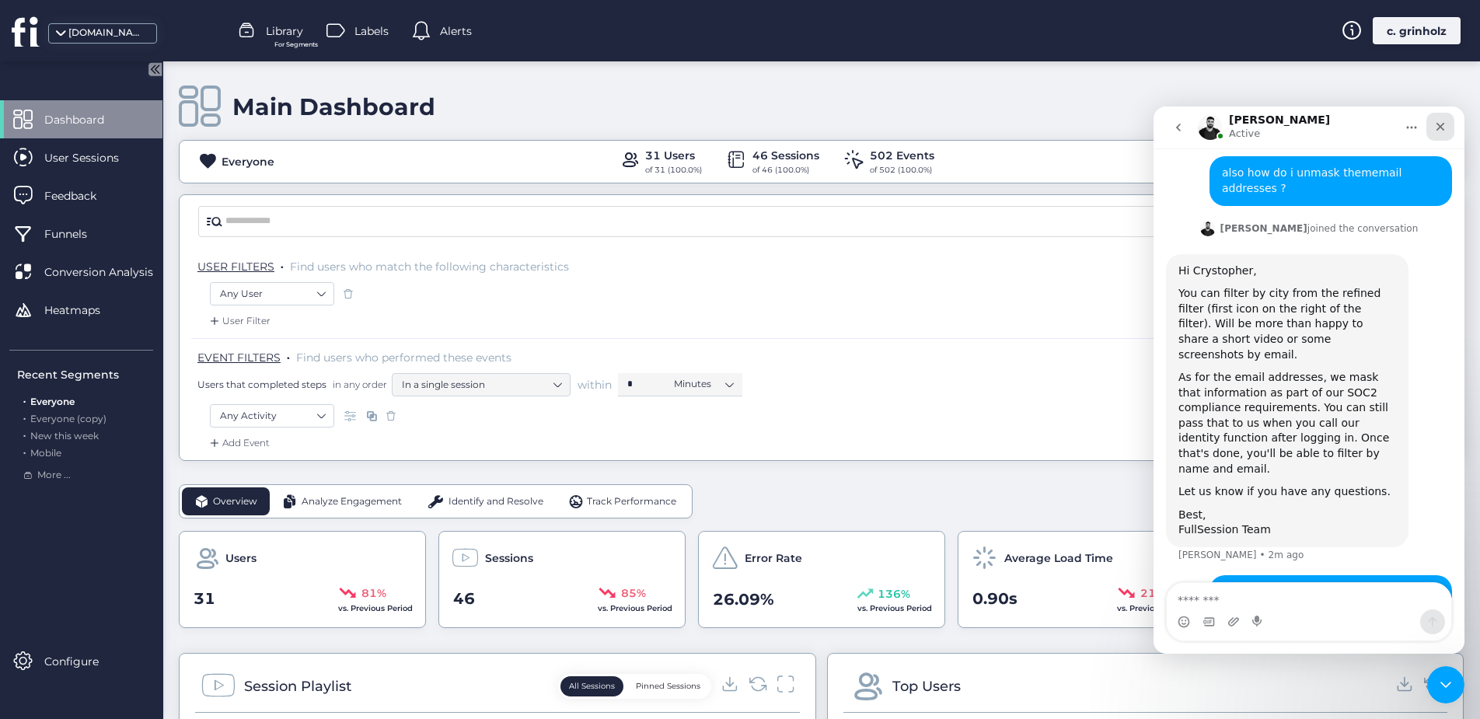
click at [1436, 128] on icon "Close" at bounding box center [1440, 126] width 12 height 12
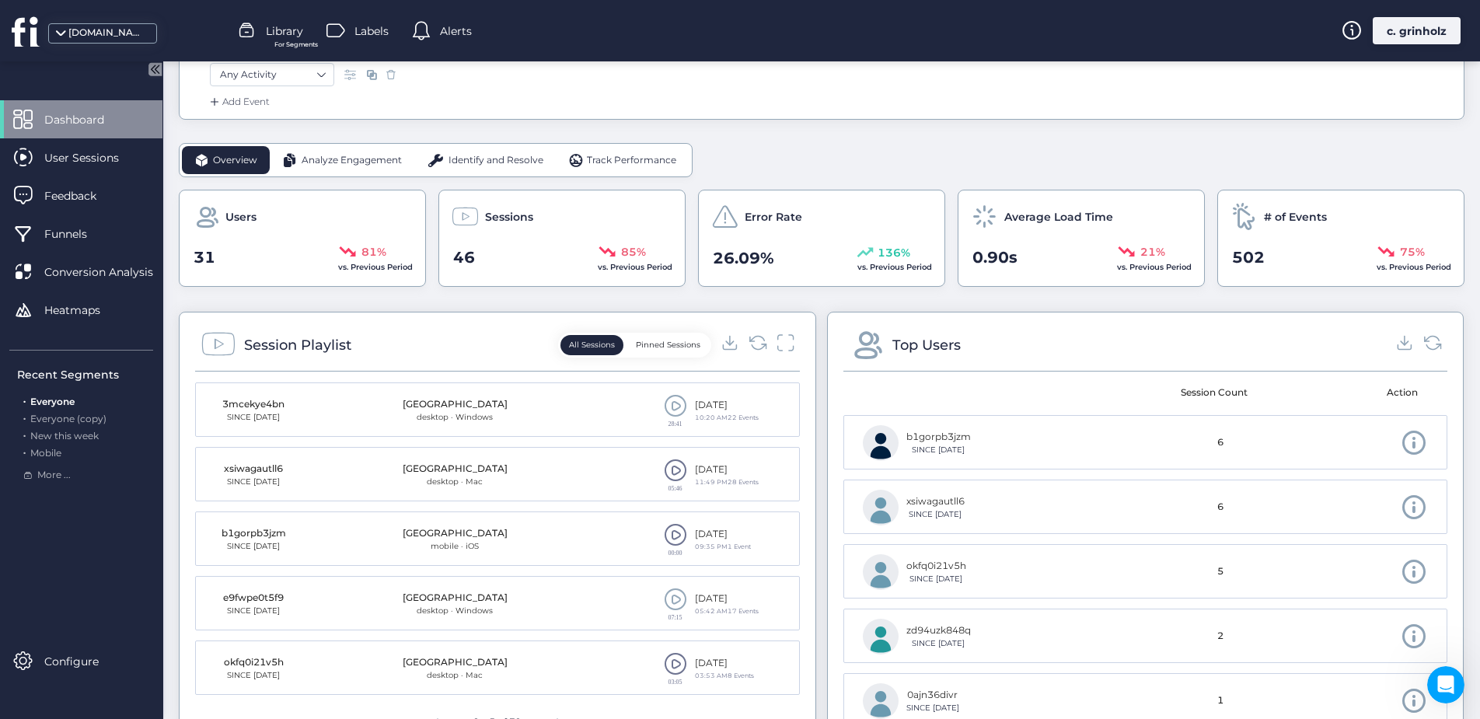
scroll to position [343, 0]
click at [350, 152] on span "Analyze Engagement" at bounding box center [352, 159] width 100 height 15
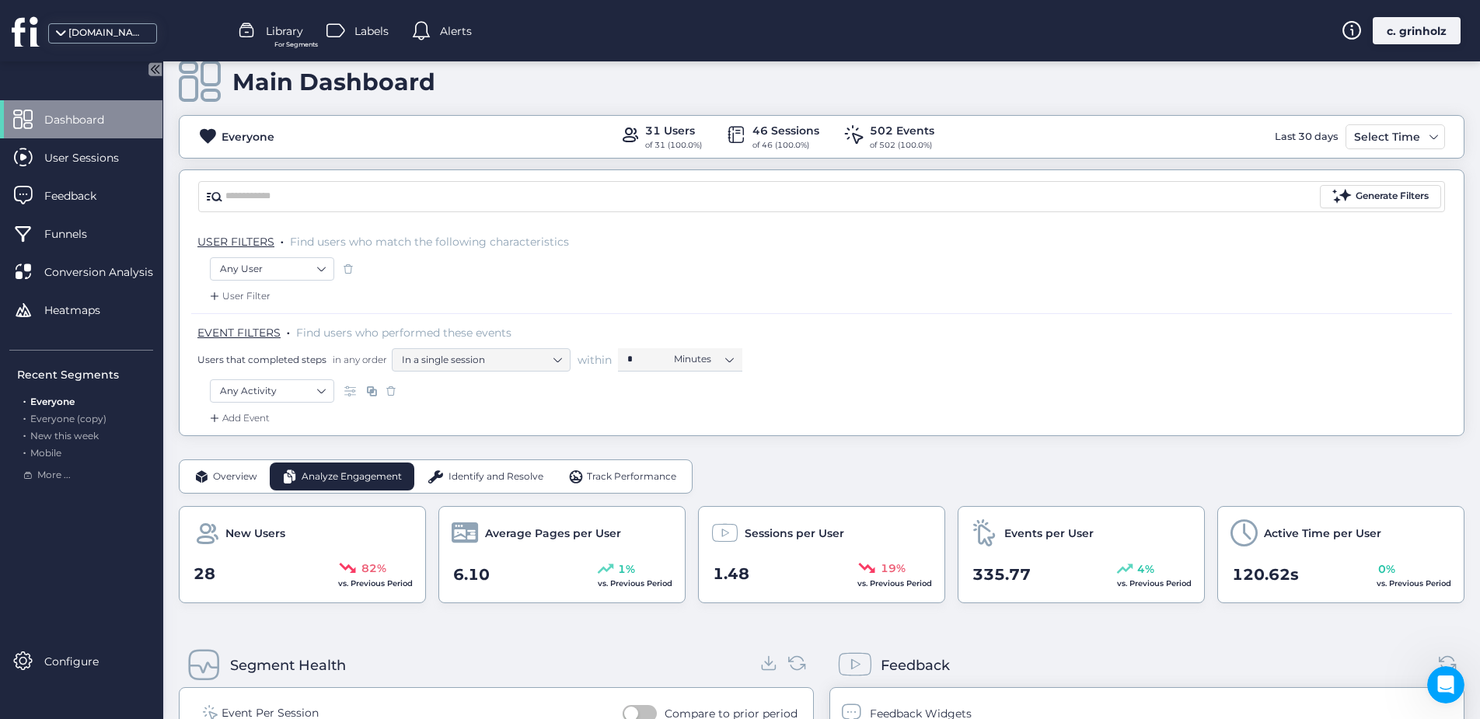
scroll to position [22, 0]
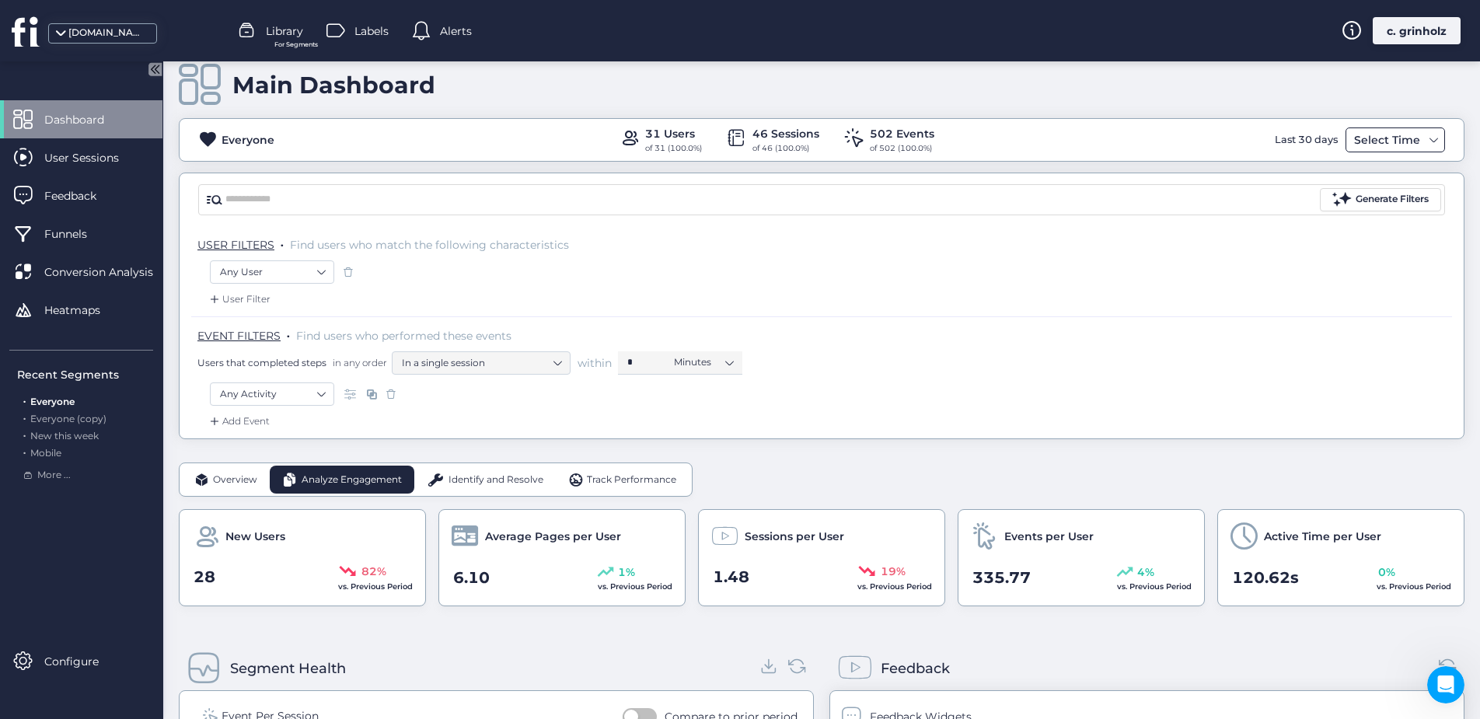
click at [1375, 141] on div "Select Time" at bounding box center [1387, 140] width 74 height 19
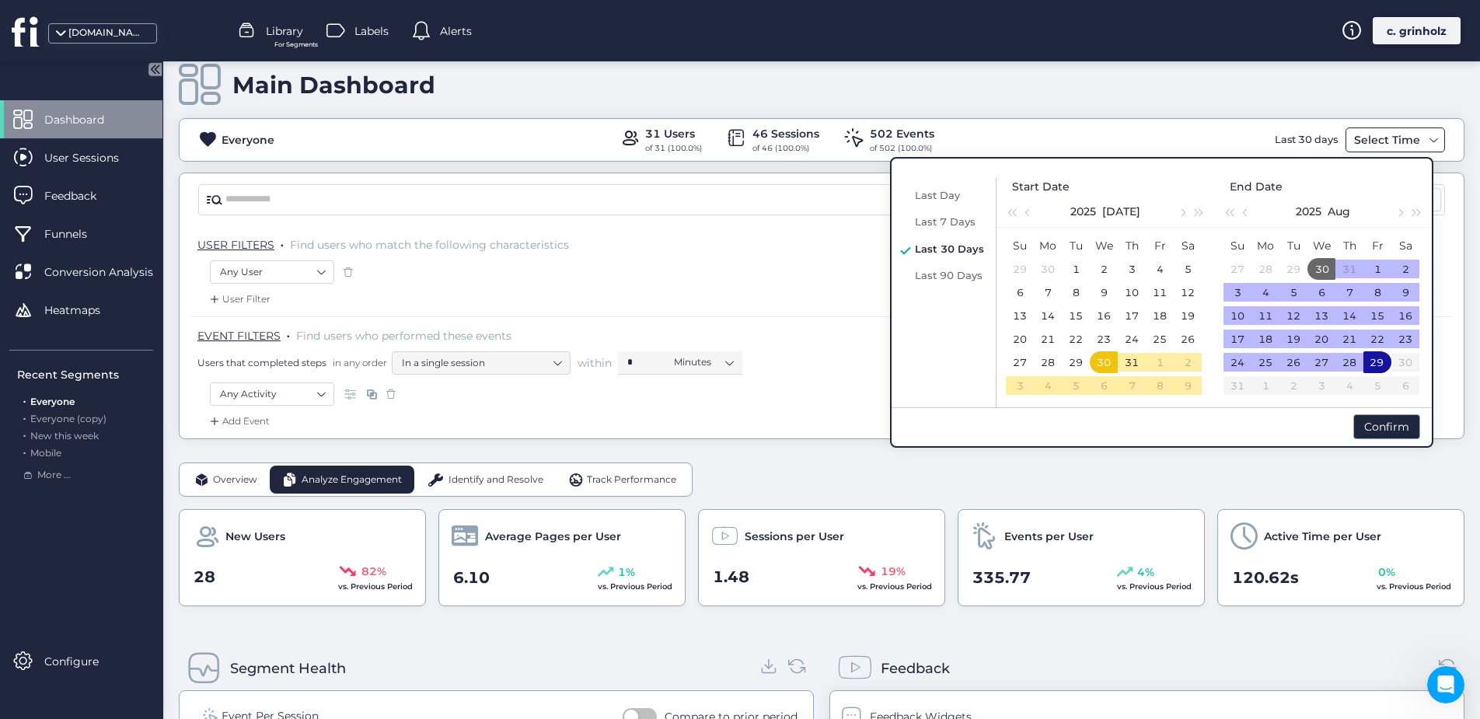
click at [1381, 142] on div "Select Time" at bounding box center [1387, 140] width 74 height 19
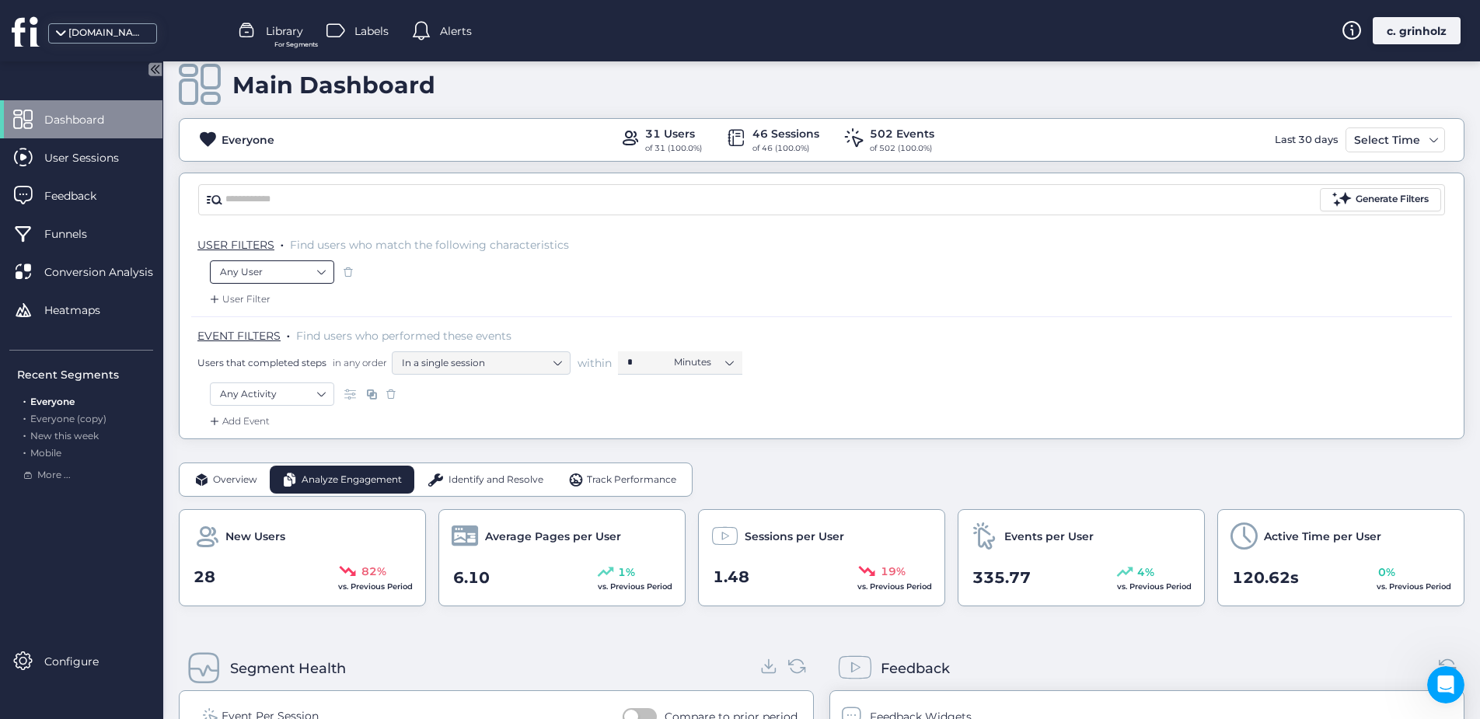
click at [311, 274] on nz-select-item "Any User" at bounding box center [272, 271] width 104 height 23
click at [524, 265] on div "Any User" at bounding box center [821, 273] width 1223 height 26
click at [1431, 675] on div "Open Intercom Messenger" at bounding box center [1442, 682] width 51 height 51
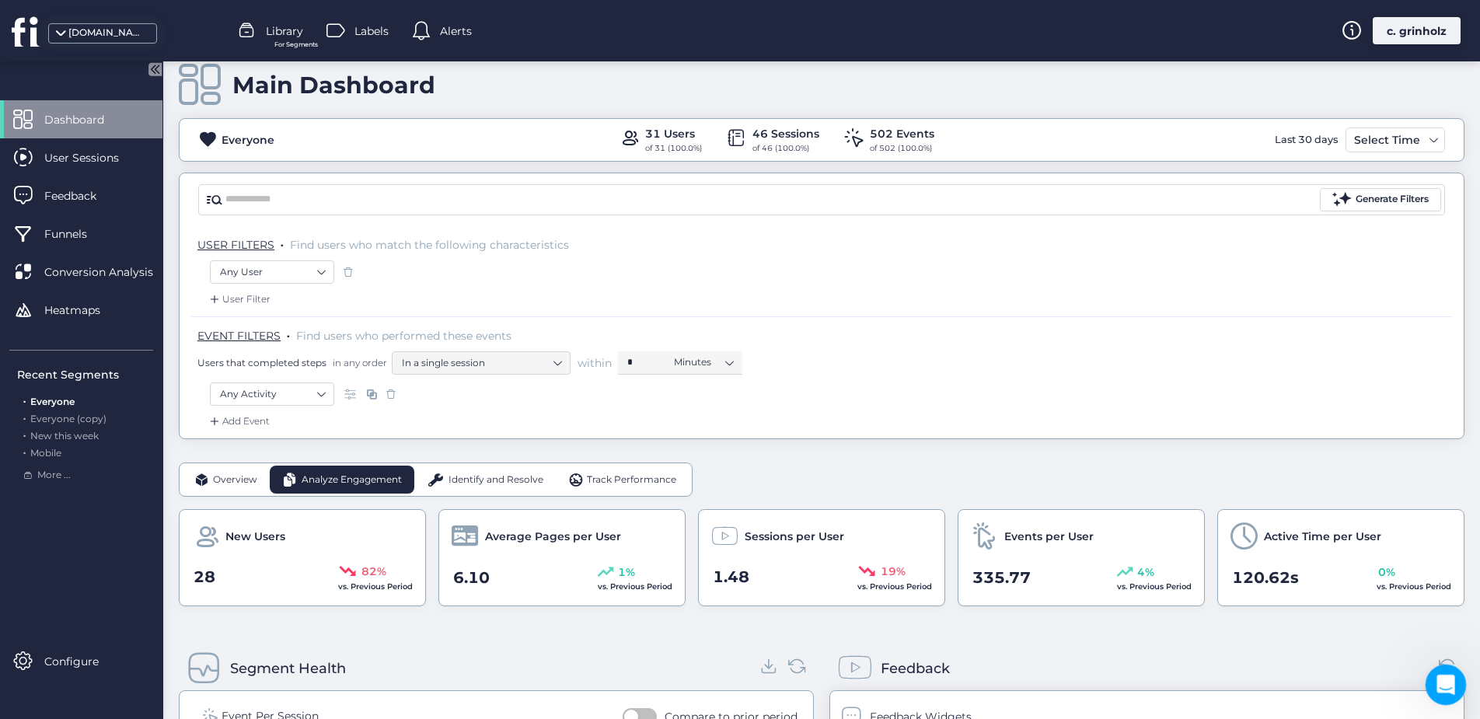
click at [1449, 685] on icon "Open Intercom Messenger" at bounding box center [1444, 683] width 26 height 26
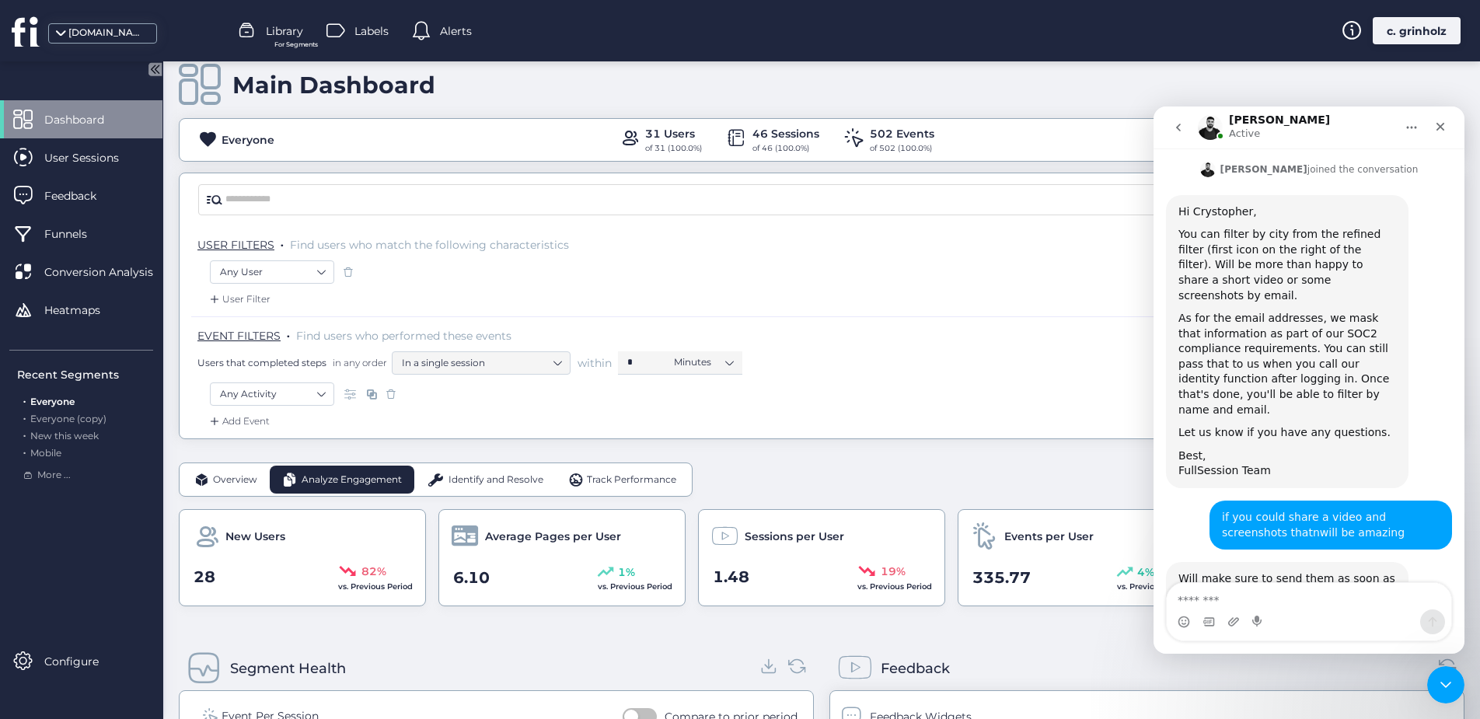
click at [1285, 605] on textarea "Message…" at bounding box center [1308, 596] width 284 height 26
type textarea "*********"
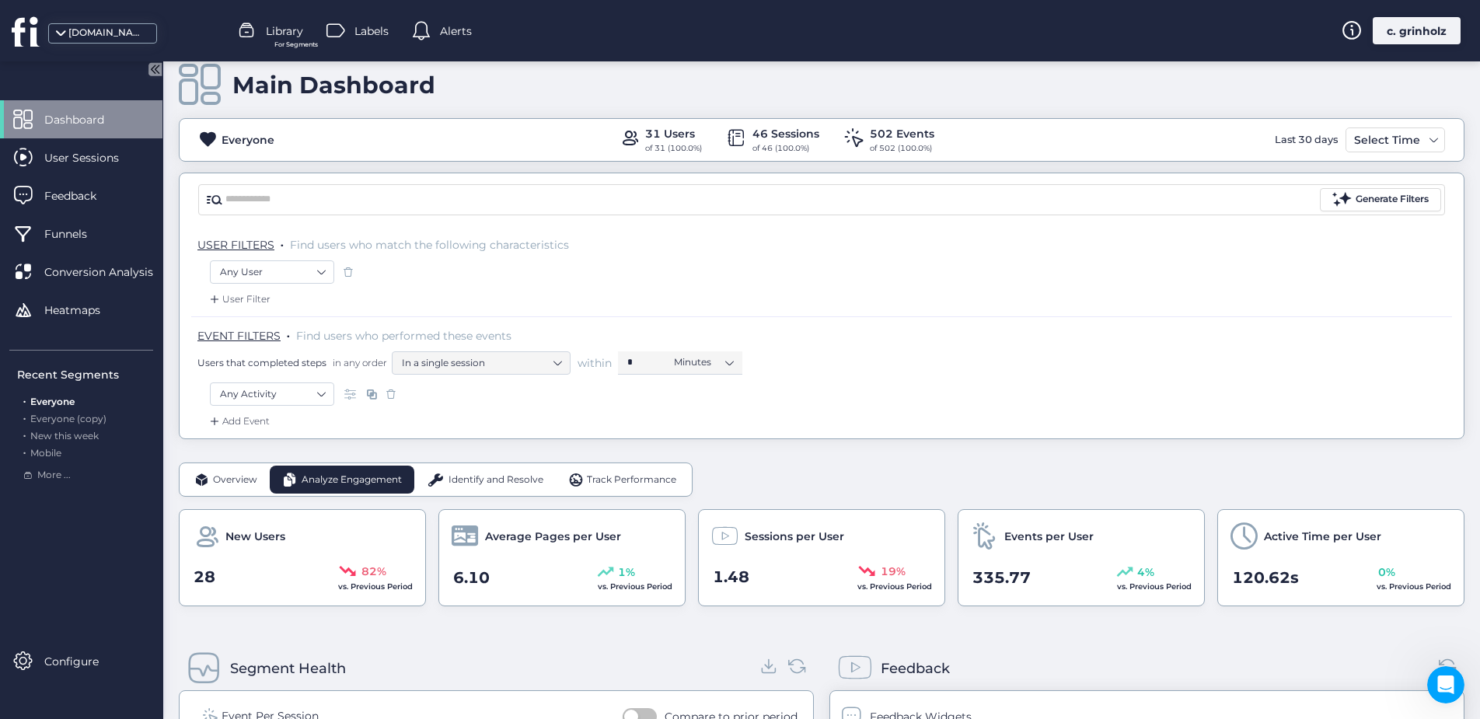
scroll to position [494, 0]
click at [1460, 678] on div "Open Intercom Messenger" at bounding box center [1442, 682] width 51 height 51
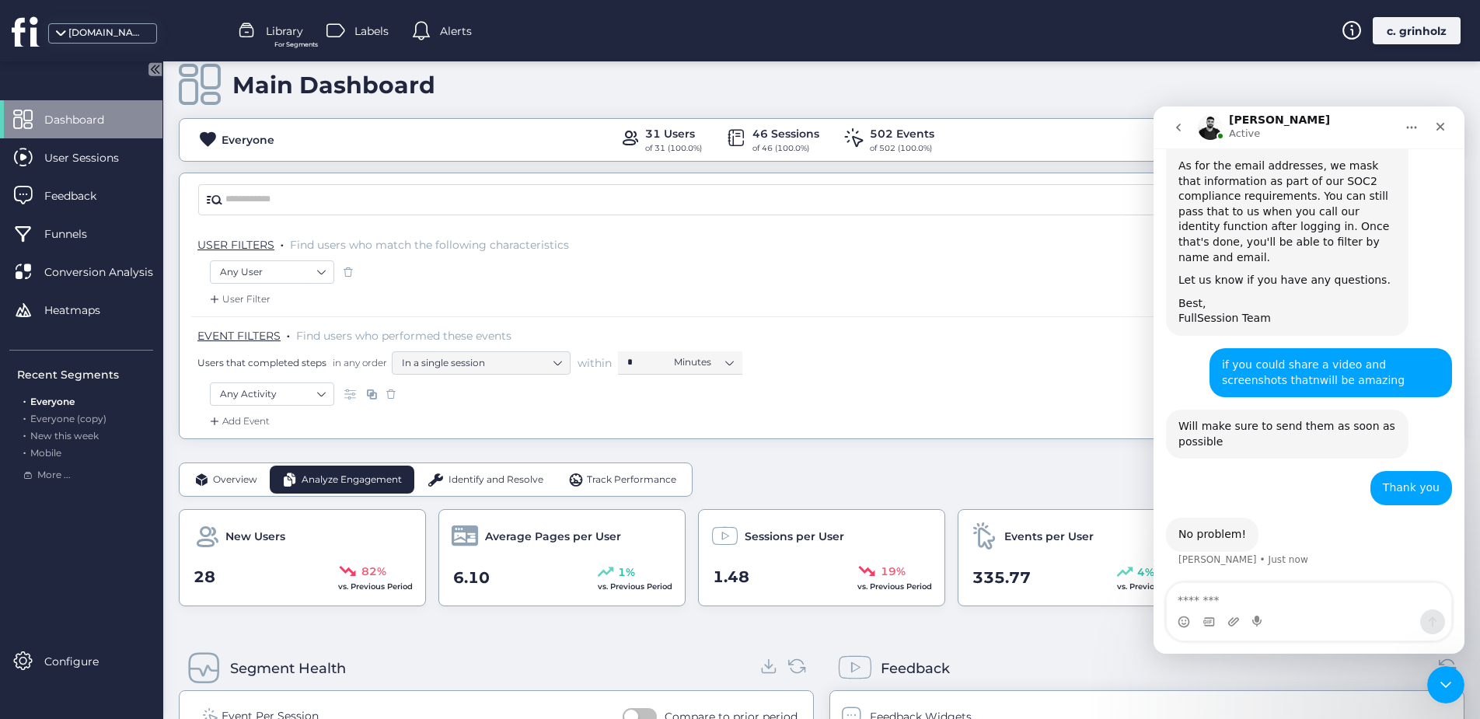
scroll to position [434, 0]
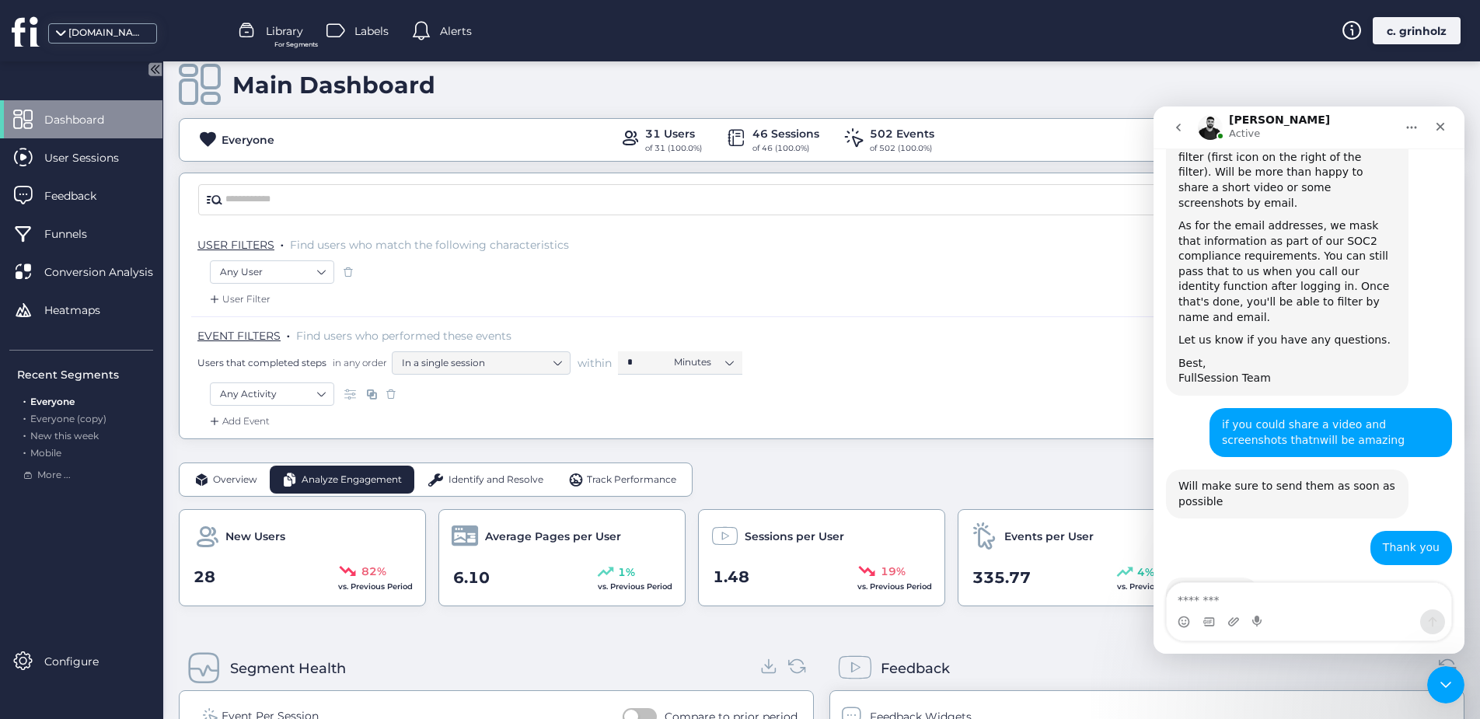
click at [1211, 129] on img "Intercom messenger" at bounding box center [1209, 127] width 25 height 25
click at [1409, 124] on icon "Home" at bounding box center [1411, 127] width 12 height 12
click at [1408, 124] on icon "Home" at bounding box center [1411, 127] width 12 height 12
click at [1127, 138] on div "Everyone 31 Users of 31 (100.0%) 46 Sessions of 46 (100.0%) 502 Events of 502 (…" at bounding box center [822, 140] width 1284 height 30
click at [1428, 671] on div "Close Intercom Messenger" at bounding box center [1442, 682] width 37 height 37
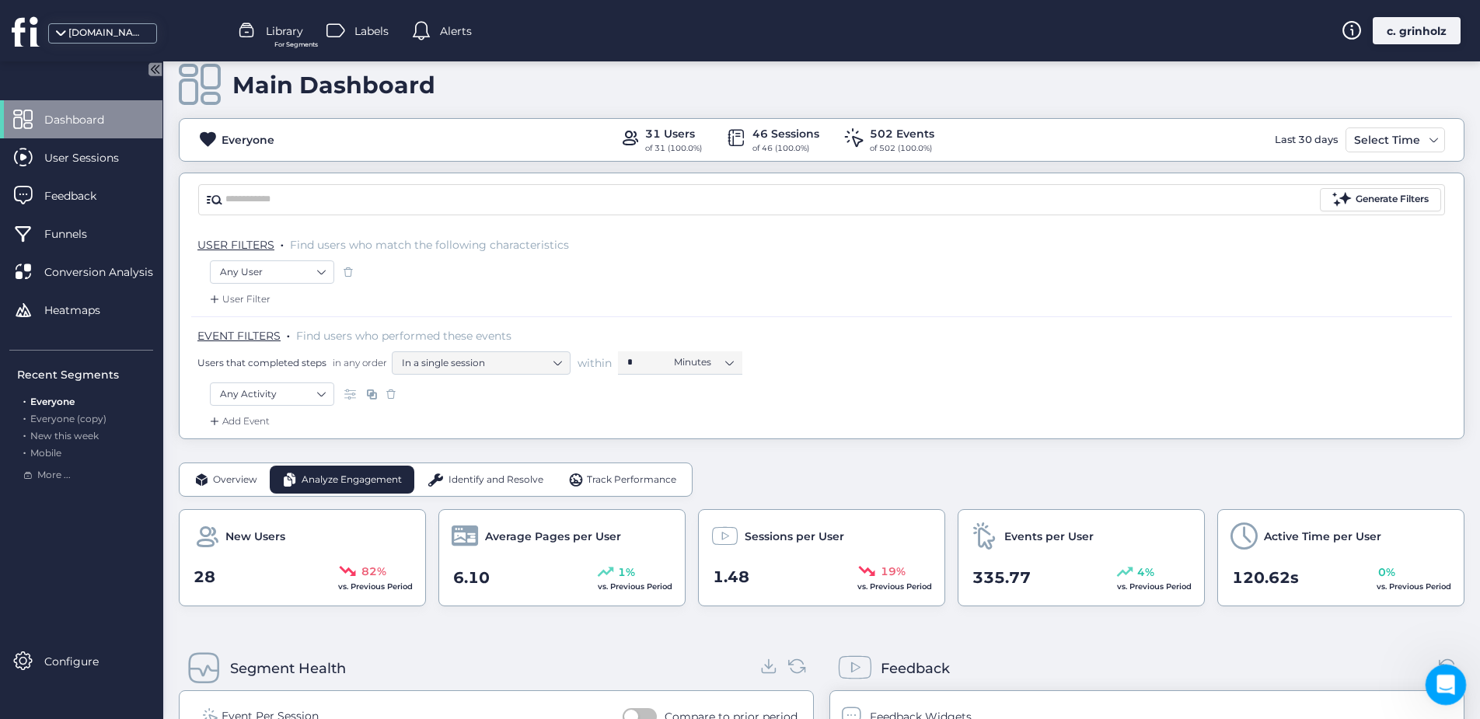
scroll to position [475, 0]
